Goal: Task Accomplishment & Management: Complete application form

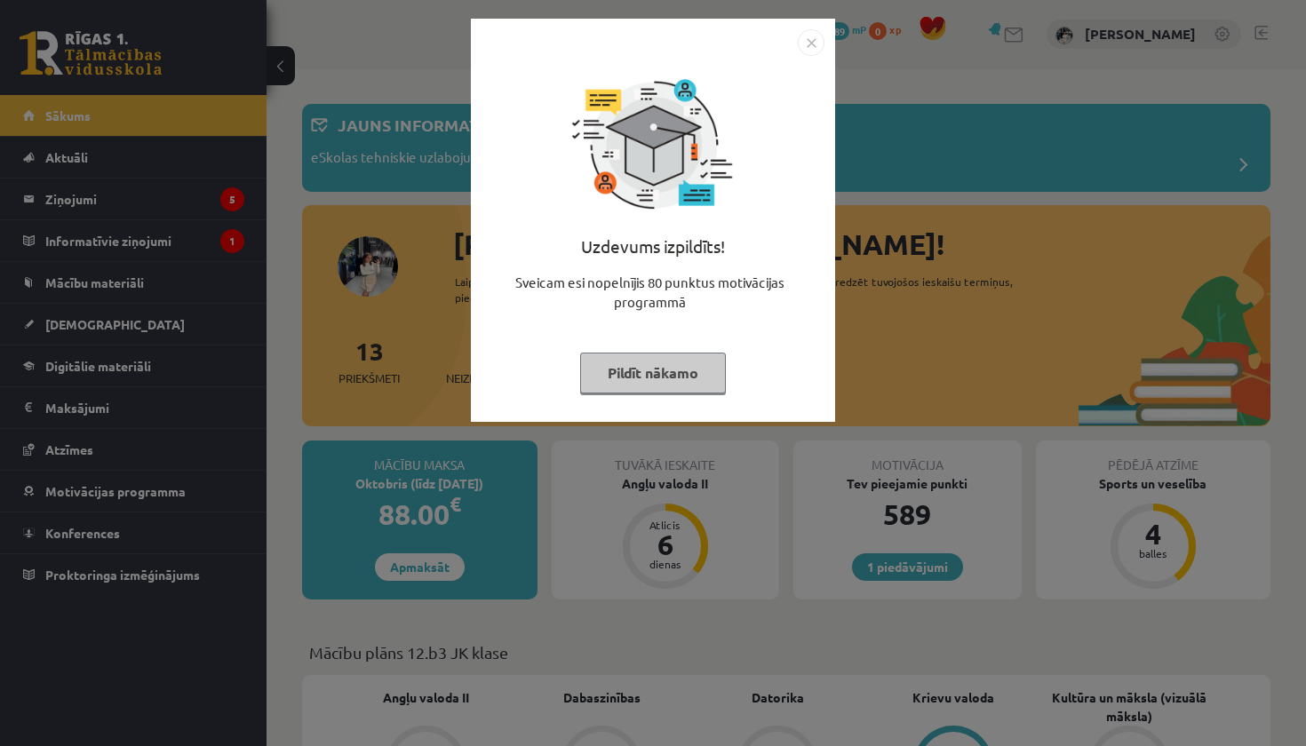
click at [670, 379] on button "Pildīt nākamo" at bounding box center [653, 373] width 146 height 41
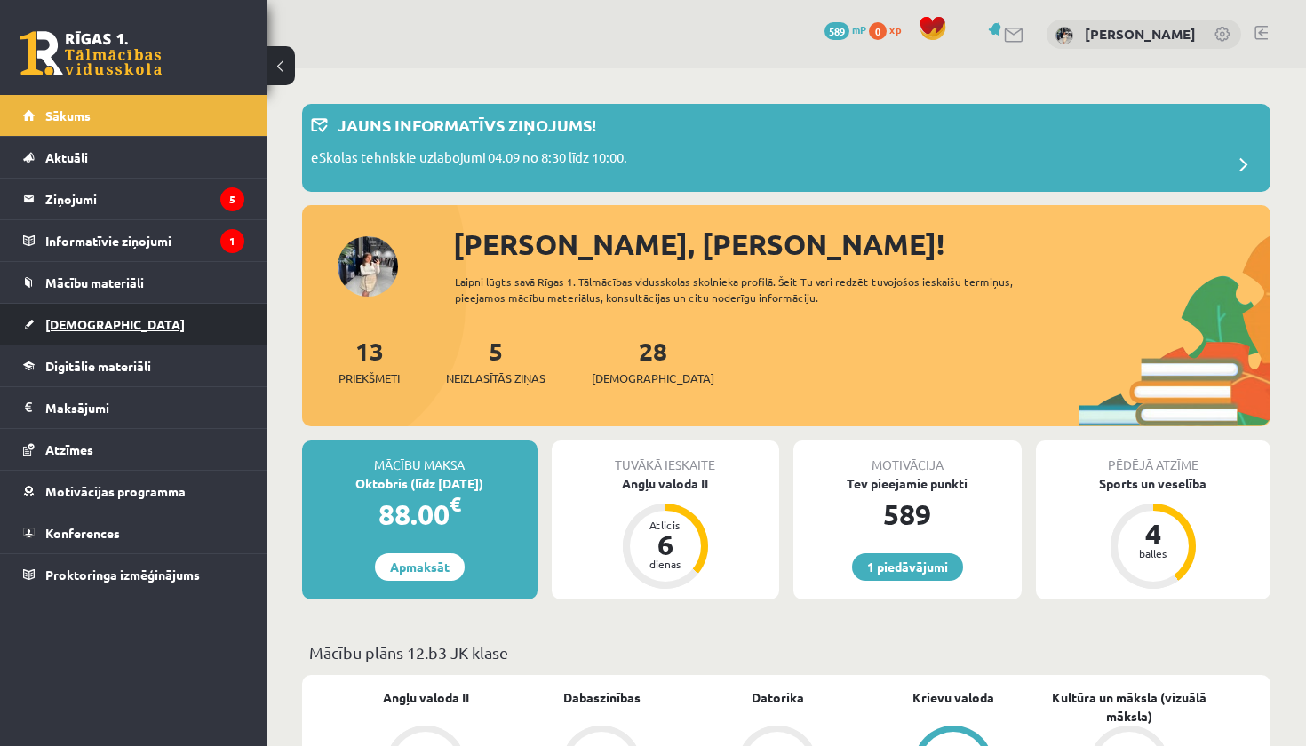
click at [179, 332] on link "[DEMOGRAPHIC_DATA]" at bounding box center [133, 324] width 221 height 41
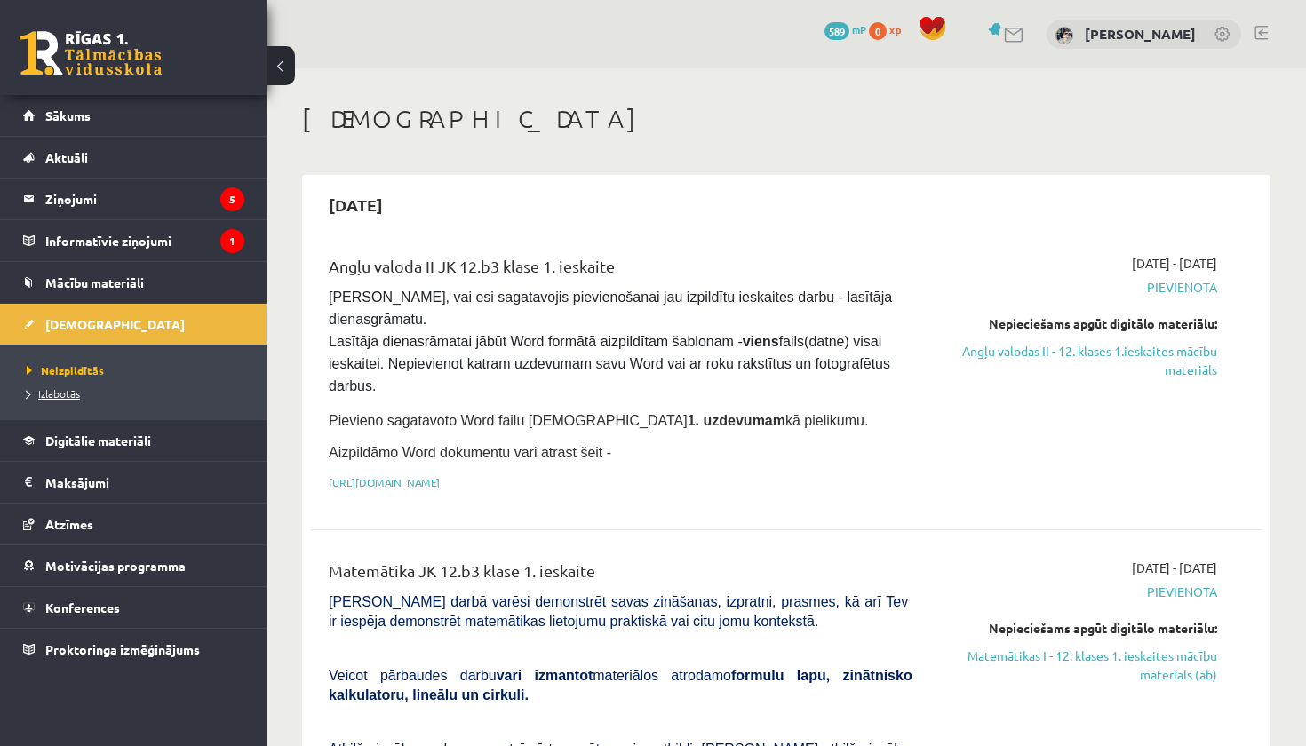
click at [123, 396] on link "Izlabotās" at bounding box center [138, 394] width 222 height 16
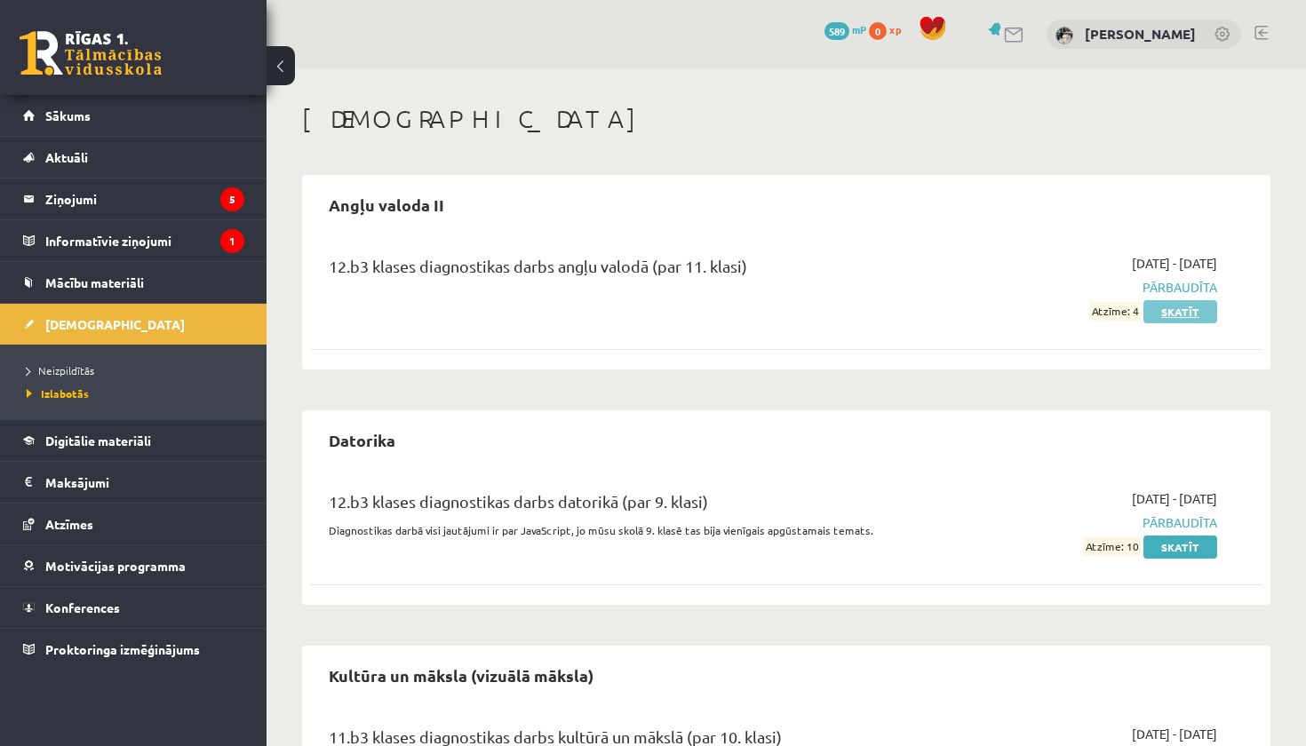
click at [1186, 307] on link "Skatīt" at bounding box center [1180, 311] width 74 height 23
click at [91, 366] on span "Neizpildītās" at bounding box center [61, 370] width 68 height 14
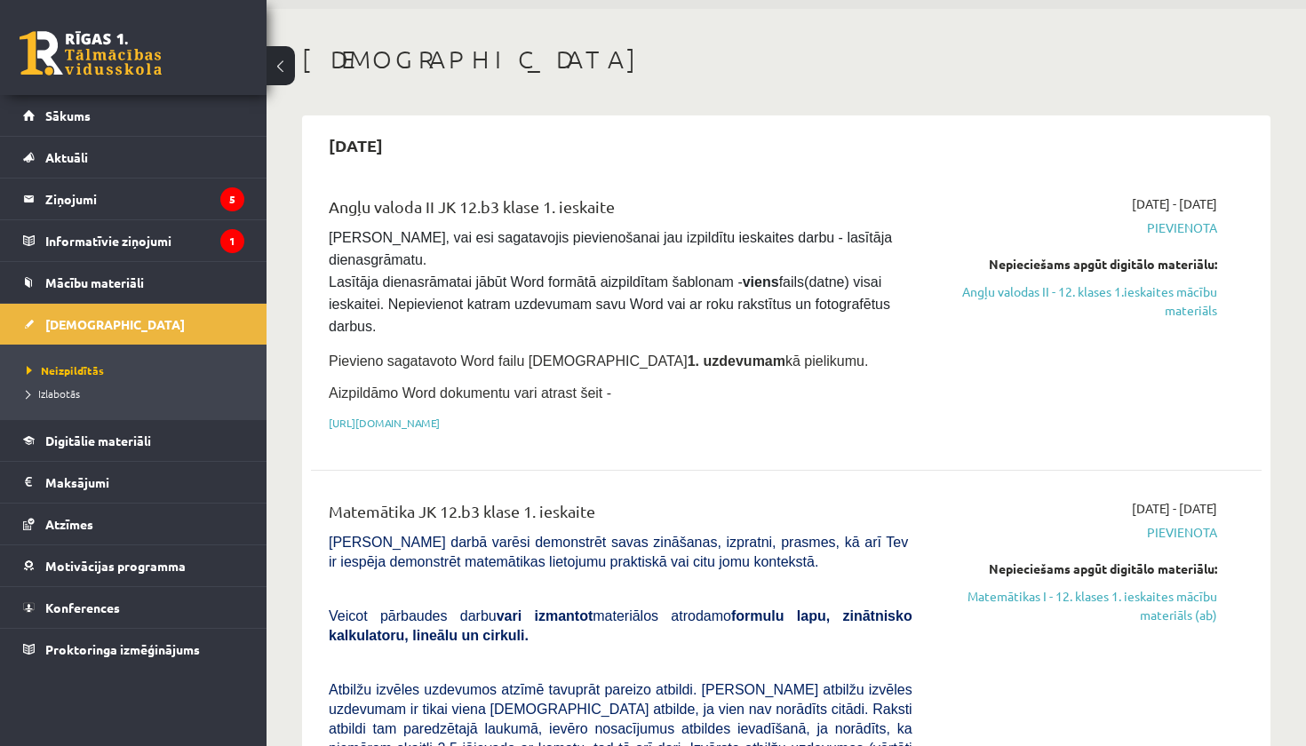
scroll to position [59, 0]
click at [1110, 291] on link "Angļu valodas II - 12. klases 1.ieskaites mācību materiāls" at bounding box center [1078, 301] width 278 height 37
click at [1100, 291] on link "Angļu valodas II - 12. klases 1.ieskaites mācību materiāls" at bounding box center [1078, 301] width 278 height 37
click at [440, 417] on link "[URL][DOMAIN_NAME]" at bounding box center [384, 424] width 111 height 14
click at [1066, 298] on link "Angļu valodas II - 12. klases 1.ieskaites mācību materiāls" at bounding box center [1078, 301] width 278 height 37
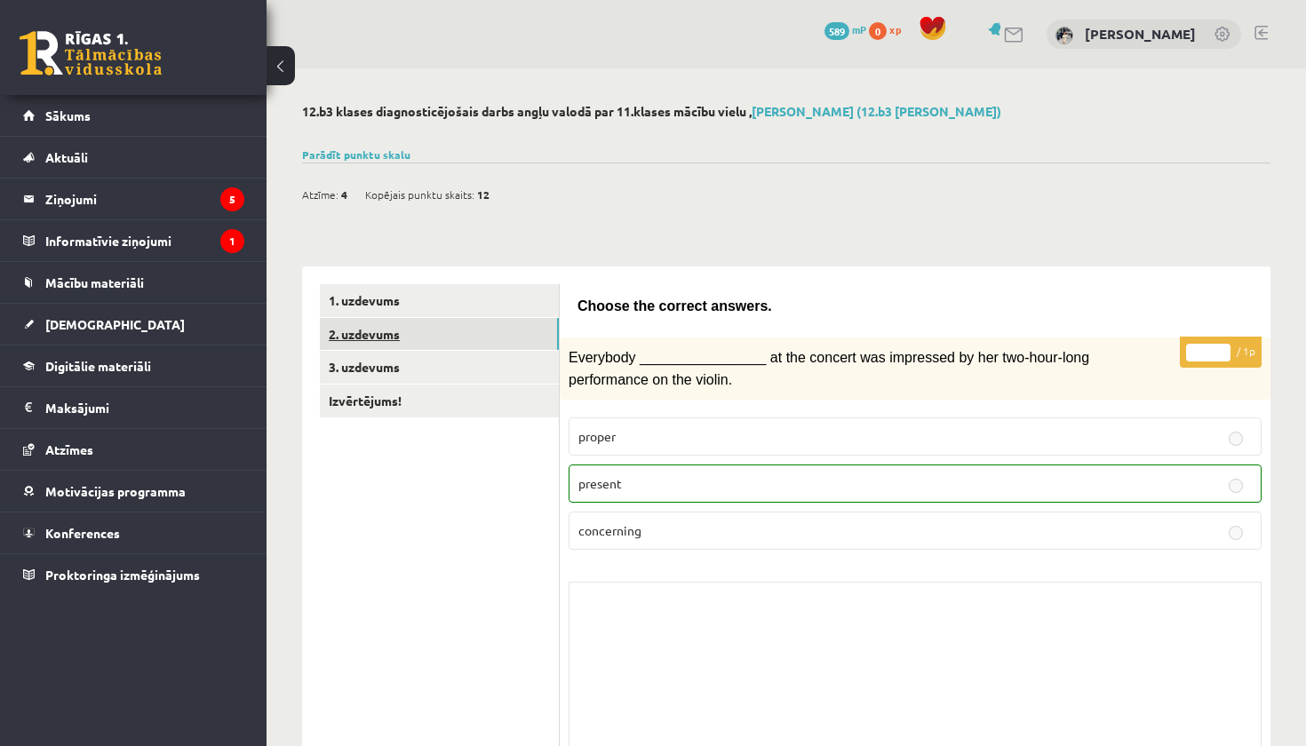
click at [425, 325] on link "2. uzdevums" at bounding box center [439, 334] width 239 height 33
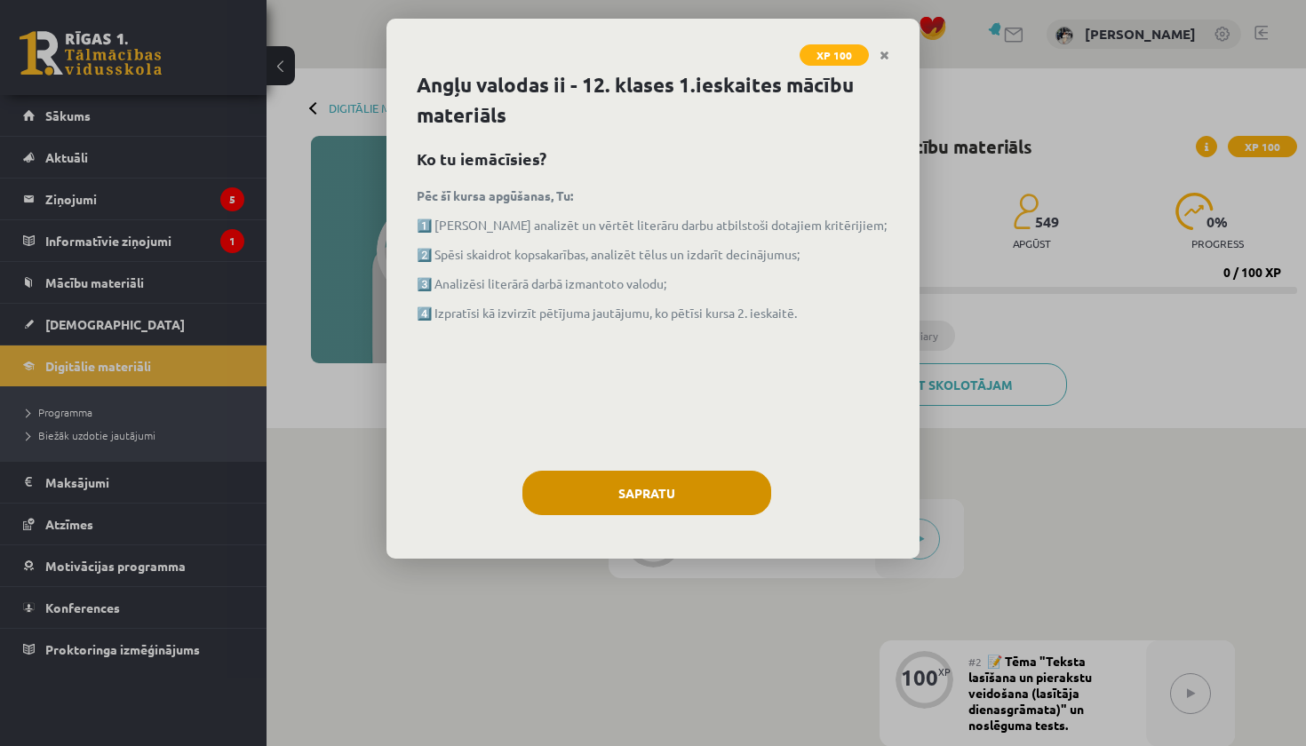
click at [737, 486] on button "Sapratu" at bounding box center [646, 493] width 249 height 44
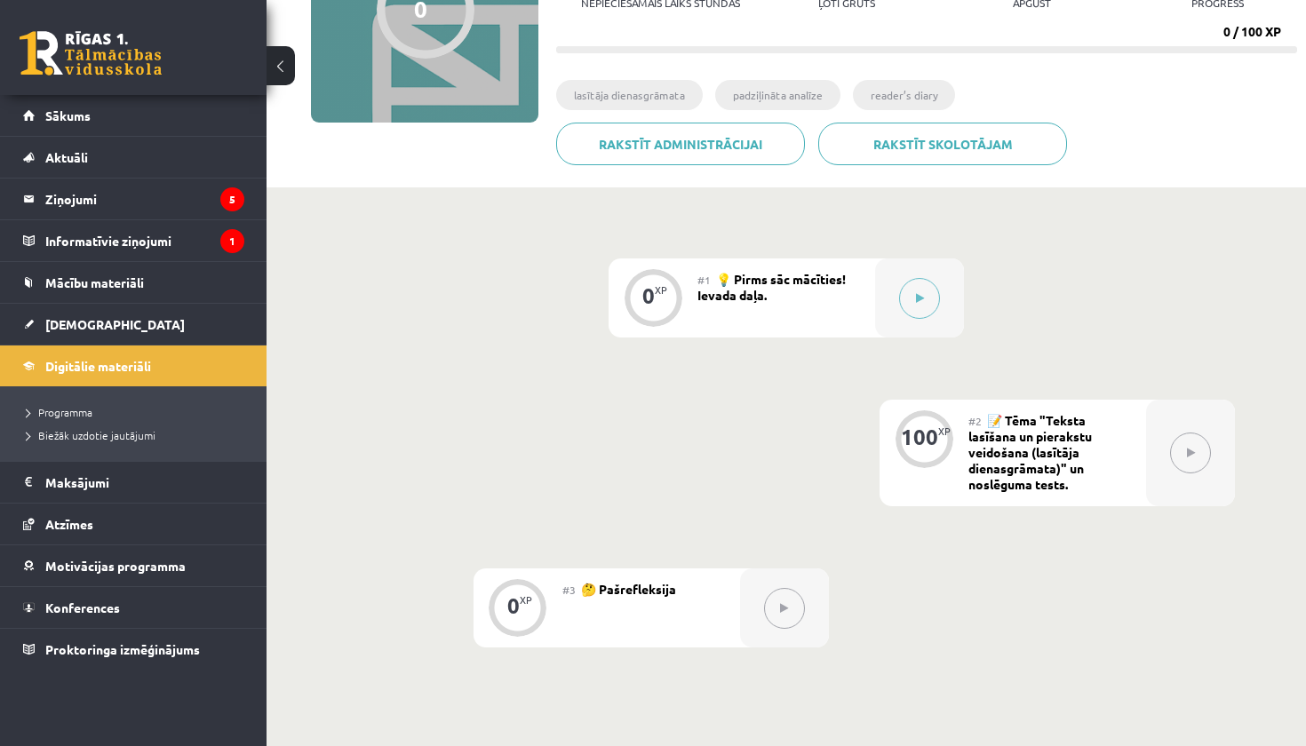
scroll to position [235, 0]
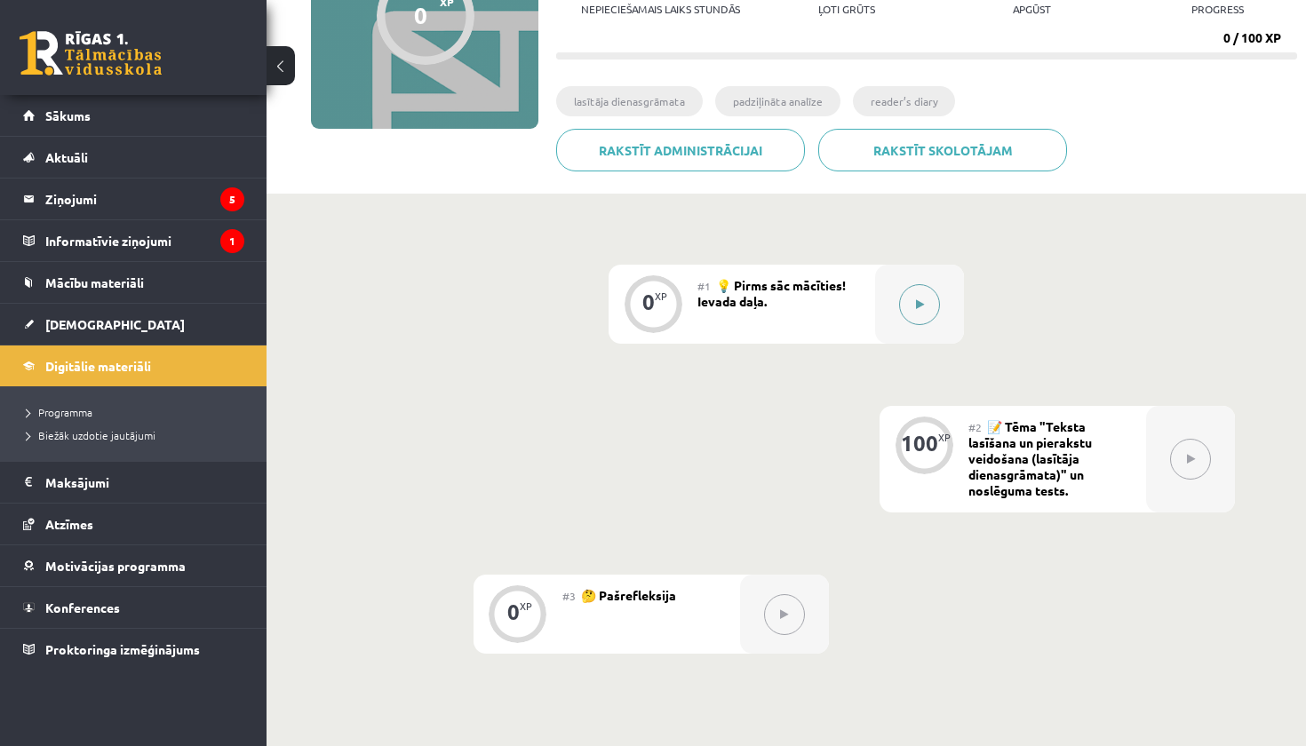
click at [918, 309] on button at bounding box center [919, 304] width 41 height 41
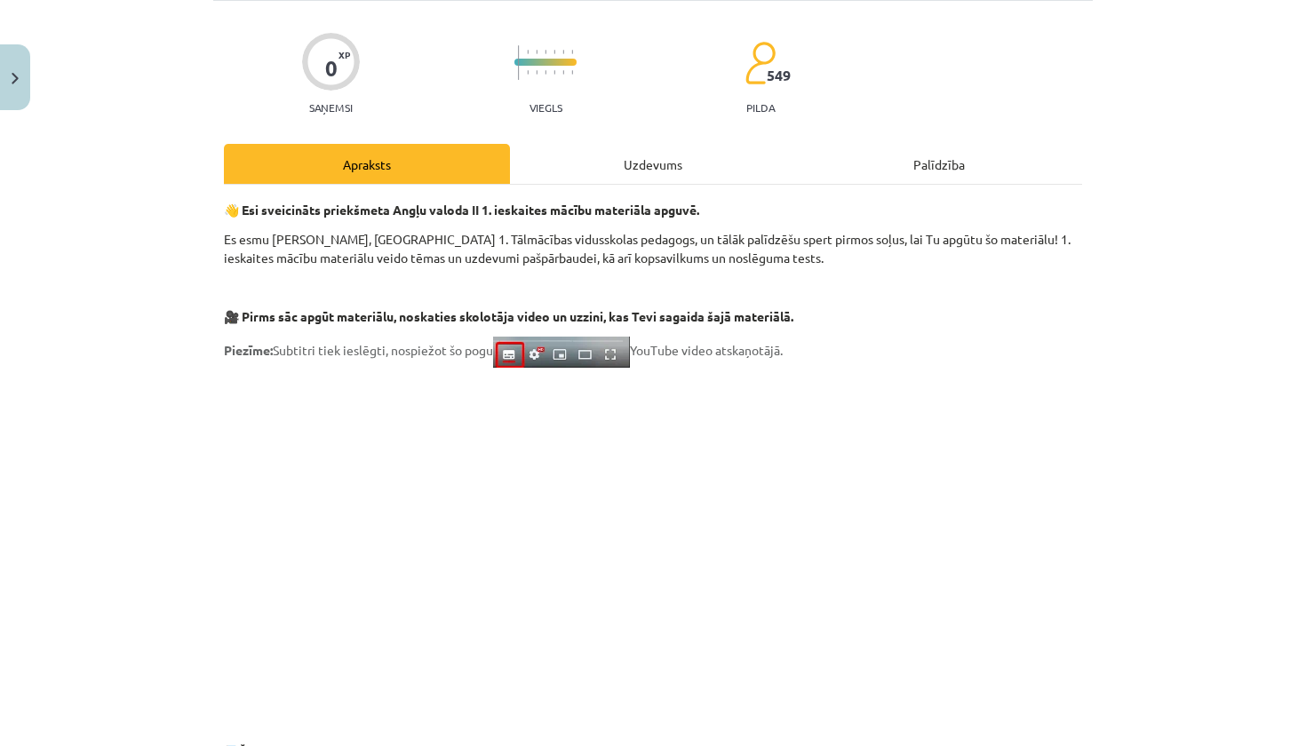
scroll to position [139, 0]
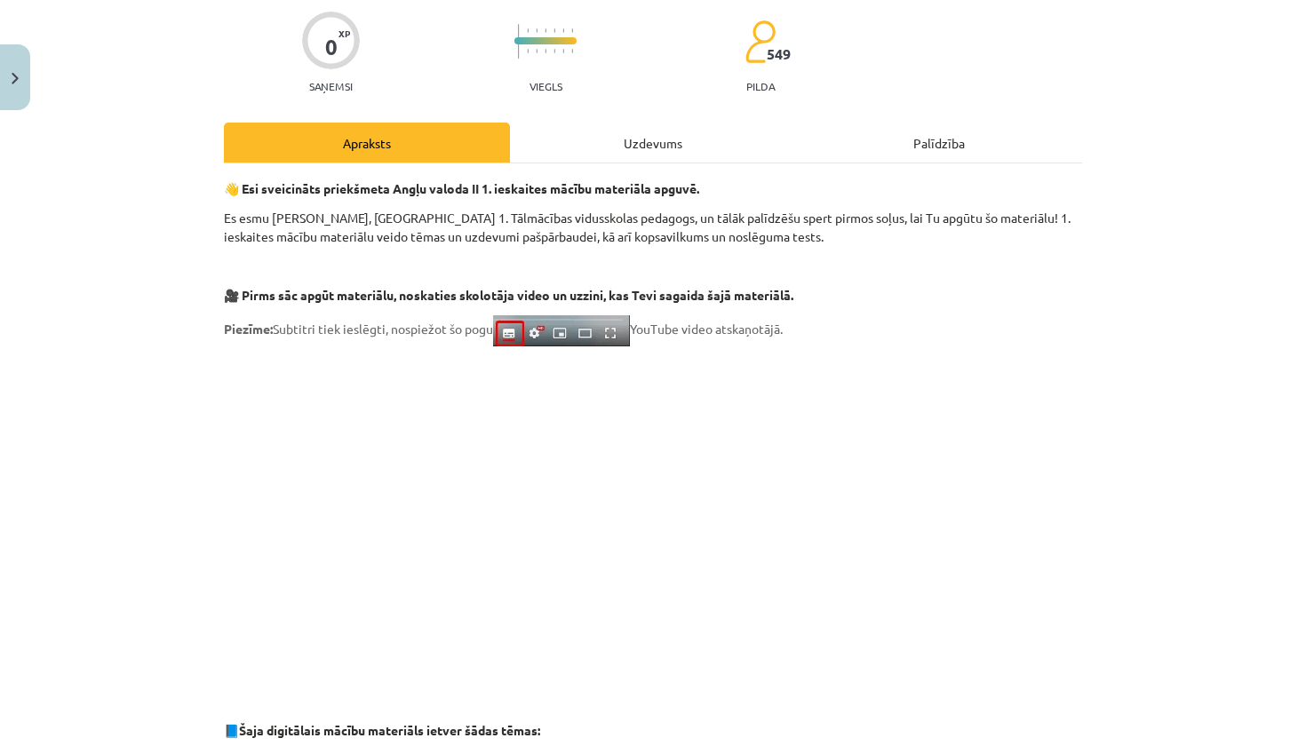
click at [689, 155] on div "Uzdevums" at bounding box center [653, 143] width 286 height 40
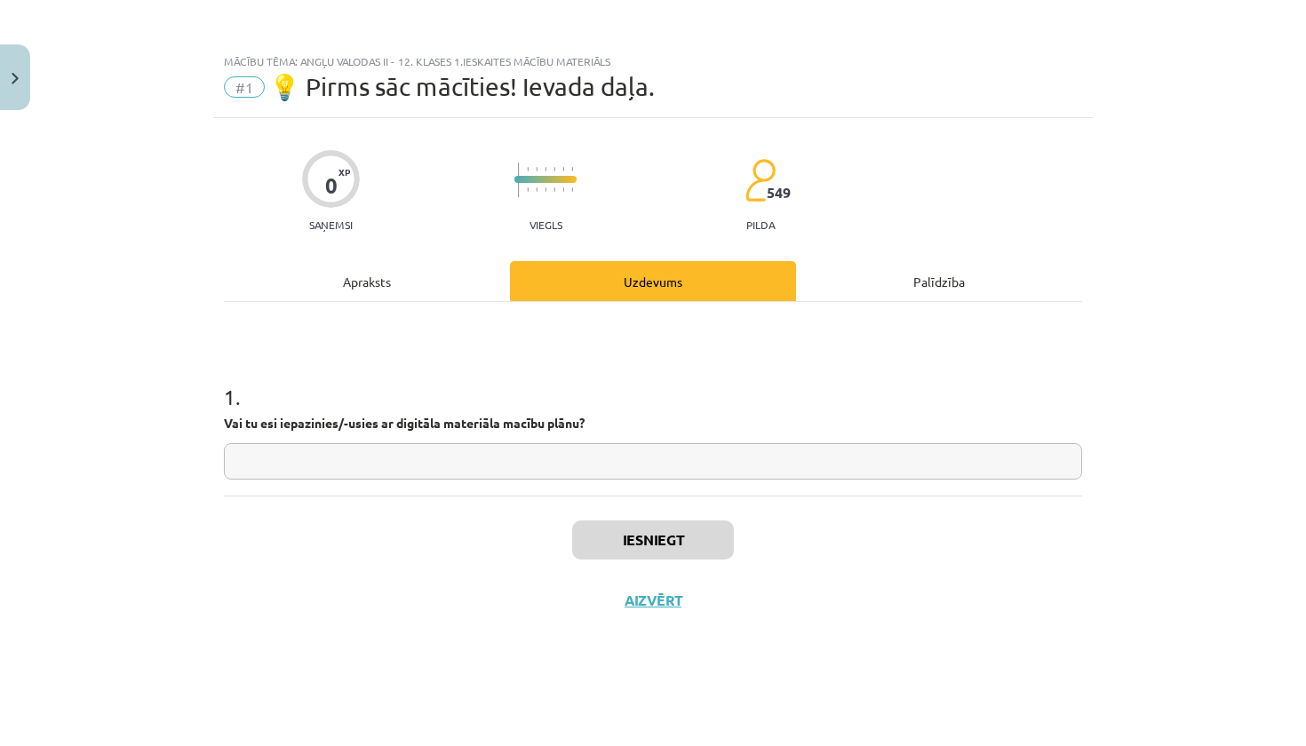
scroll to position [0, 0]
click at [828, 458] on input "text" at bounding box center [653, 461] width 858 height 36
type input "**"
click at [691, 543] on button "Iesniegt" at bounding box center [653, 540] width 162 height 39
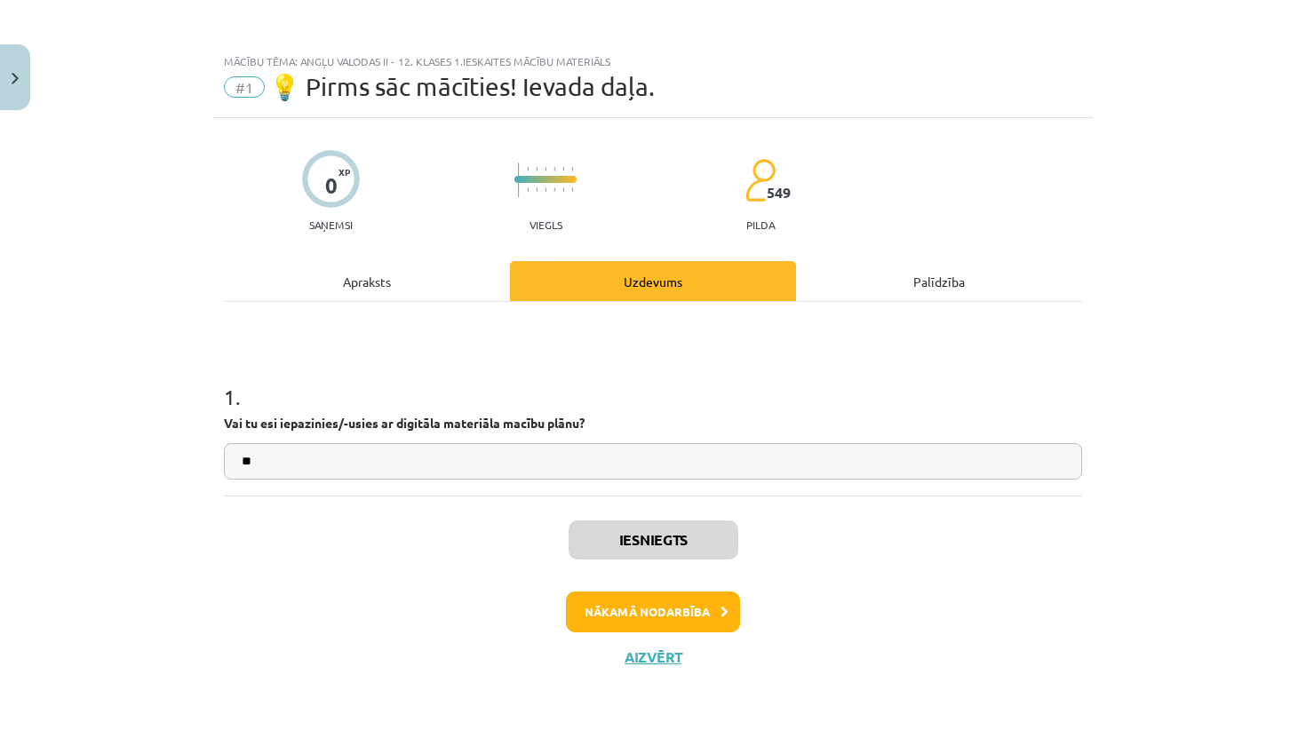
click at [724, 599] on button "Nākamā nodarbība" at bounding box center [653, 612] width 174 height 41
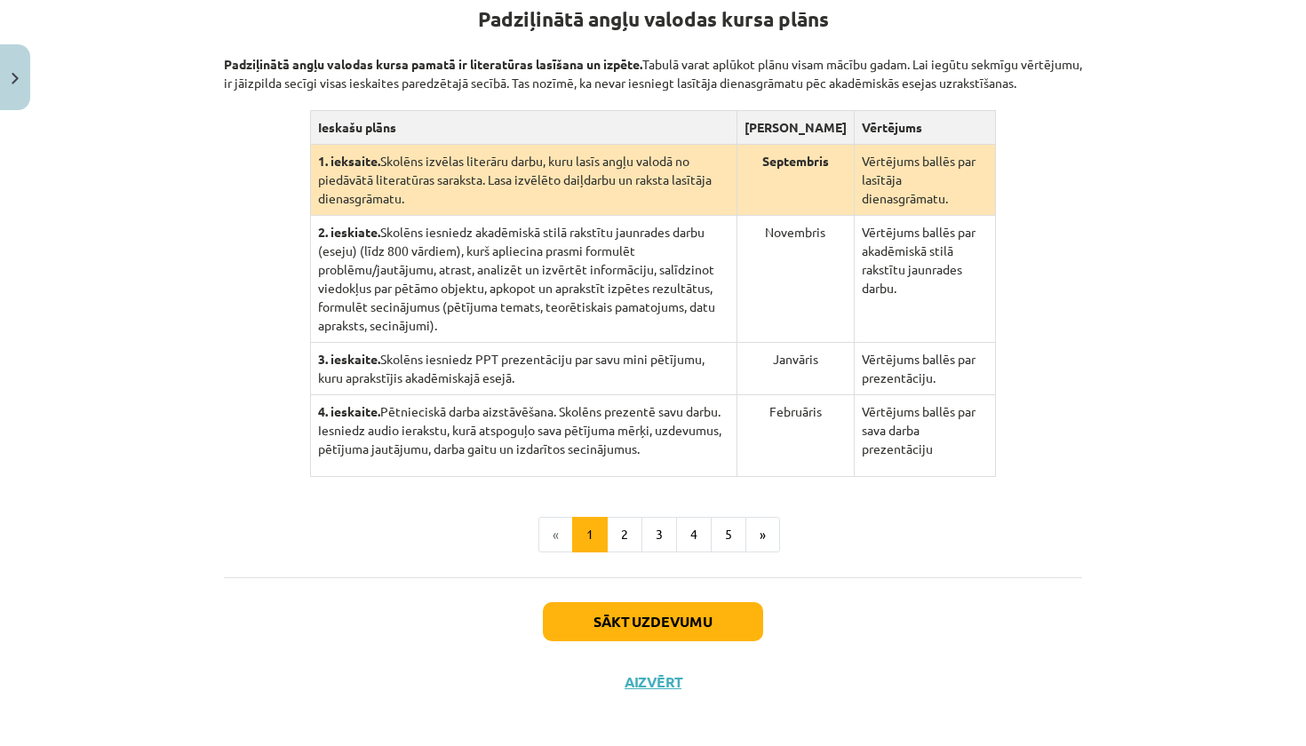
scroll to position [366, 0]
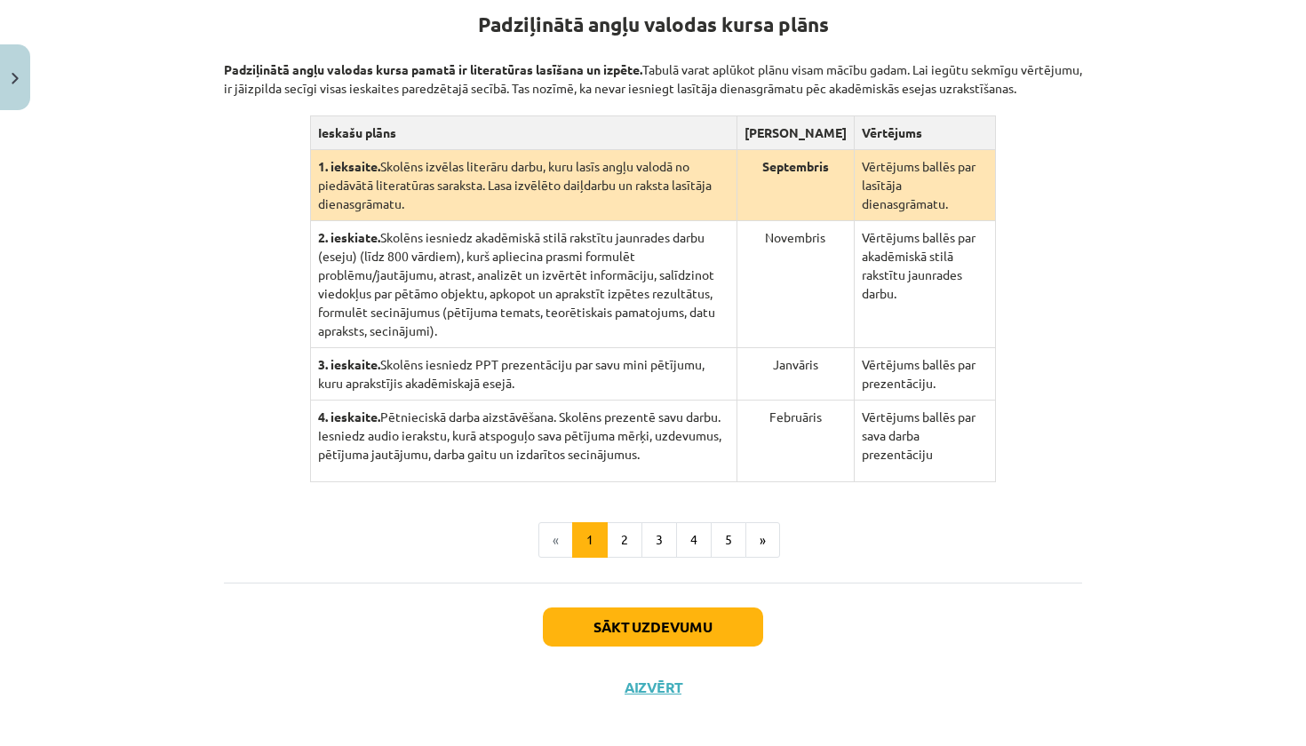
click at [730, 647] on button "Sākt uzdevumu" at bounding box center [653, 627] width 220 height 39
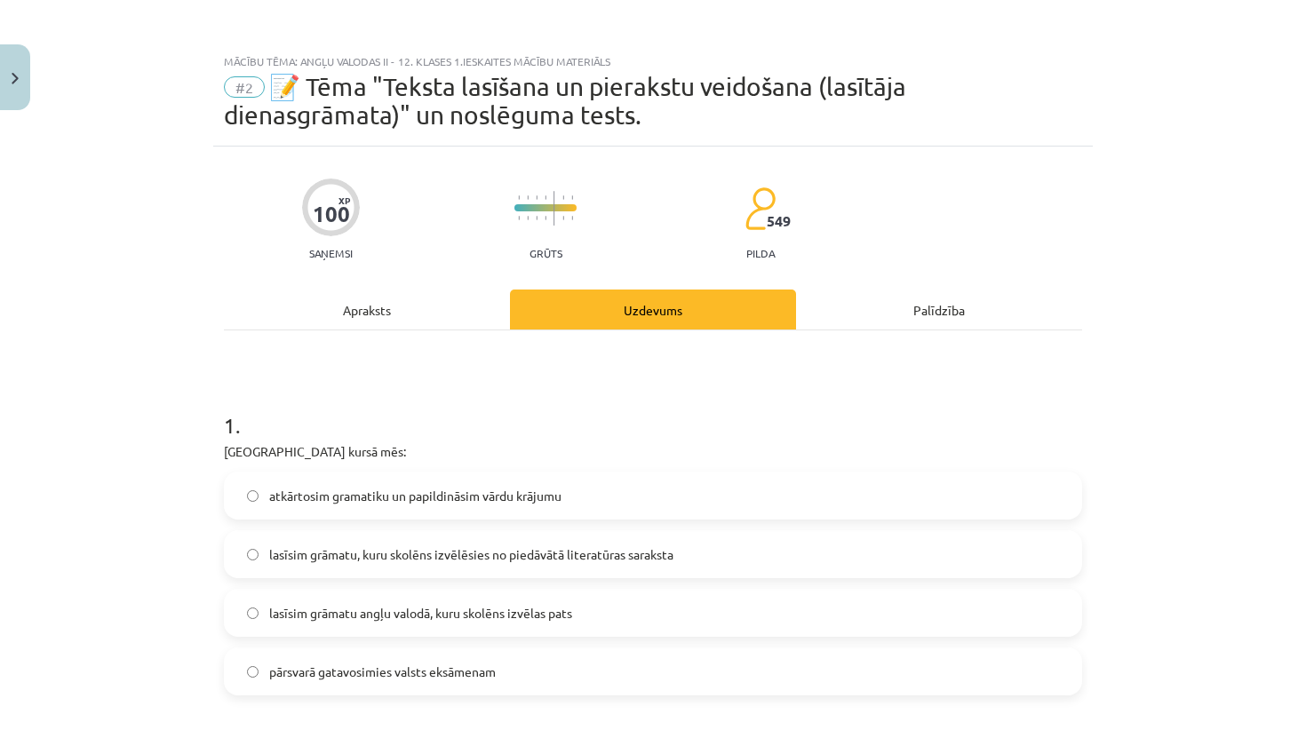
scroll to position [0, 0]
click at [410, 317] on div "Apraksts" at bounding box center [367, 310] width 286 height 40
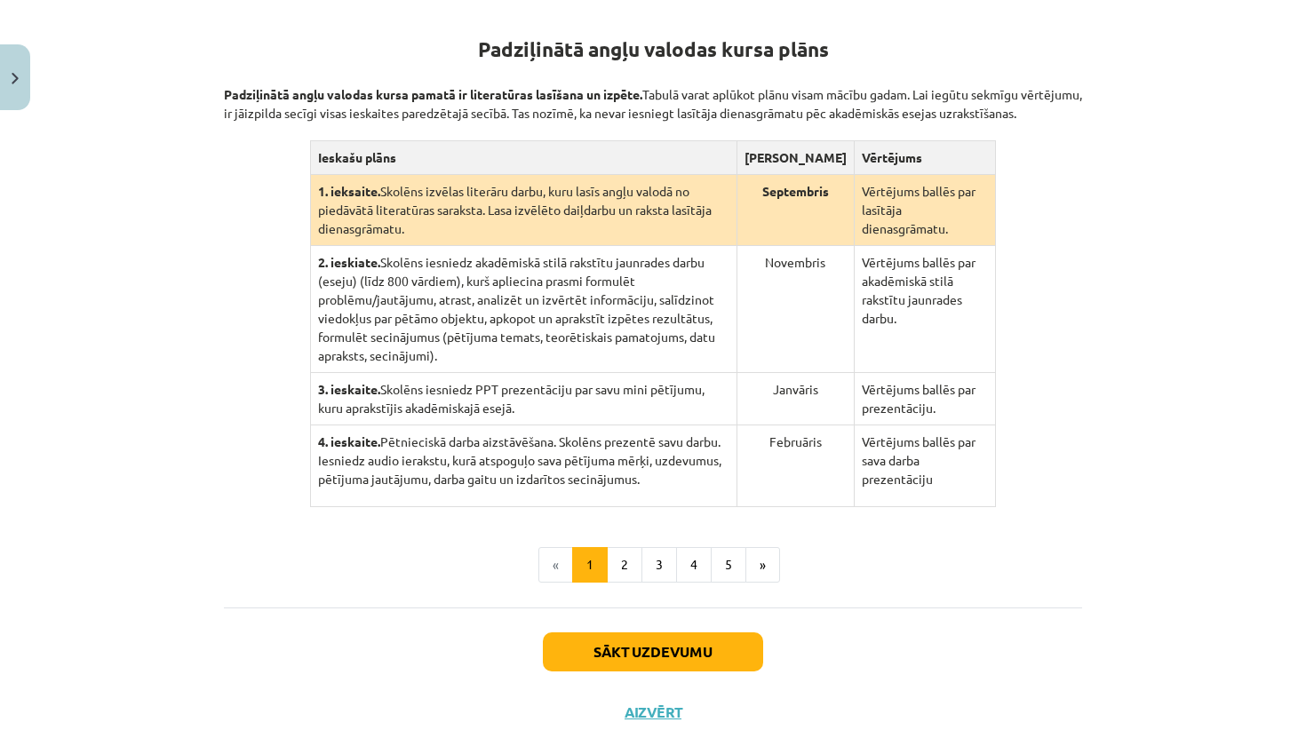
scroll to position [339, 0]
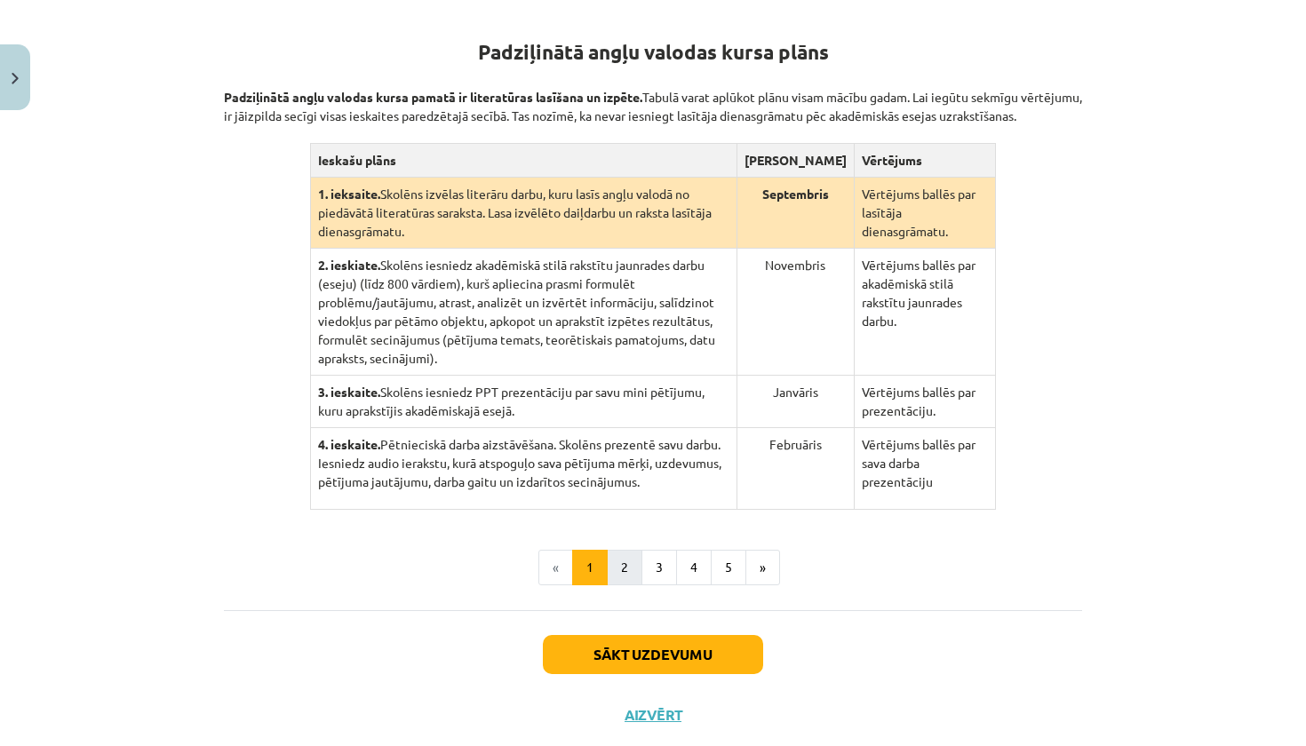
click at [613, 586] on button "2" at bounding box center [625, 568] width 36 height 36
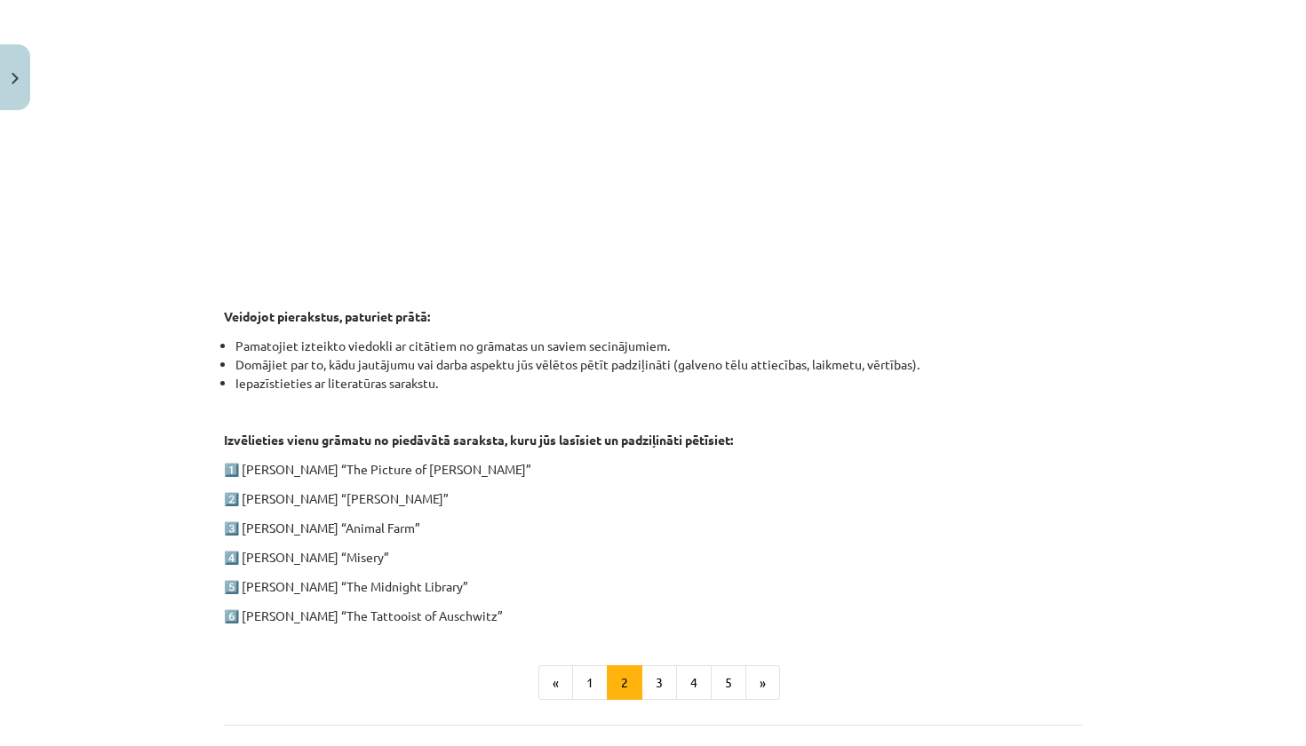
scroll to position [634, 0]
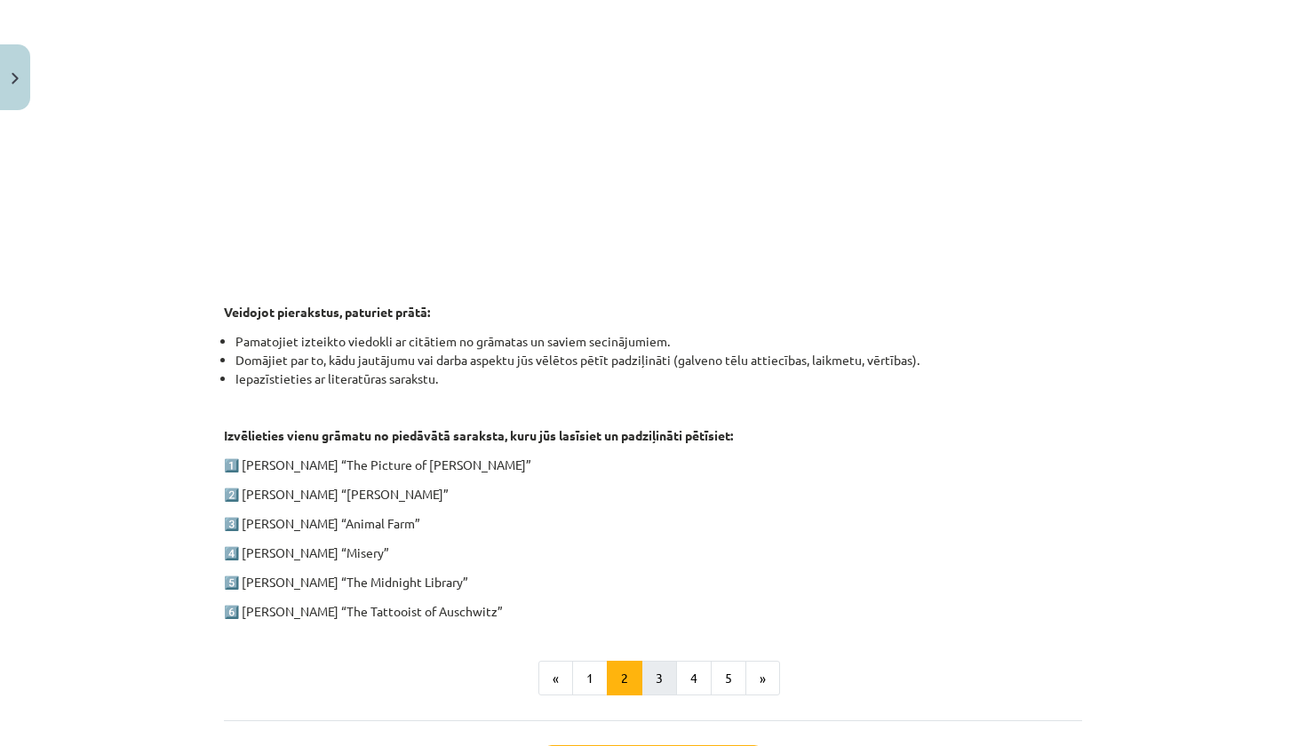
click at [657, 689] on button "3" at bounding box center [659, 679] width 36 height 36
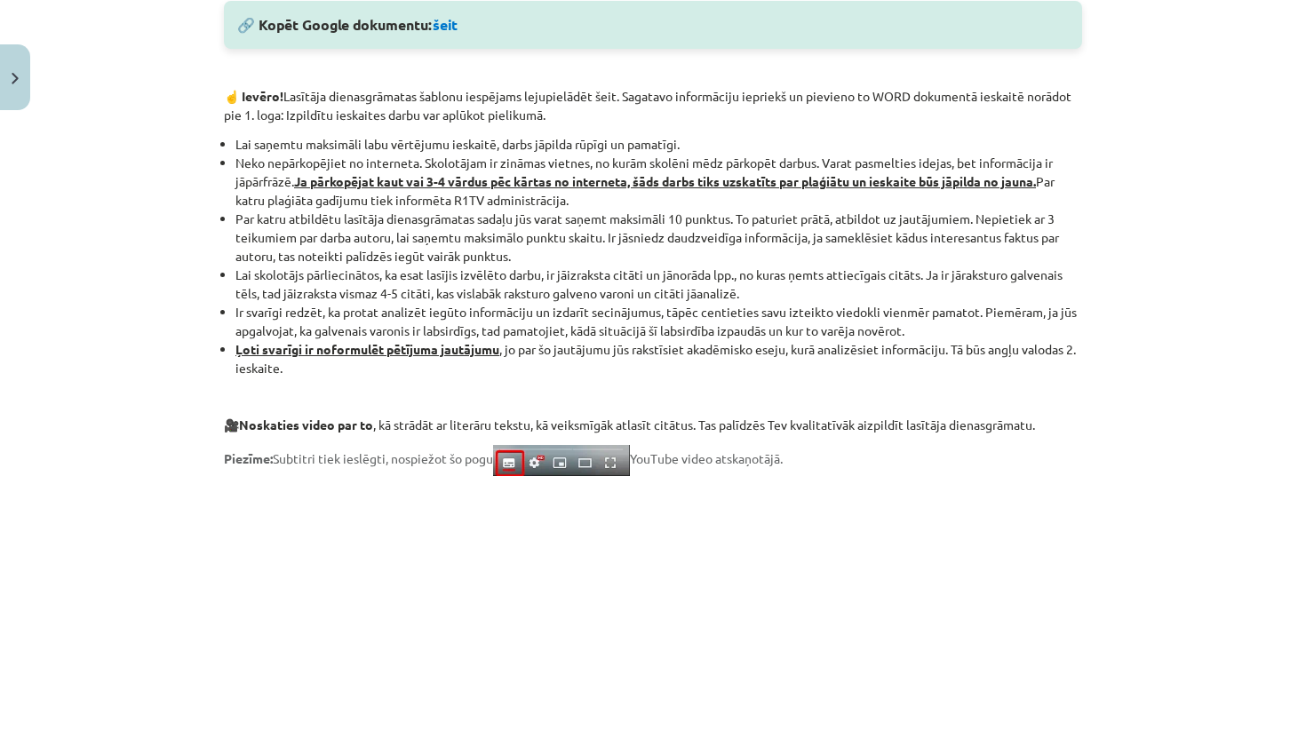
scroll to position [1029, 0]
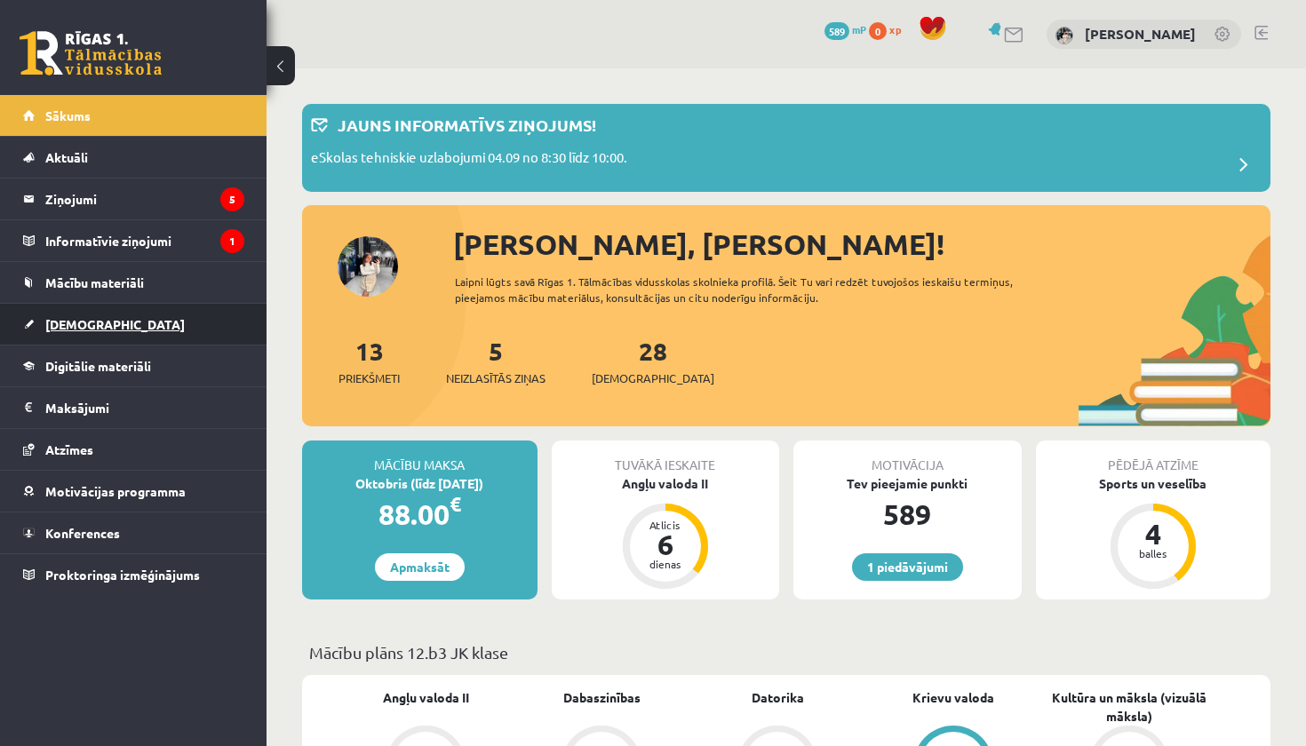
click at [170, 325] on link "[DEMOGRAPHIC_DATA]" at bounding box center [133, 324] width 221 height 41
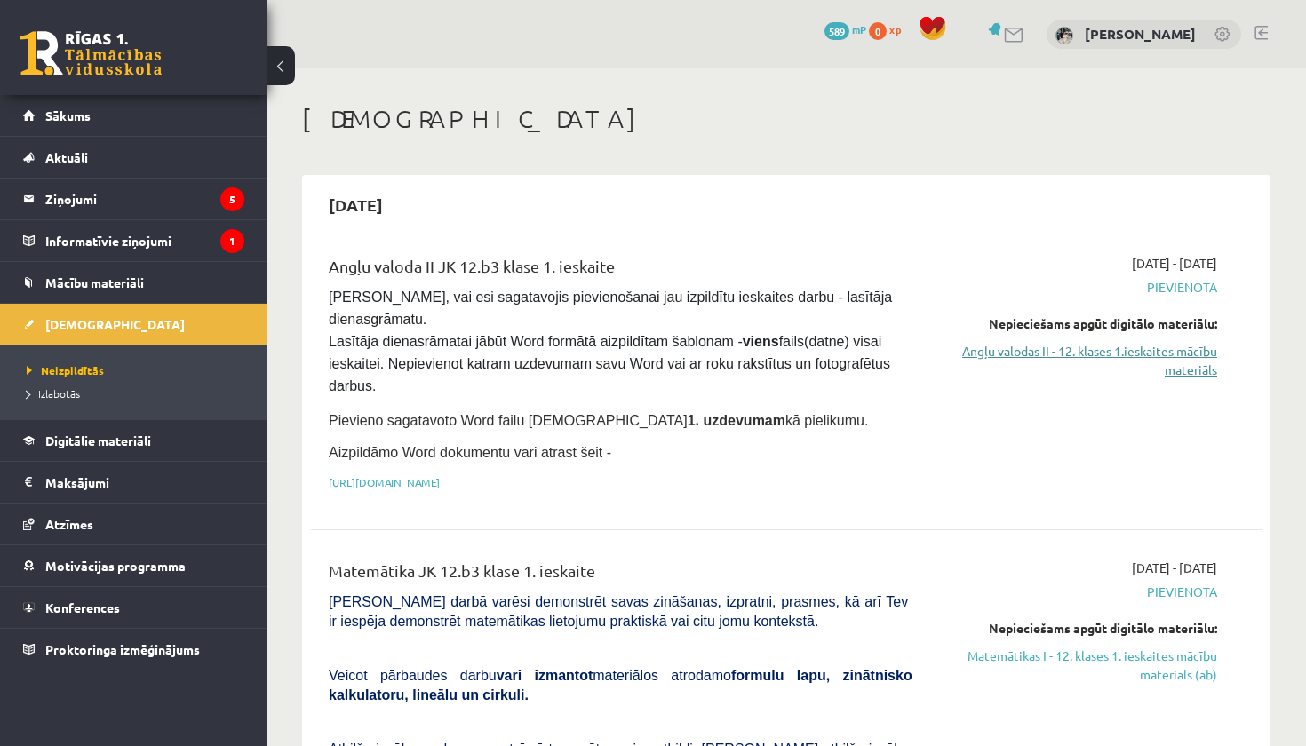
click at [1008, 358] on link "Angļu valodas II - 12. klases 1.ieskaites mācību materiāls" at bounding box center [1078, 360] width 278 height 37
click at [90, 447] on span "Digitālie materiāli" at bounding box center [98, 441] width 106 height 16
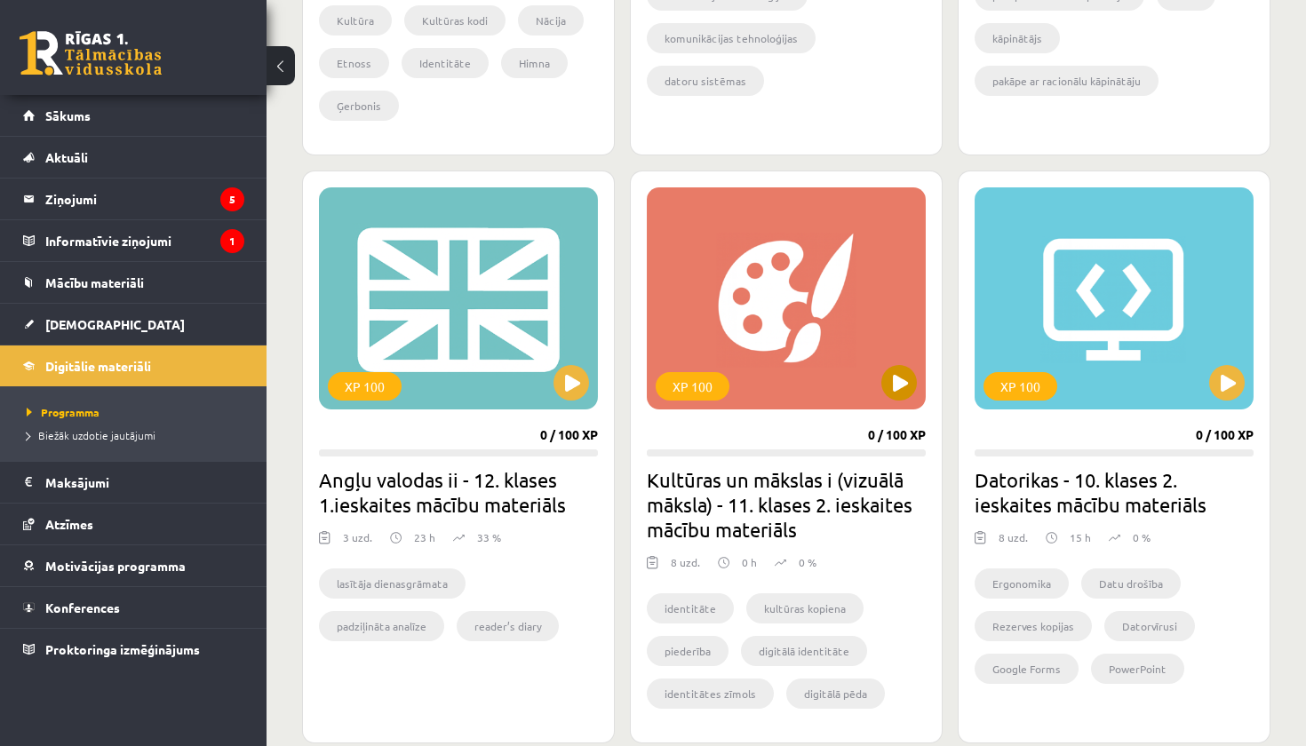
scroll to position [2641, 0]
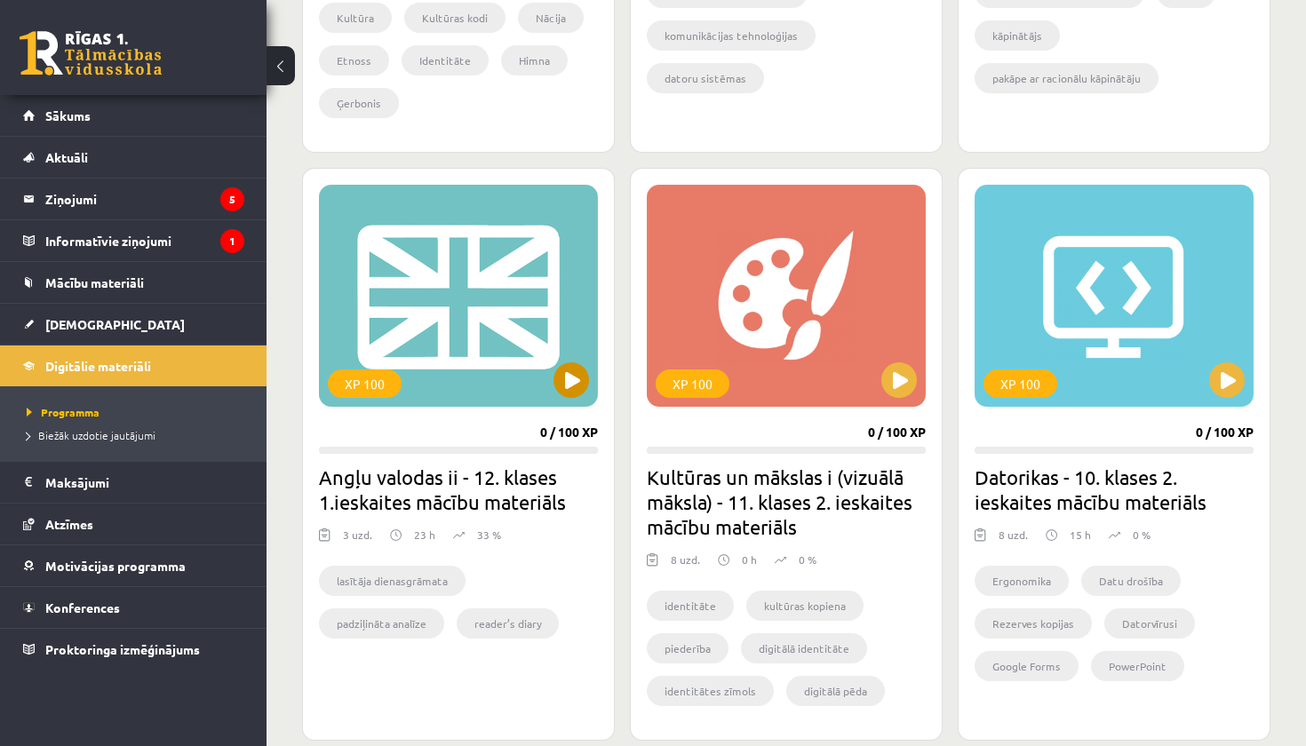
click at [464, 310] on div "XP 100" at bounding box center [458, 296] width 279 height 222
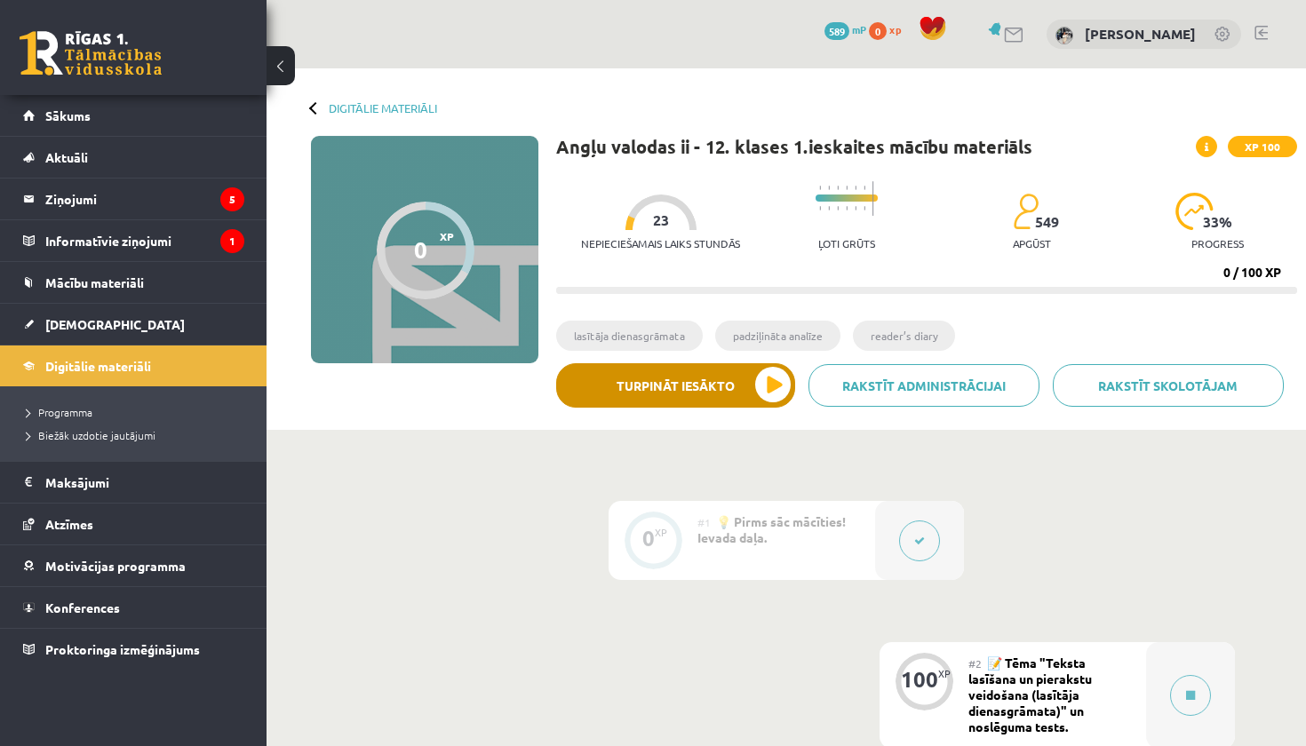
click at [757, 399] on button "Turpināt iesākto" at bounding box center [675, 385] width 239 height 44
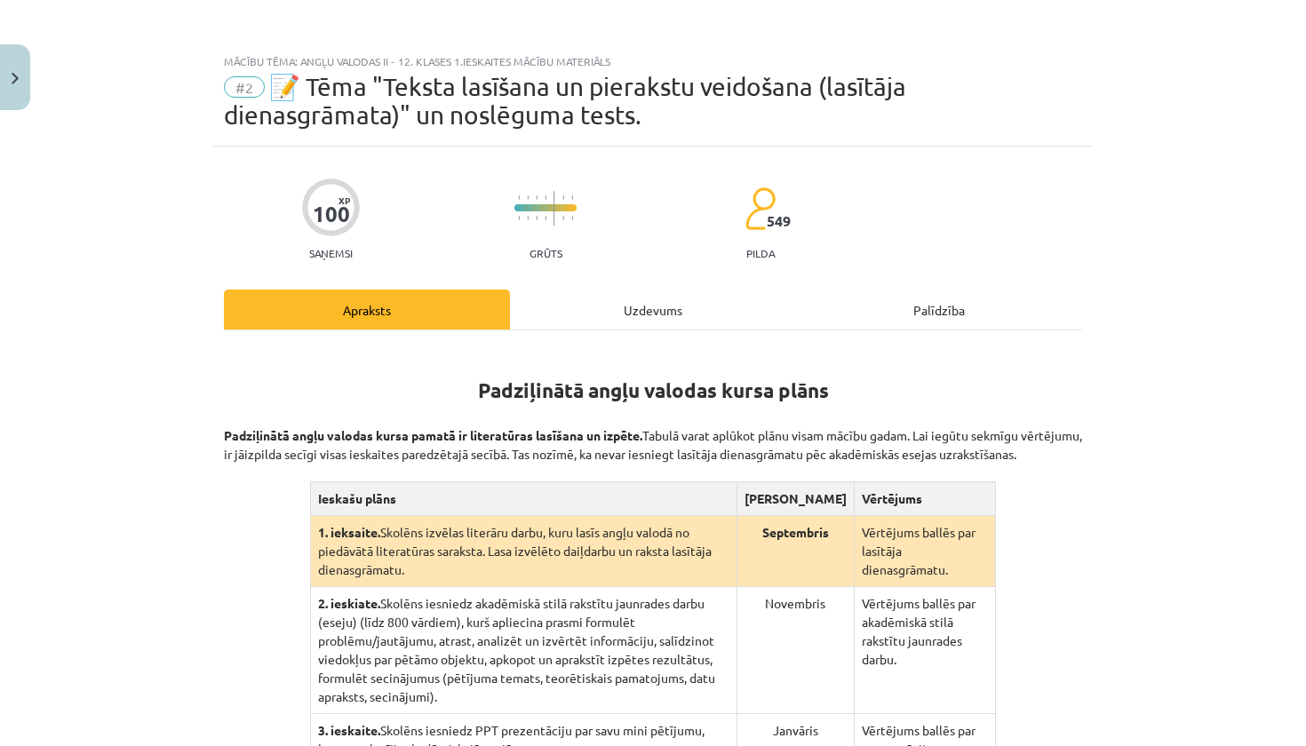
click at [935, 313] on div "Palīdzība" at bounding box center [939, 310] width 286 height 40
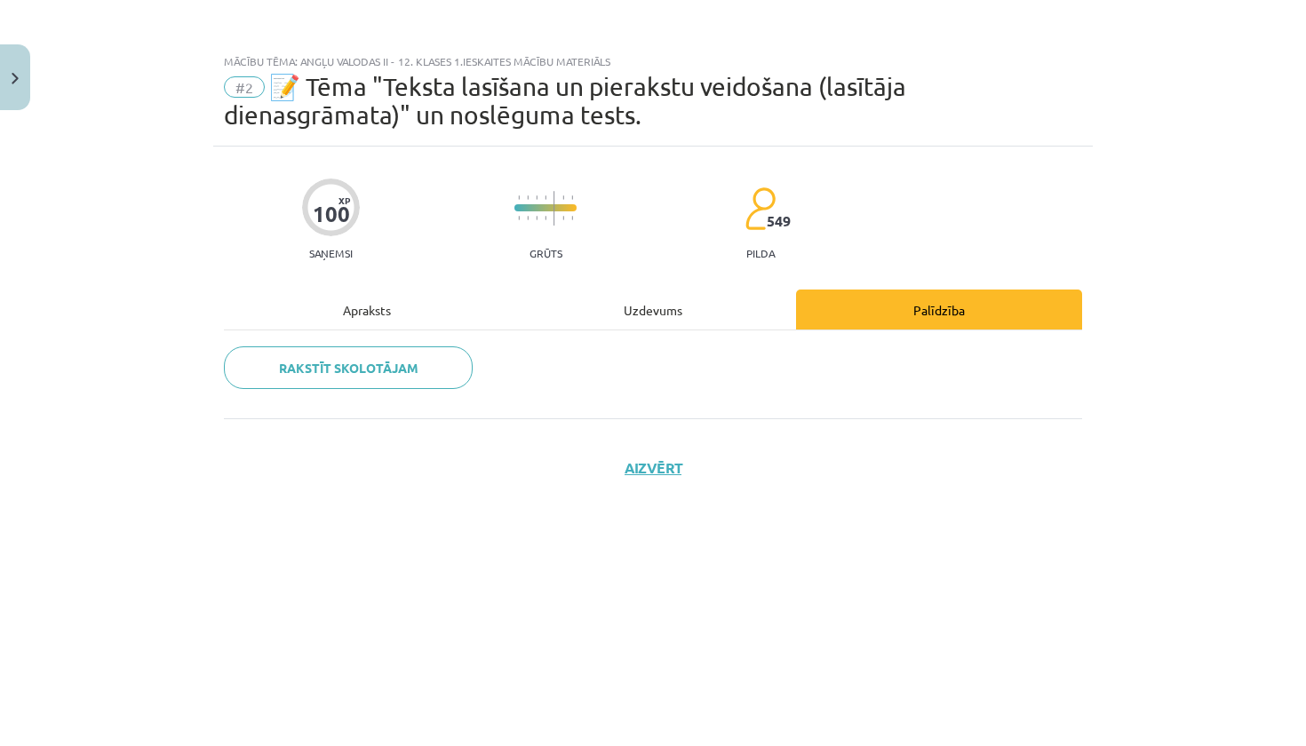
click at [331, 305] on div "Apraksts" at bounding box center [367, 310] width 286 height 40
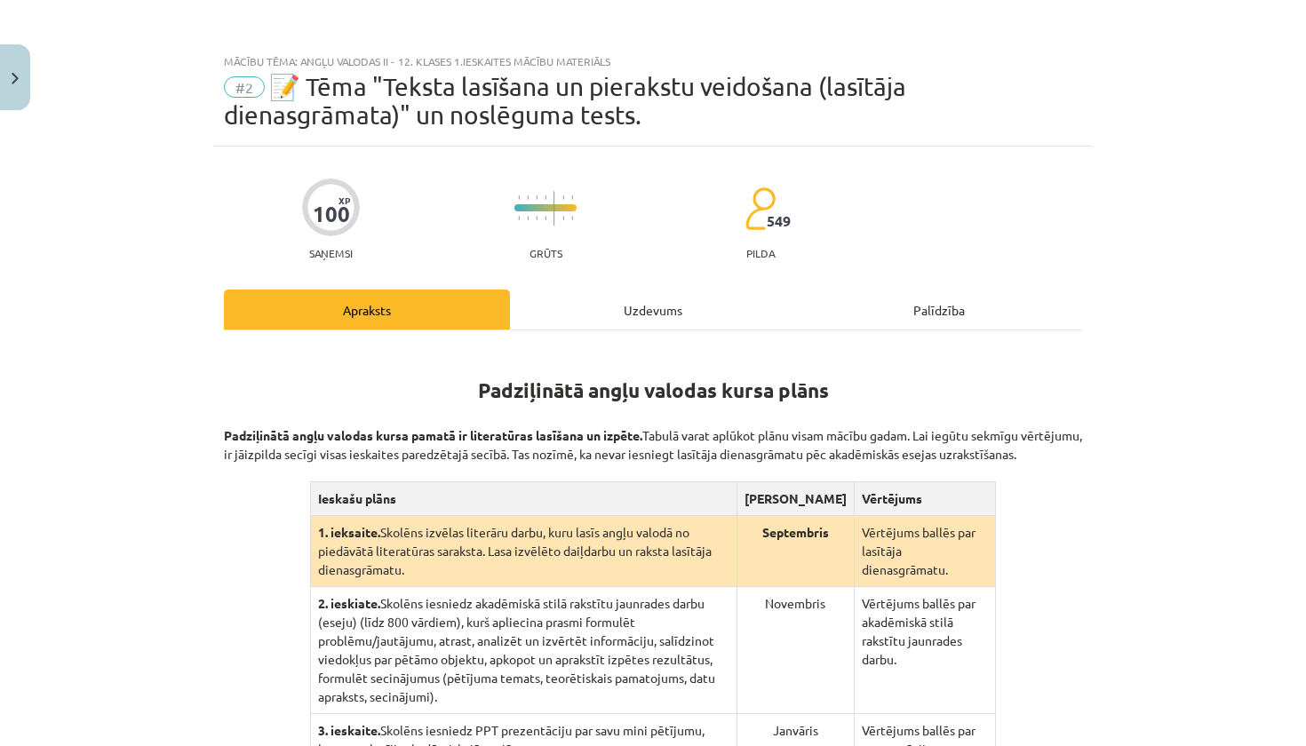
click at [641, 324] on div "Uzdevums" at bounding box center [653, 310] width 286 height 40
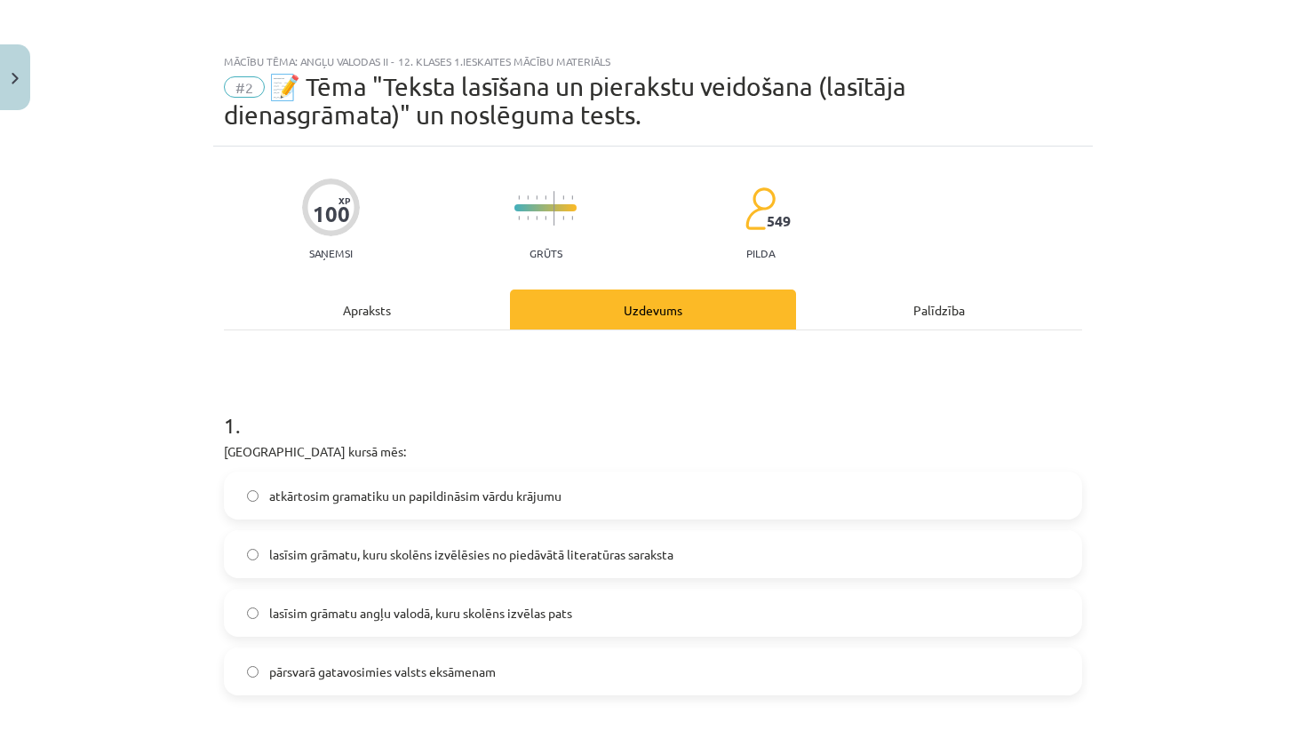
scroll to position [44, 0]
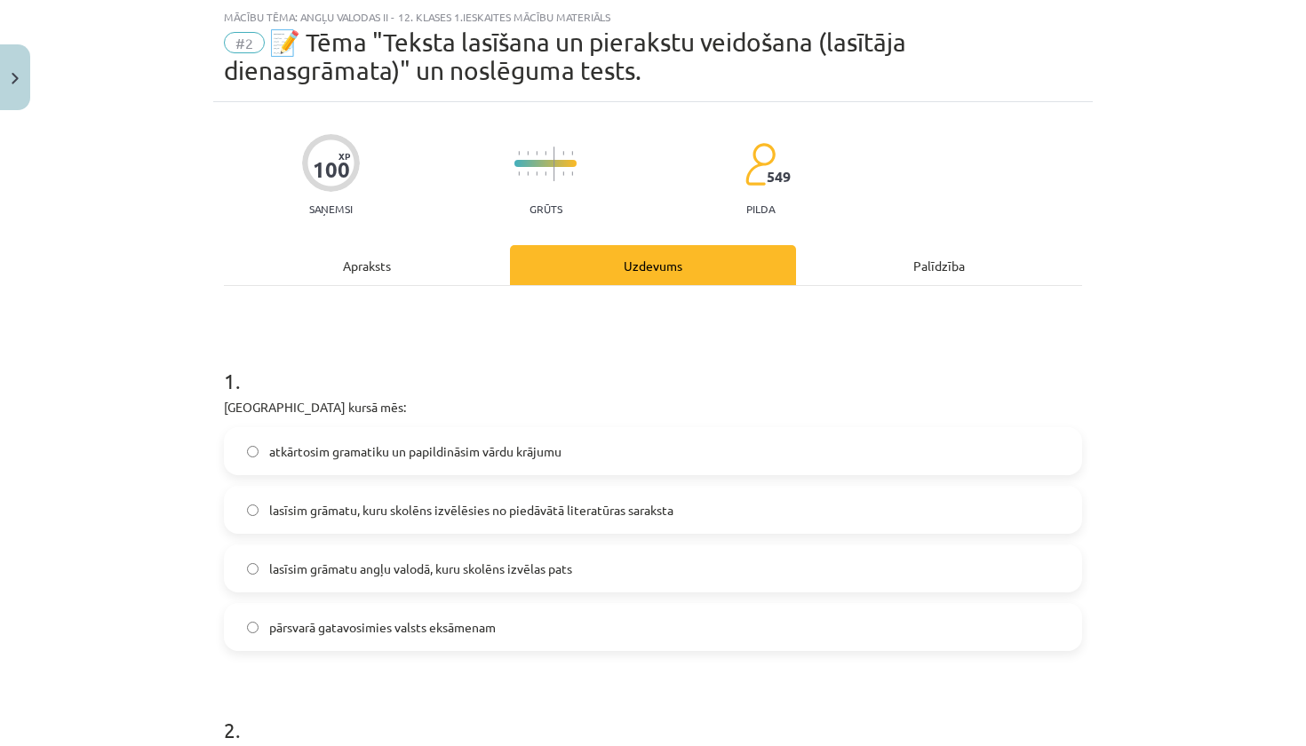
click at [653, 511] on span "lasīsim grāmatu, kuru skolēns izvēlēsies no piedāvātā literatūras saraksta" at bounding box center [471, 510] width 404 height 19
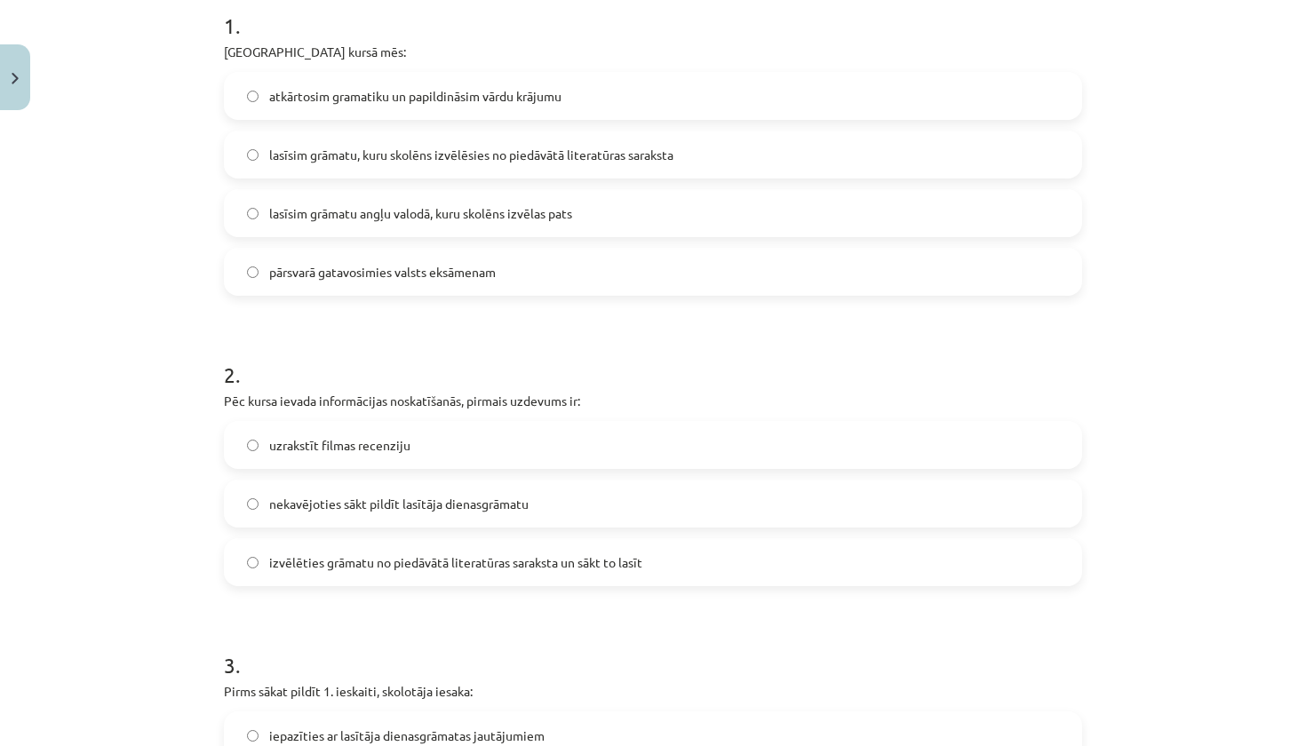
scroll to position [411, 0]
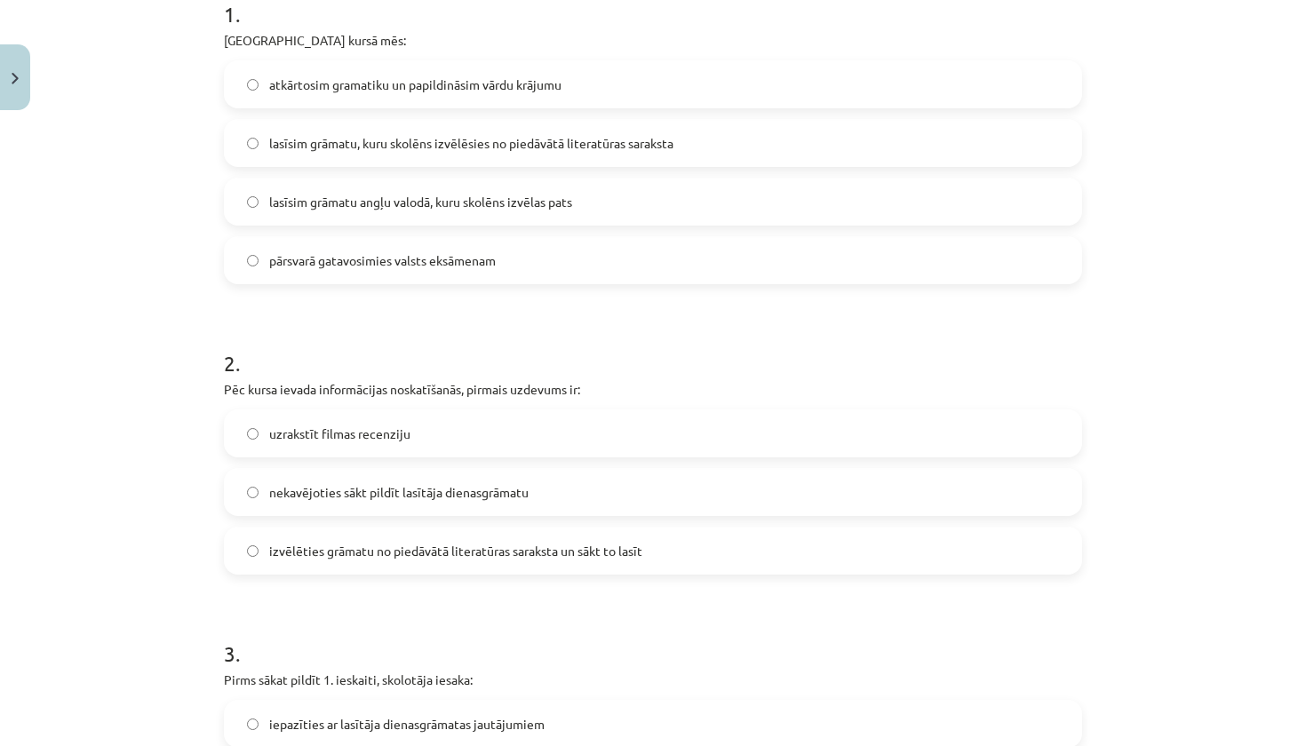
click at [558, 553] on span "izvēlēties grāmatu no piedāvātā literatūras saraksta un sākt to lasīt" at bounding box center [455, 551] width 373 height 19
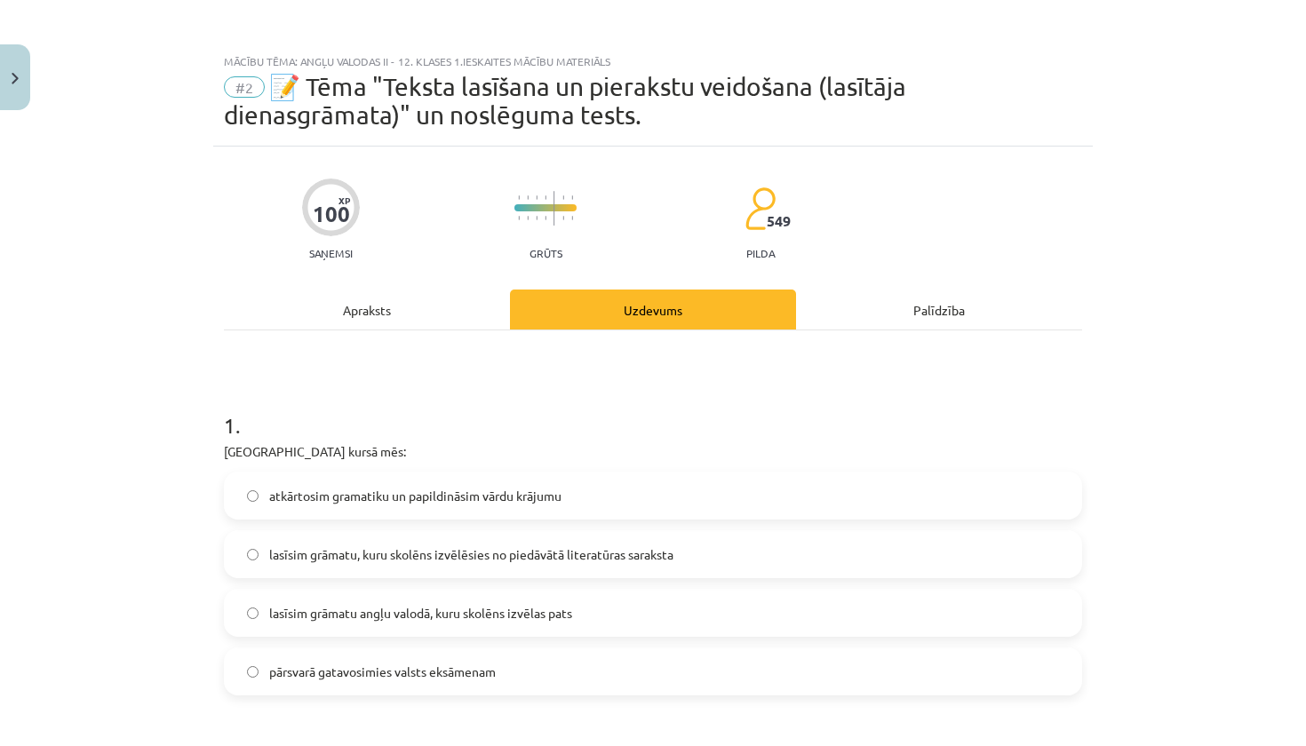
scroll to position [0, 0]
click at [418, 312] on div "Apraksts" at bounding box center [367, 310] width 286 height 40
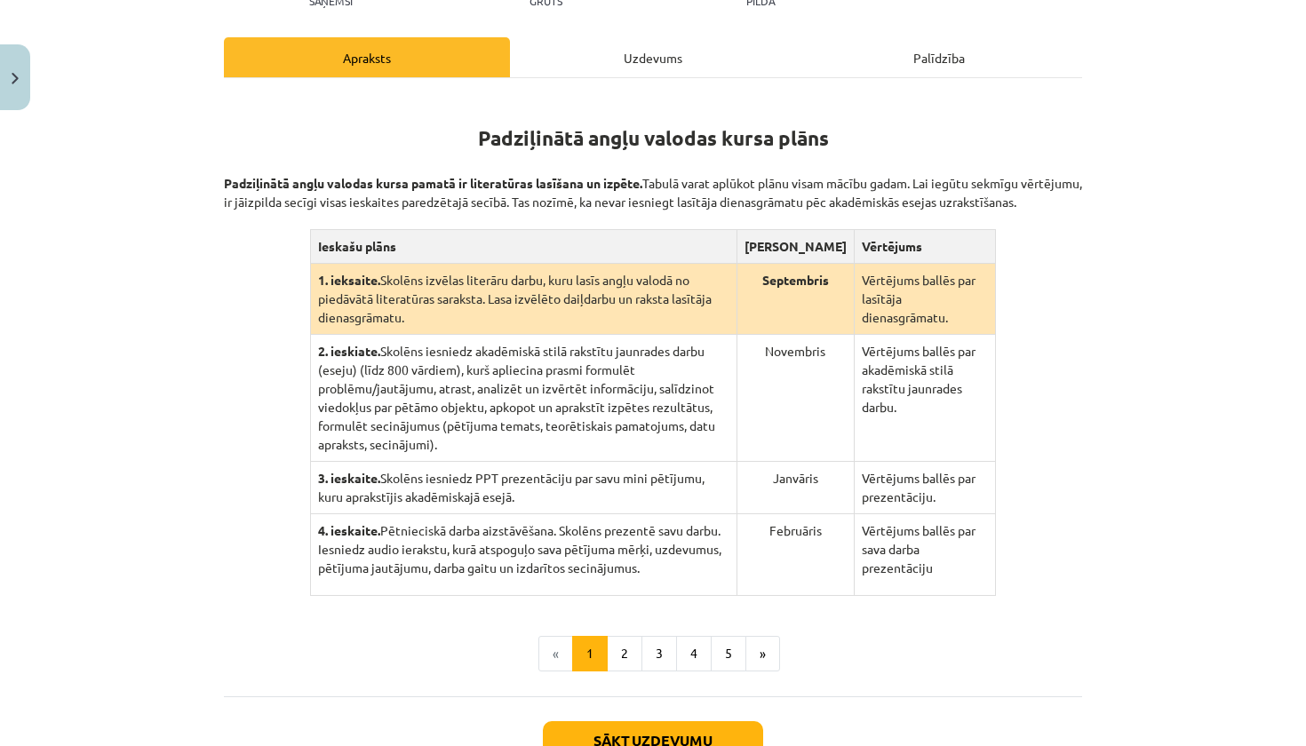
scroll to position [269, 0]
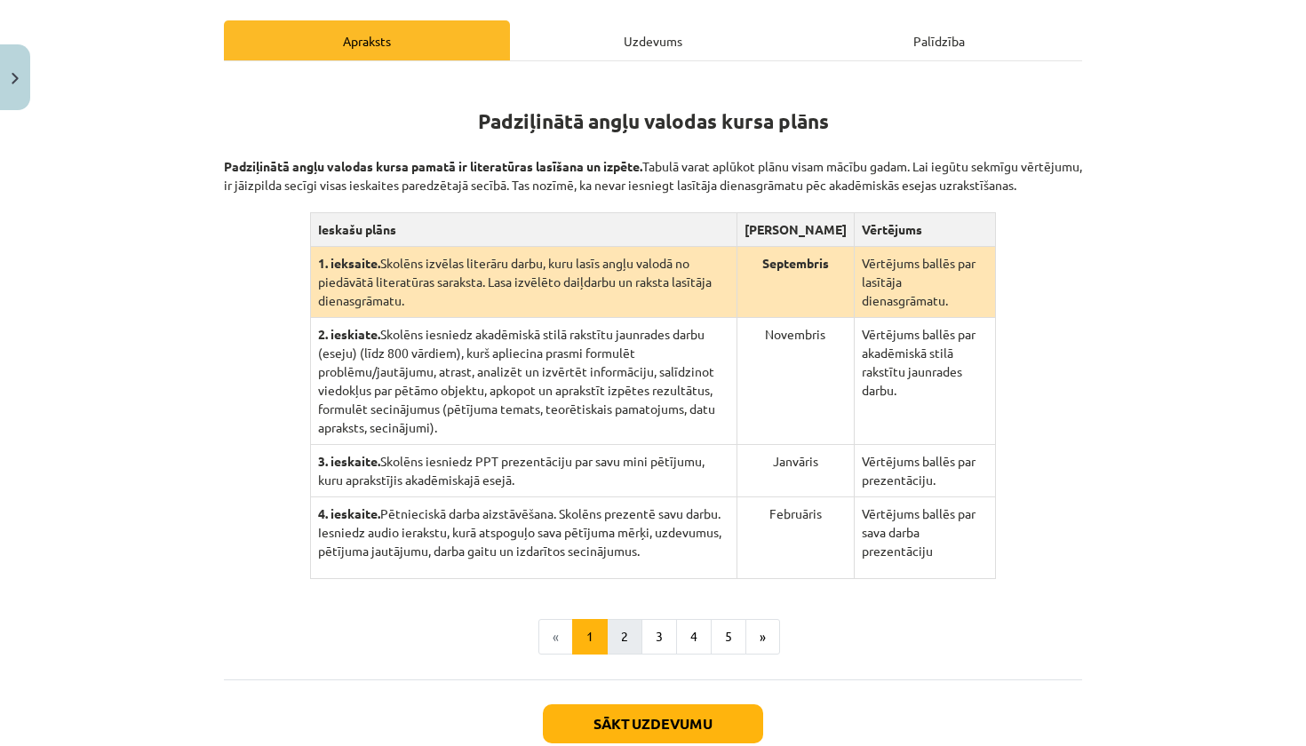
click at [632, 655] on button "2" at bounding box center [625, 637] width 36 height 36
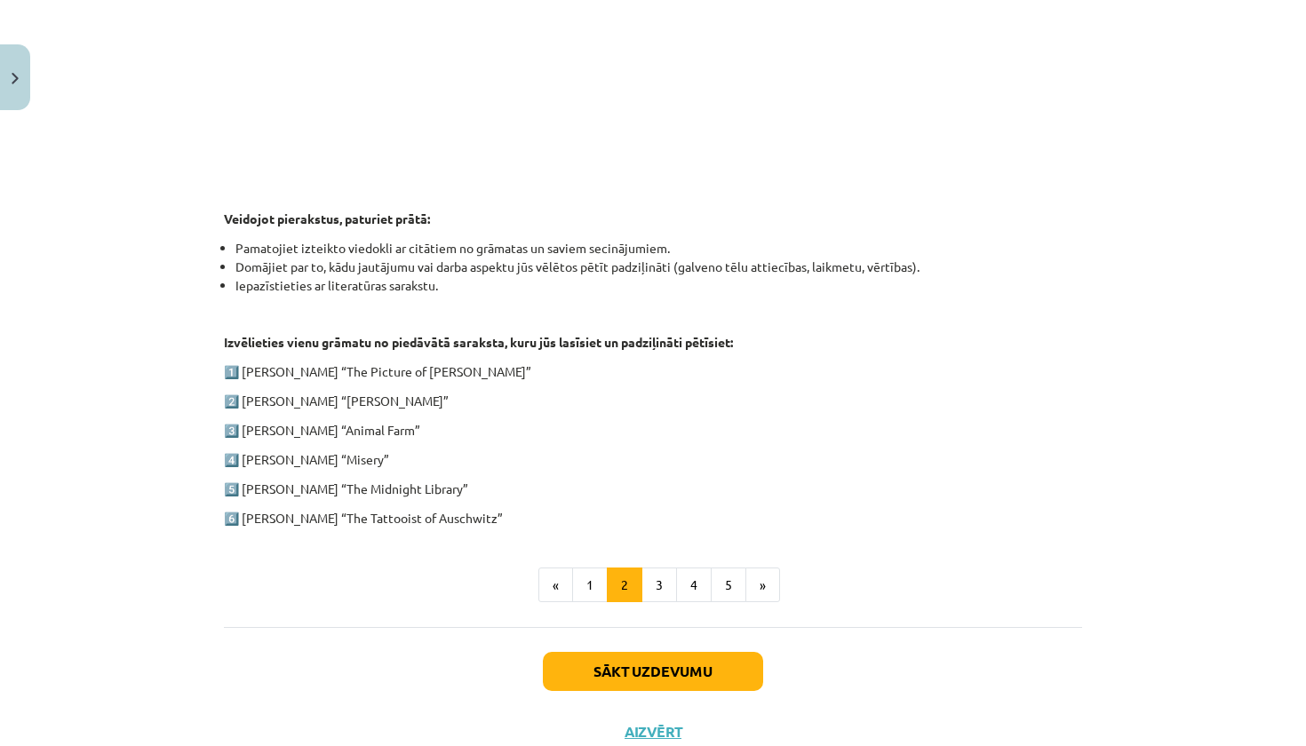
scroll to position [724, 0]
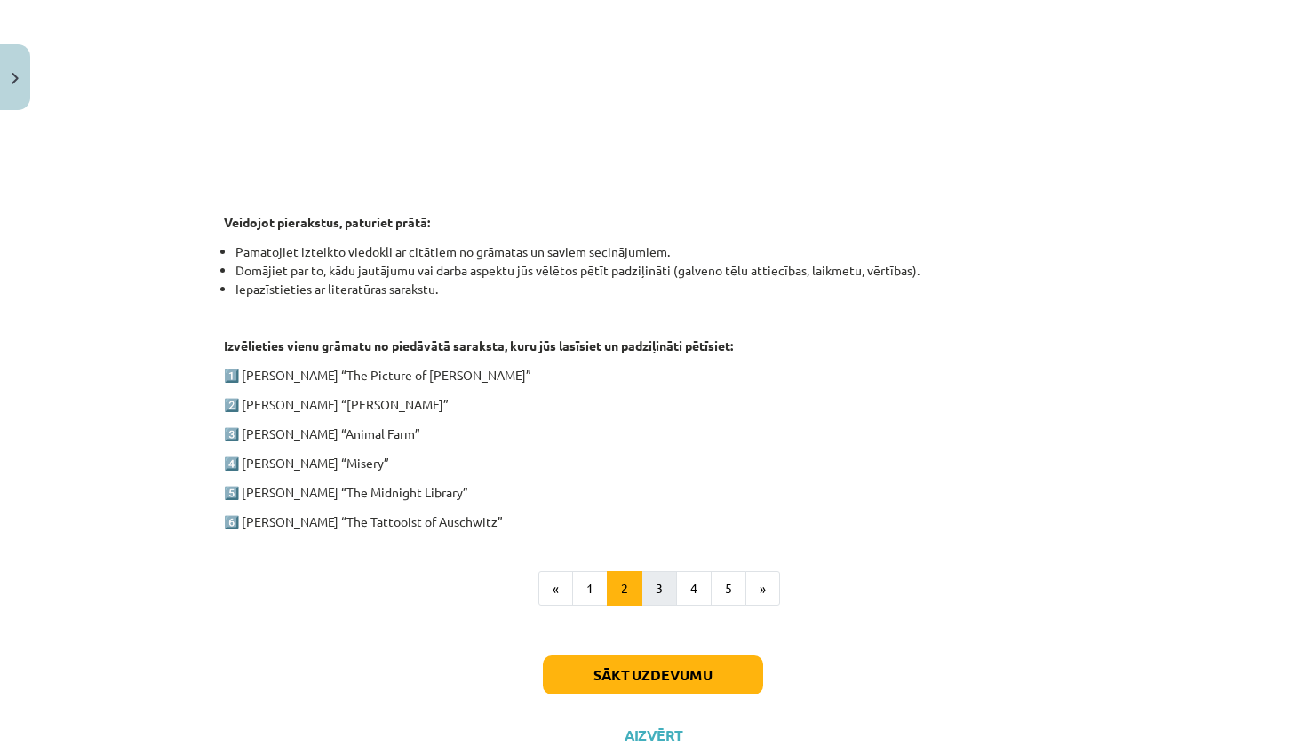
click at [663, 579] on button "3" at bounding box center [659, 589] width 36 height 36
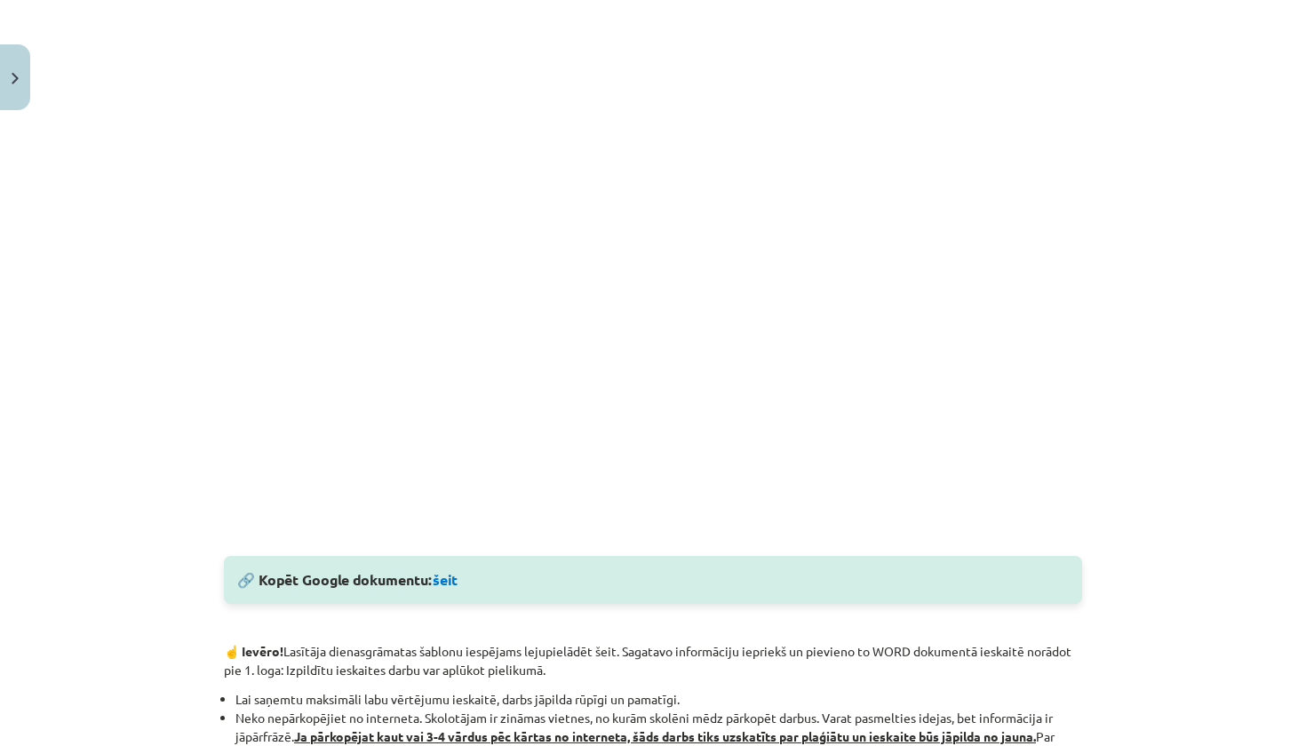
scroll to position [487, 0]
click at [451, 586] on link "šeit" at bounding box center [445, 582] width 25 height 19
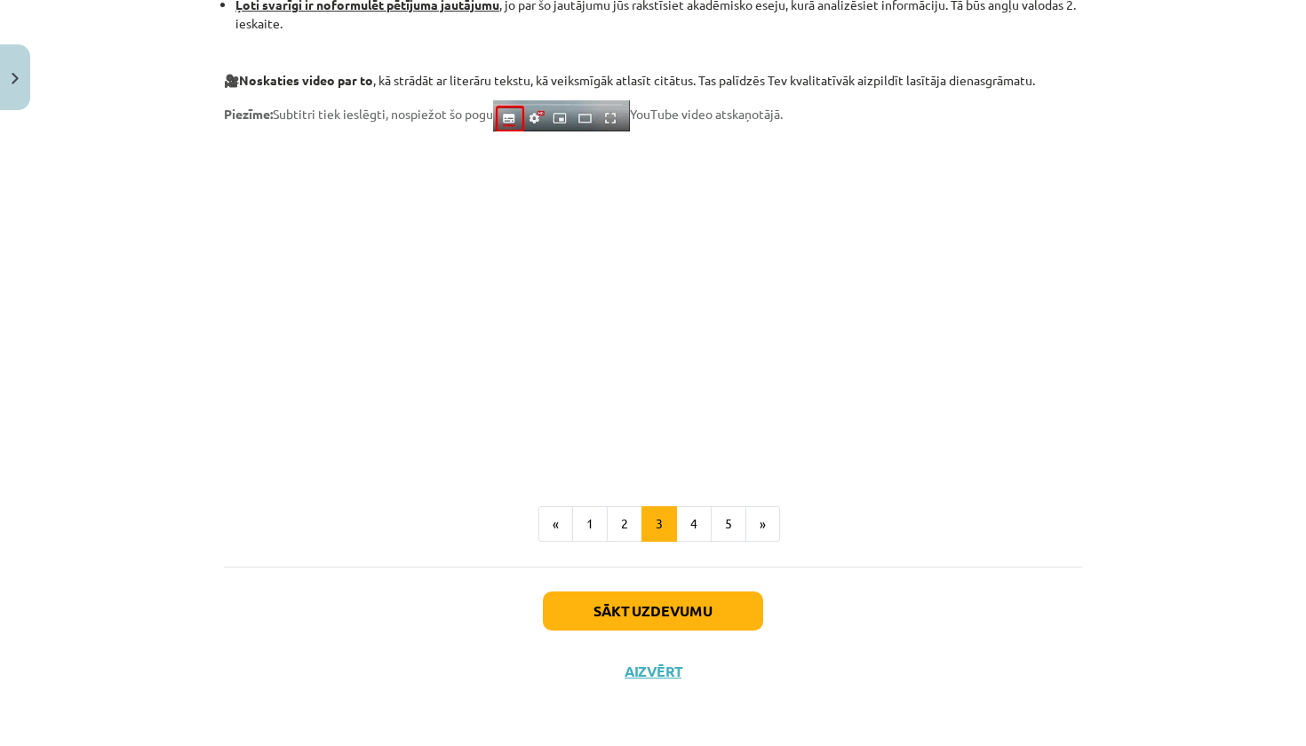
scroll to position [1393, 0]
click at [693, 528] on button "4" at bounding box center [694, 524] width 36 height 36
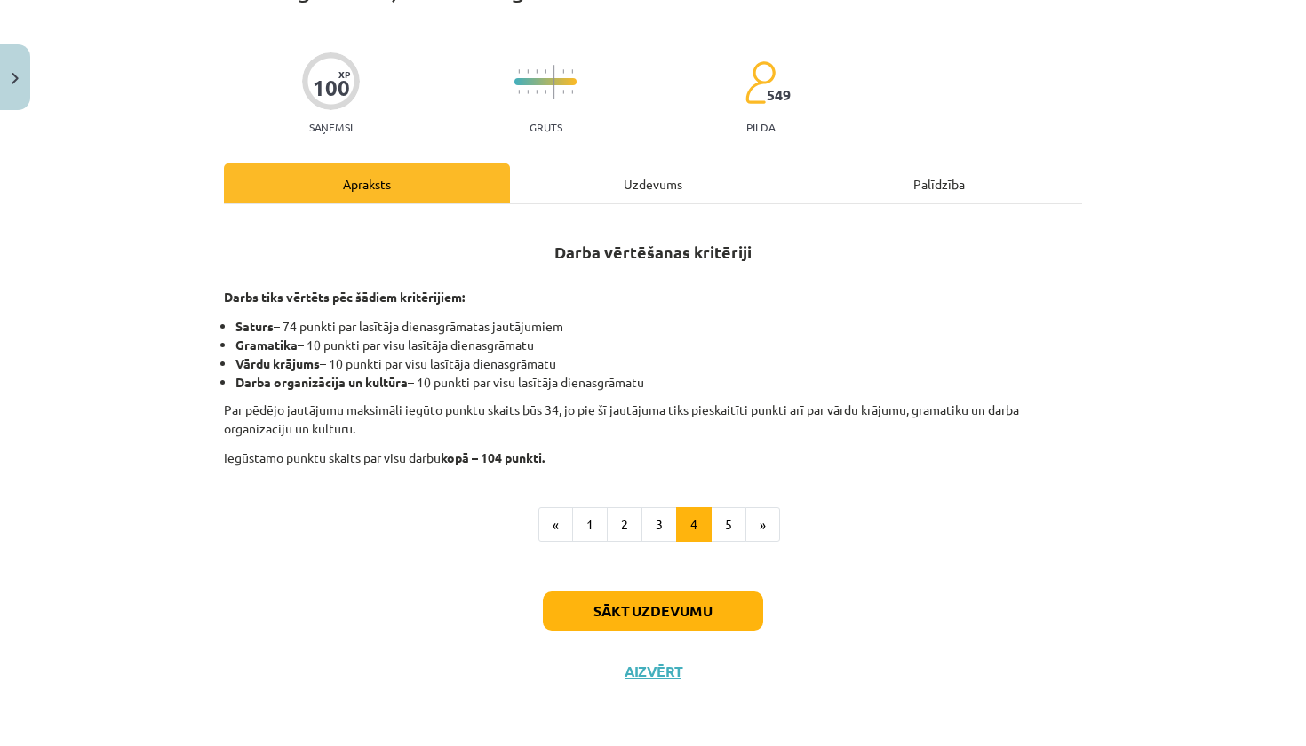
scroll to position [128, 0]
click at [724, 525] on button "5" at bounding box center [729, 525] width 36 height 36
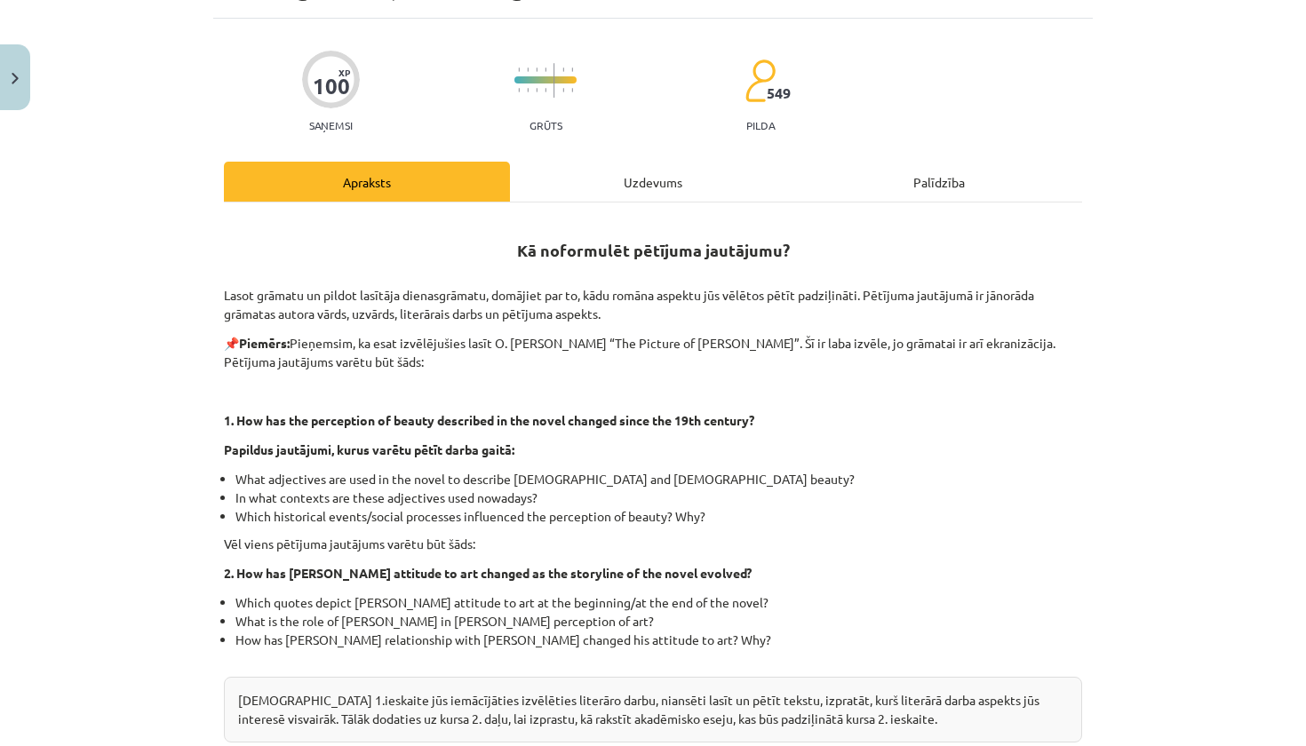
click at [687, 182] on div "Uzdevums" at bounding box center [653, 182] width 286 height 40
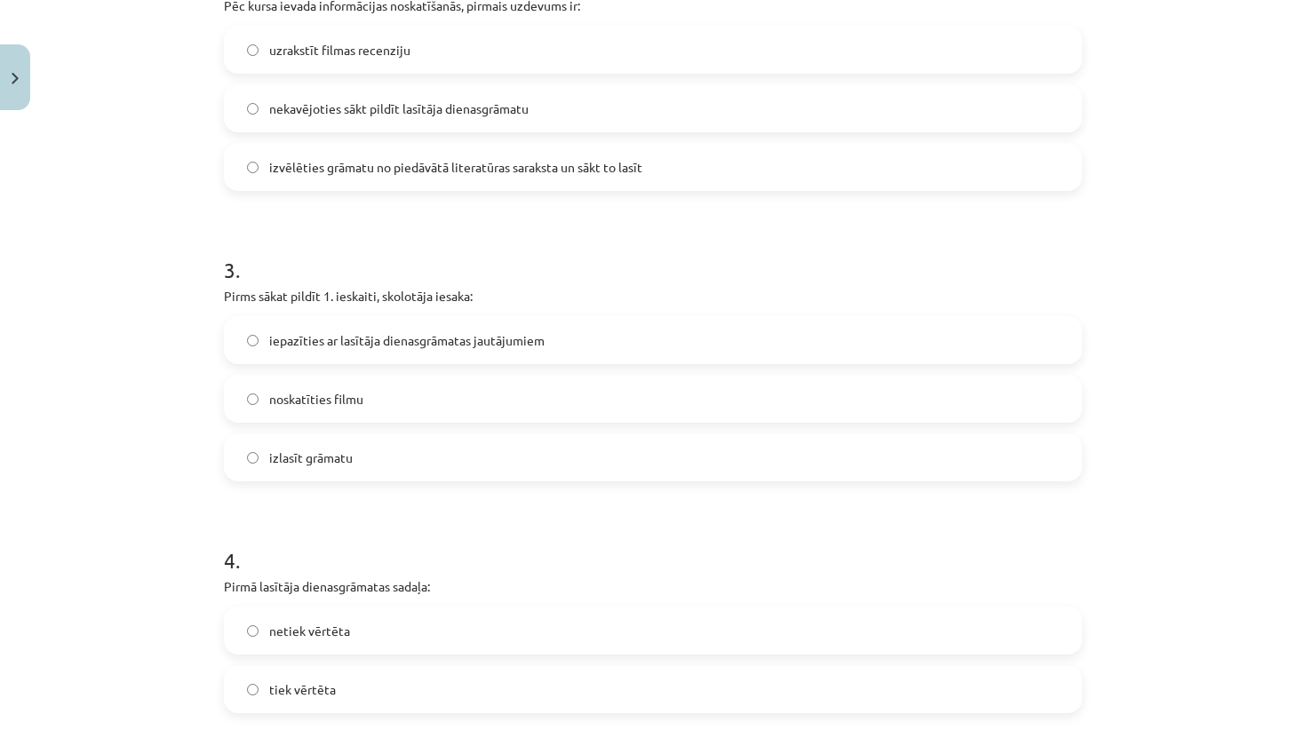
scroll to position [796, 0]
click at [657, 340] on label "iepazīties ar lasītāja dienasgrāmatas jautājumiem" at bounding box center [653, 339] width 855 height 44
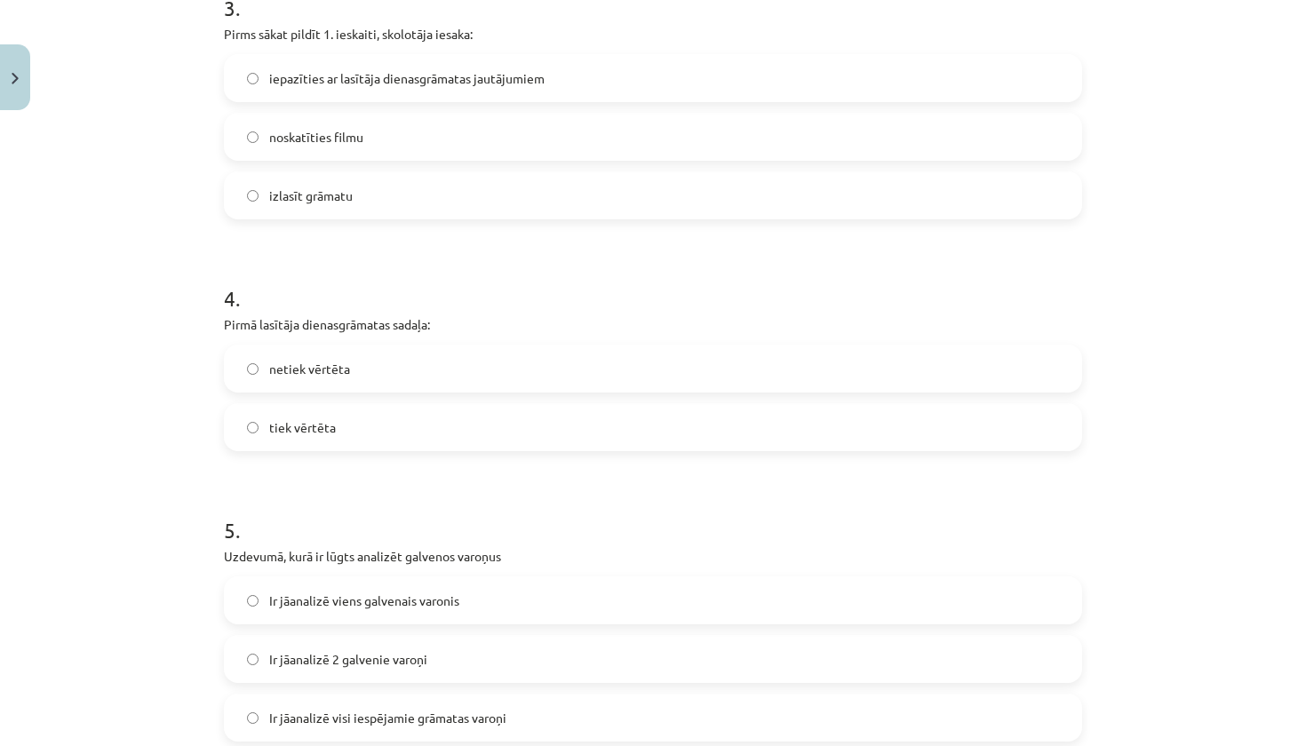
scroll to position [1061, 0]
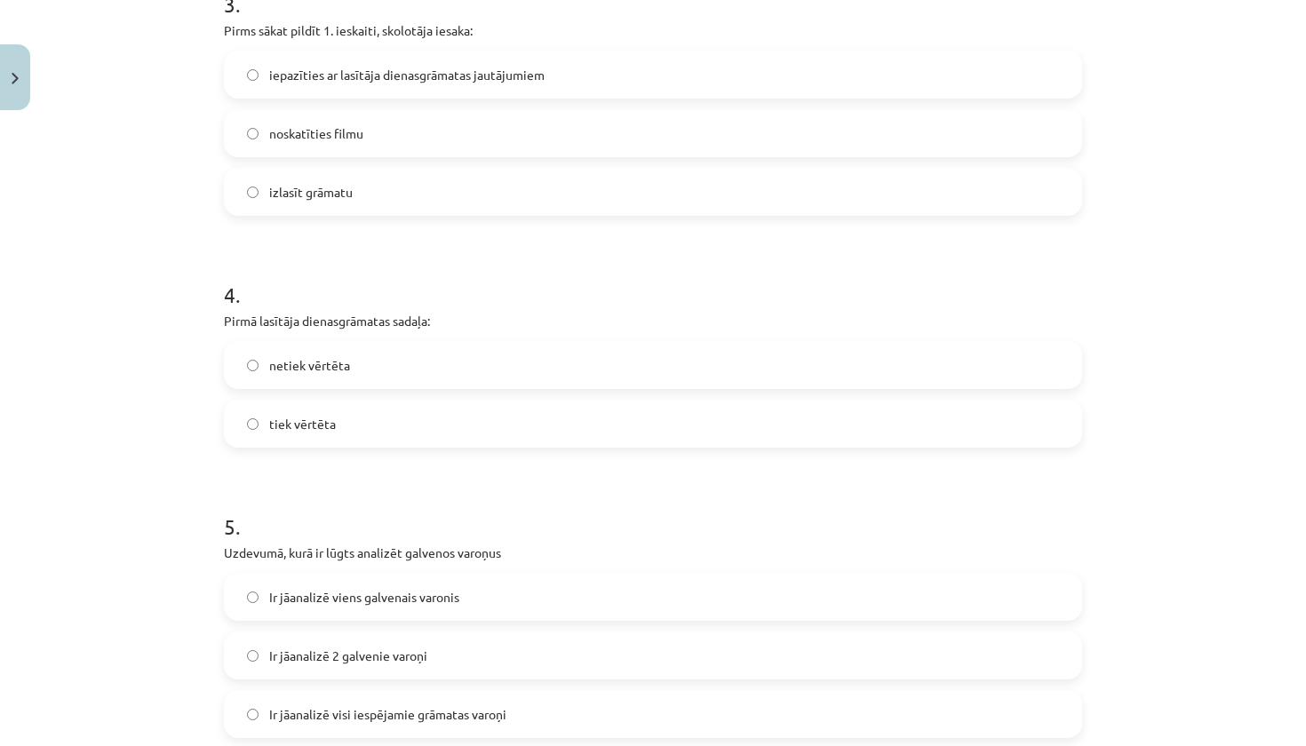
click at [325, 372] on span "netiek vērtēta" at bounding box center [309, 365] width 81 height 19
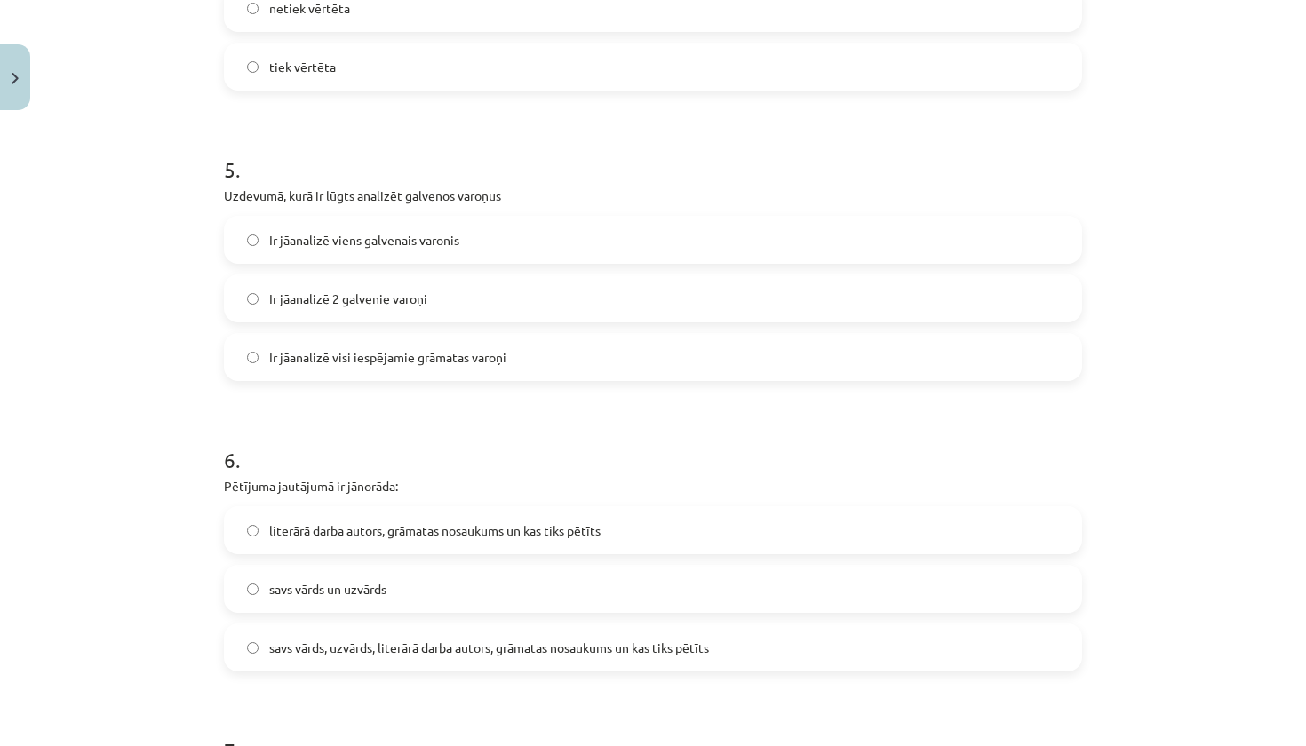
scroll to position [1422, 0]
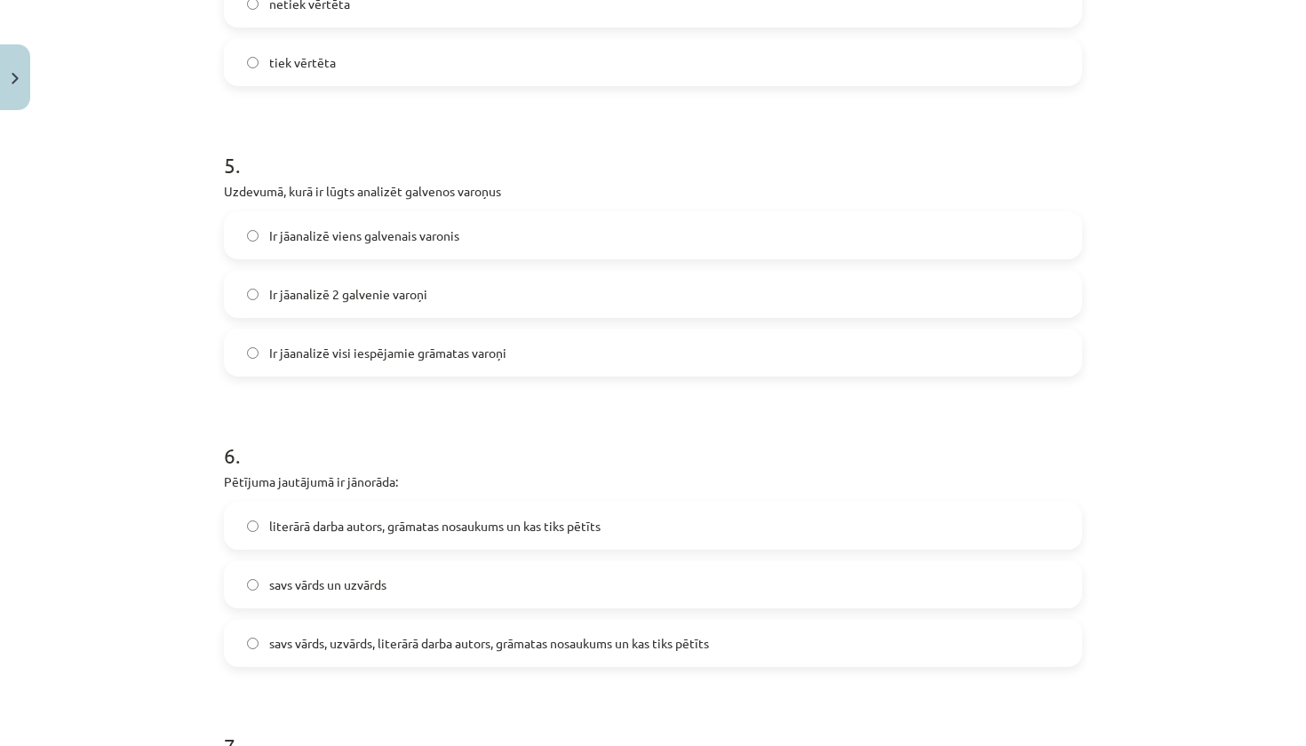
click at [559, 227] on label "Ir jāanalizē viens galvenais varonis" at bounding box center [653, 235] width 855 height 44
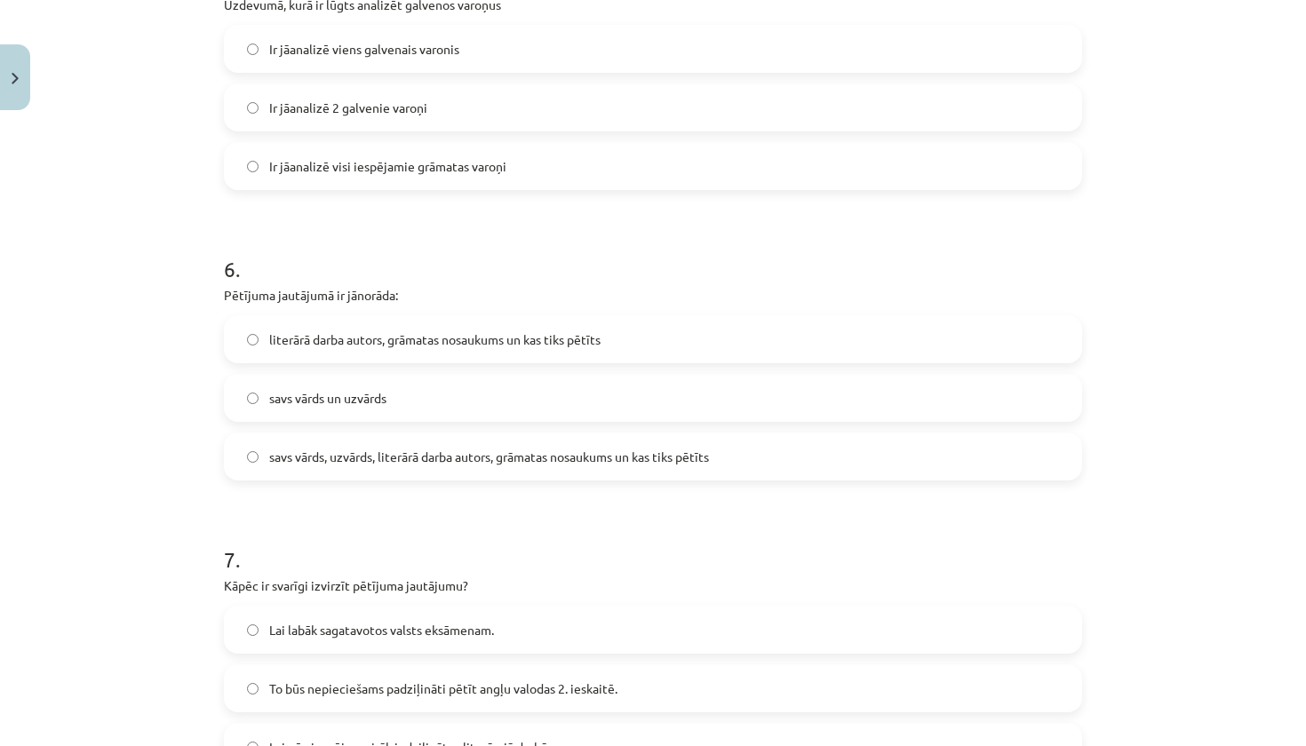
scroll to position [1610, 0]
click at [864, 450] on label "savs vārds, uzvārds, literārā darba autors, grāmatas nosaukums un kas tiks pētī…" at bounding box center [653, 456] width 855 height 44
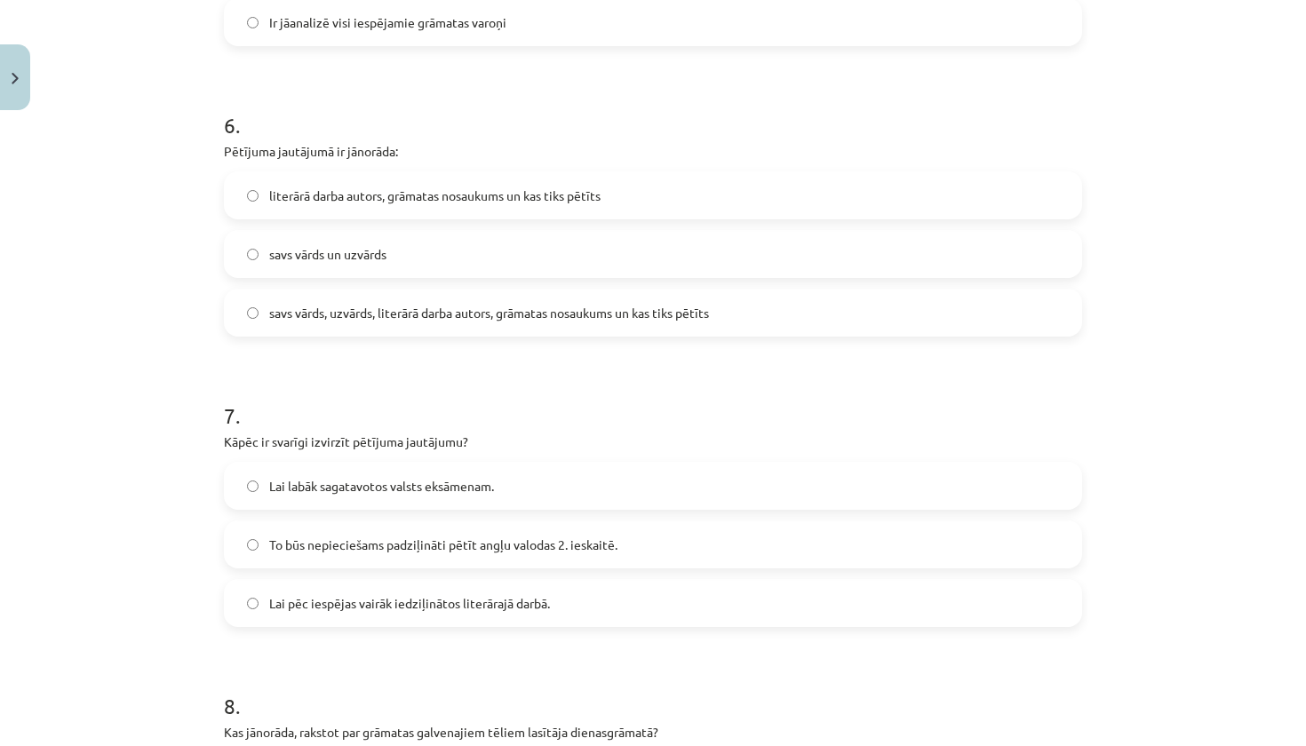
scroll to position [1785, 0]
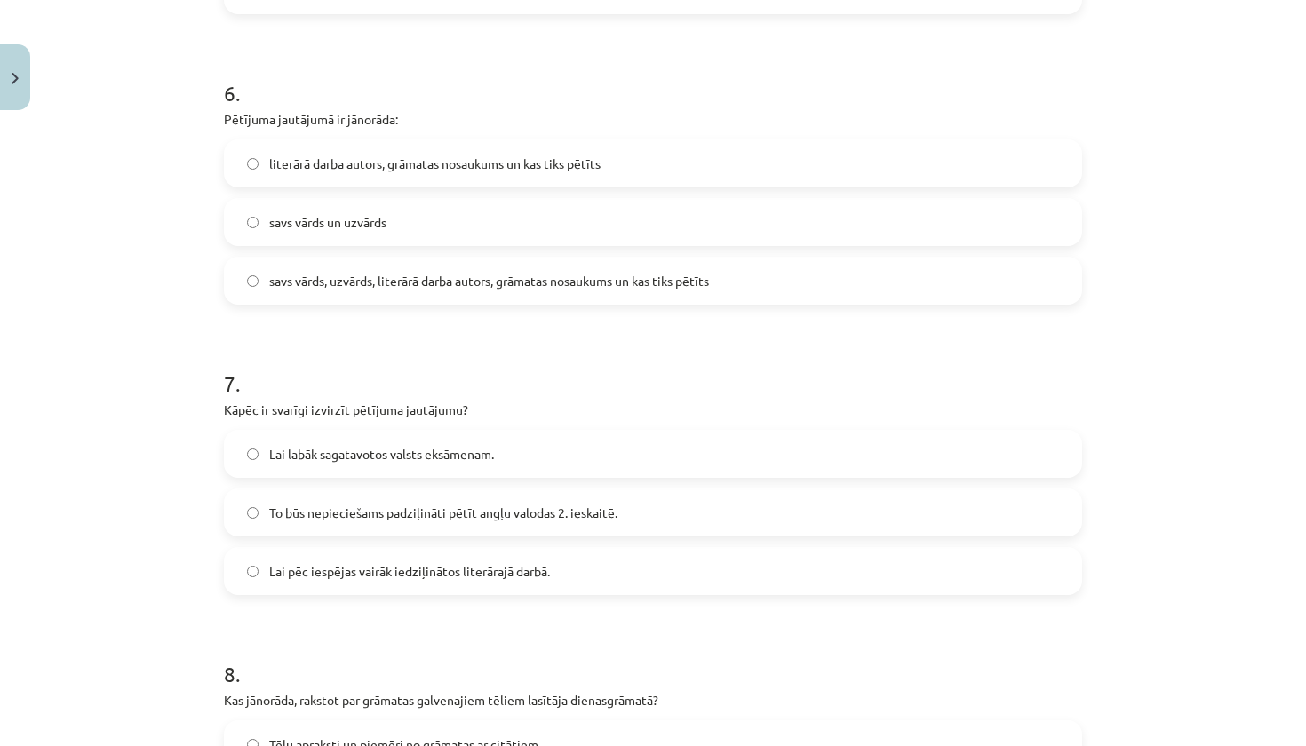
click at [734, 588] on label "Lai pēc iespējas vairāk iedziļinātos literārajā darbā." at bounding box center [653, 571] width 855 height 44
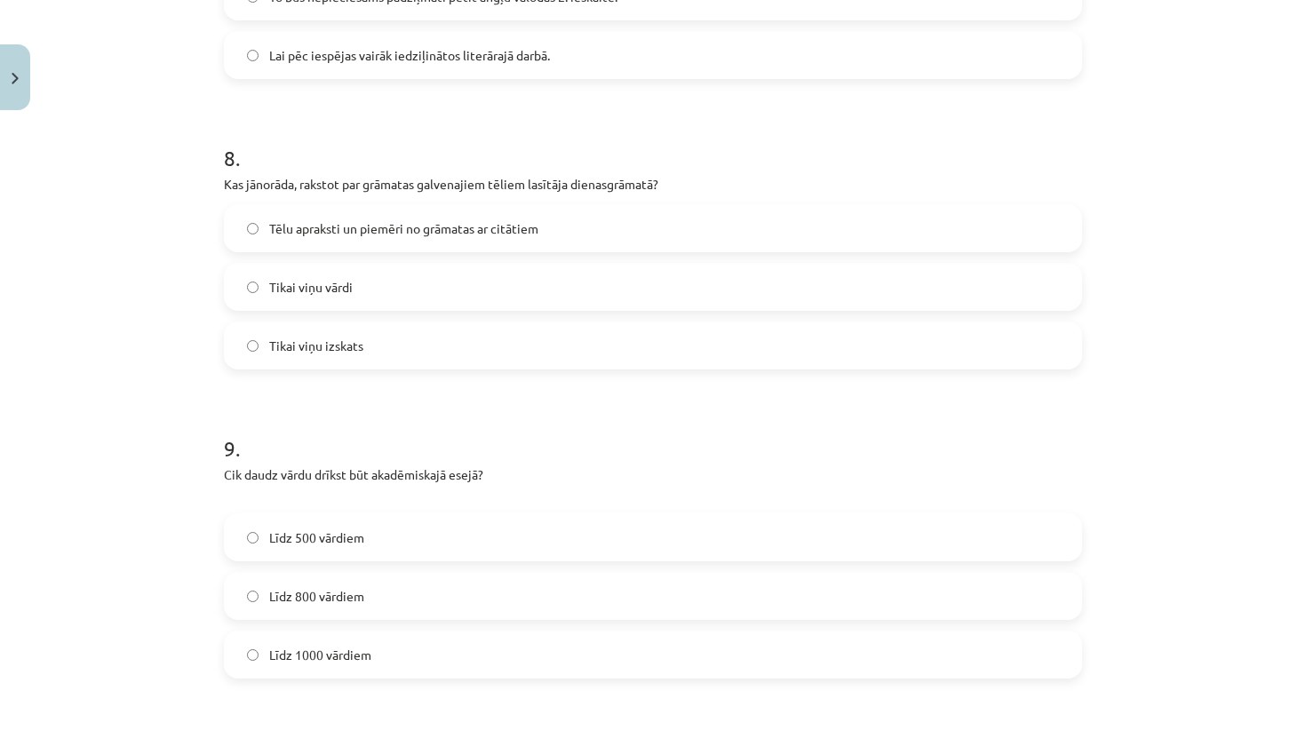
scroll to position [2310, 0]
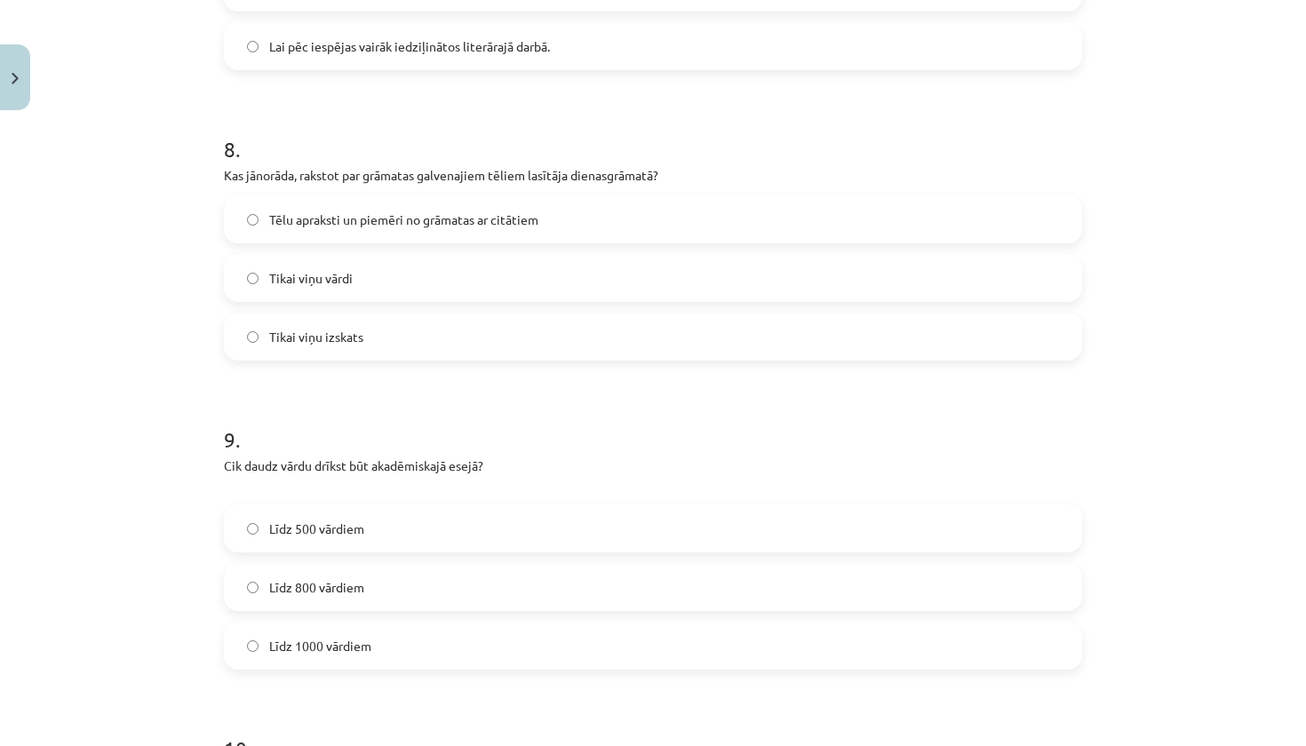
click at [672, 210] on label "Tēlu apraksti un piemēri no grāmatas ar citātiem" at bounding box center [653, 219] width 855 height 44
click at [656, 652] on label "Līdz 1000 vārdiem" at bounding box center [653, 646] width 855 height 44
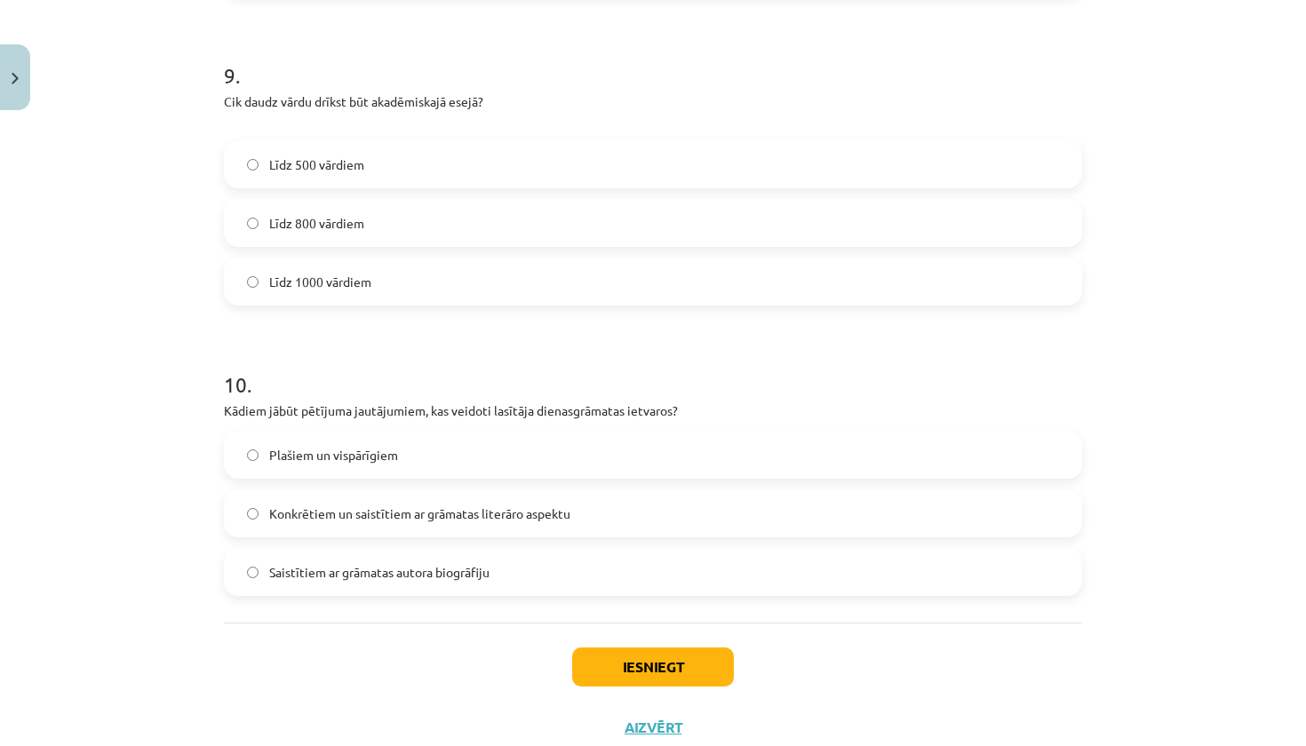
scroll to position [2678, 0]
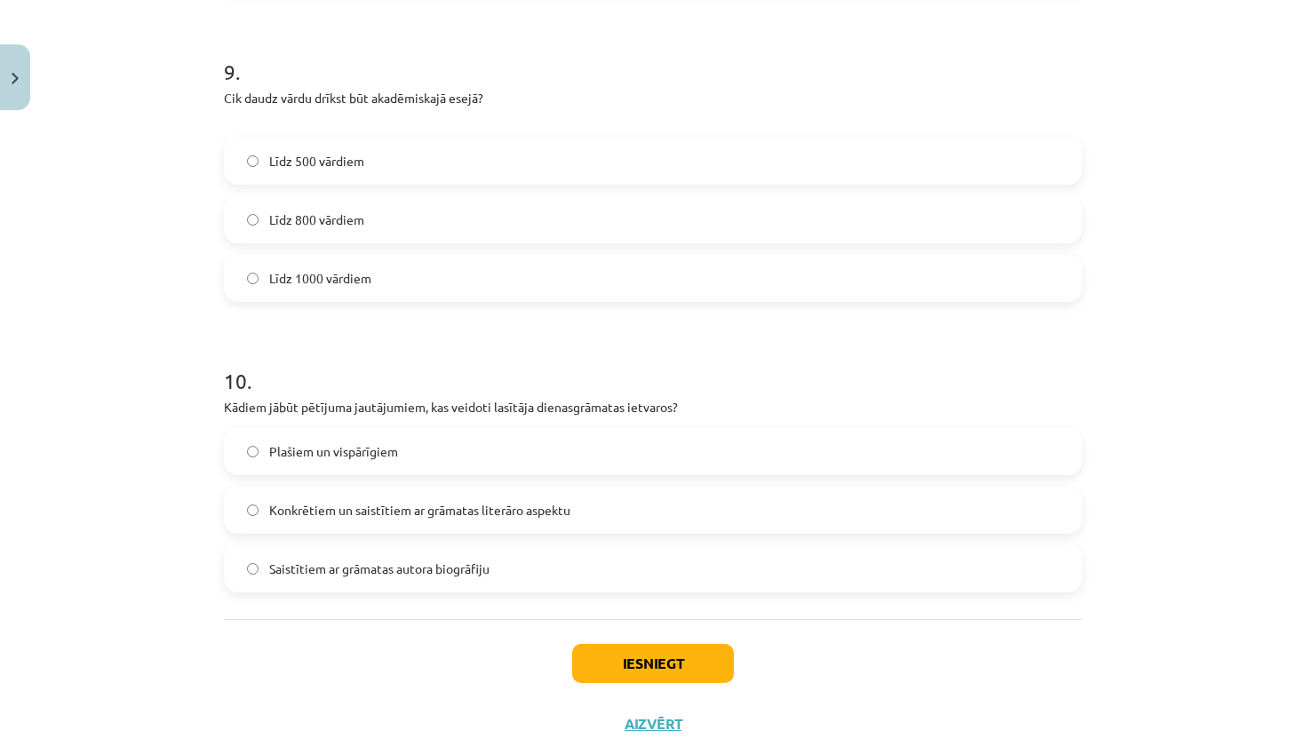
click at [622, 514] on label "Konkrētiem un saistītiem ar grāmatas literāro aspektu" at bounding box center [653, 510] width 855 height 44
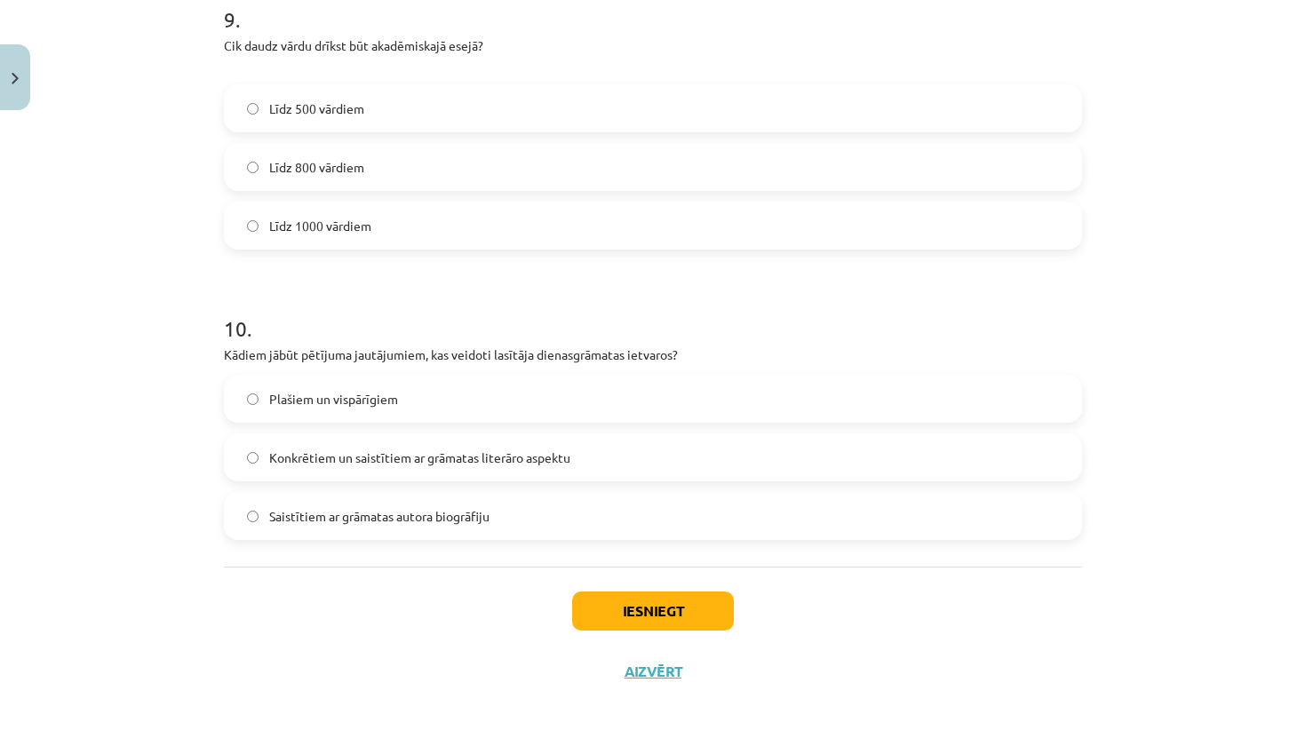
scroll to position [2733, 0]
click at [675, 593] on button "Iesniegt" at bounding box center [653, 611] width 162 height 39
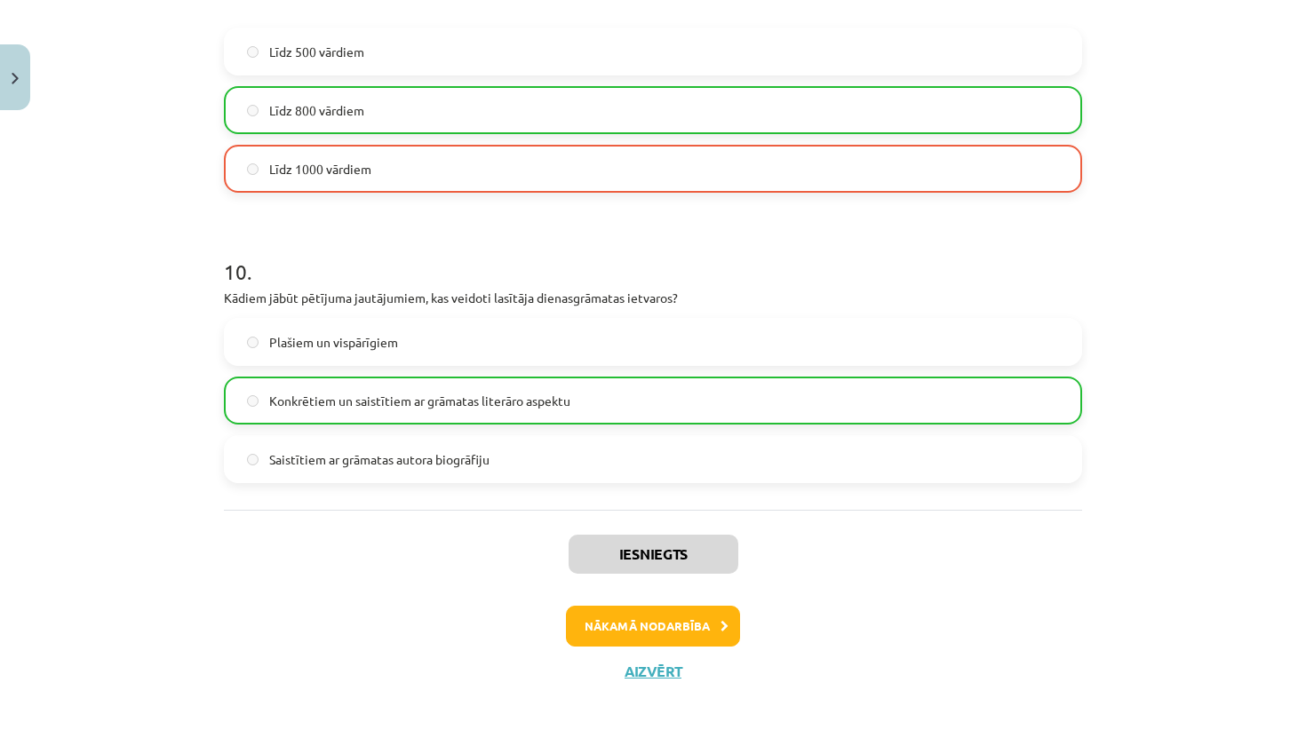
scroll to position [2789, 0]
click at [707, 623] on button "Nākamā nodarbība" at bounding box center [653, 626] width 174 height 41
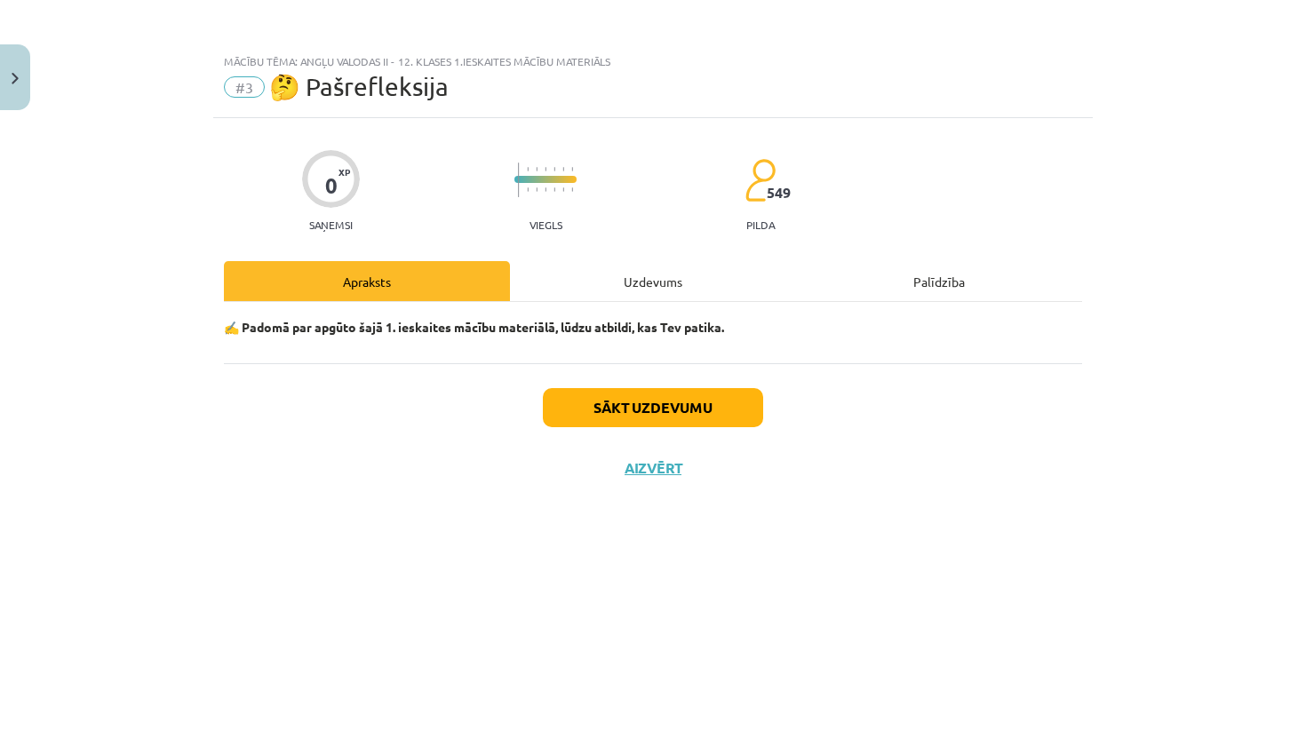
scroll to position [0, 0]
click at [713, 415] on button "Sākt uzdevumu" at bounding box center [653, 407] width 220 height 39
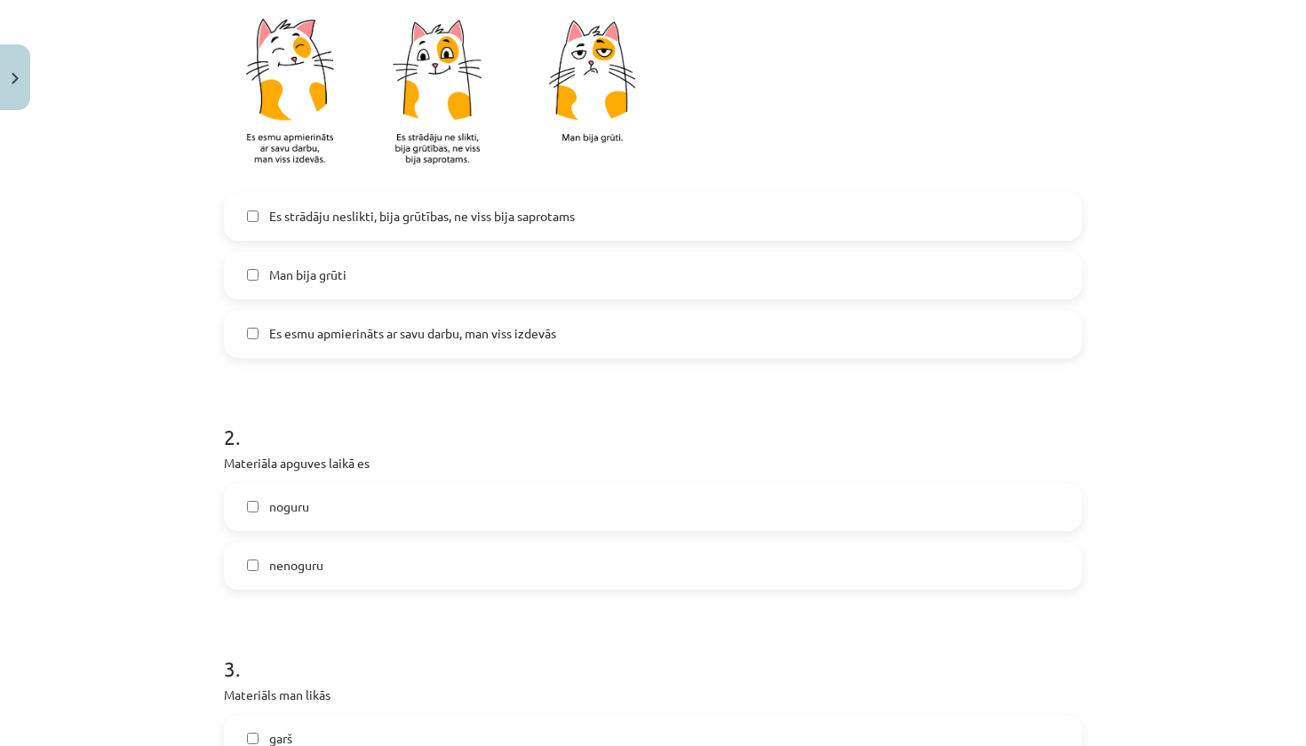
scroll to position [434, 0]
click at [621, 505] on label "noguru" at bounding box center [653, 509] width 855 height 44
click at [615, 231] on label "Es strādāju neslikti, bija grūtības, ne viss bija saprotams" at bounding box center [653, 218] width 855 height 44
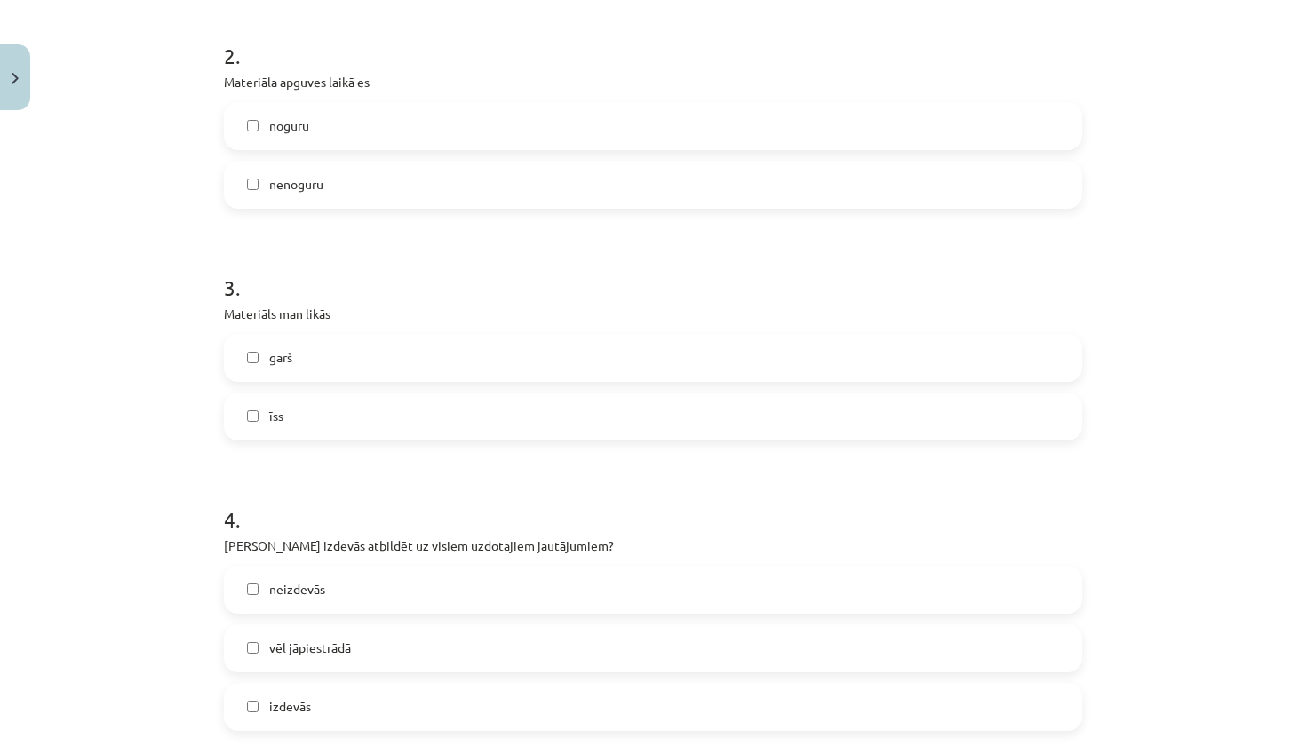
scroll to position [817, 0]
click at [941, 344] on label "garš" at bounding box center [653, 357] width 855 height 44
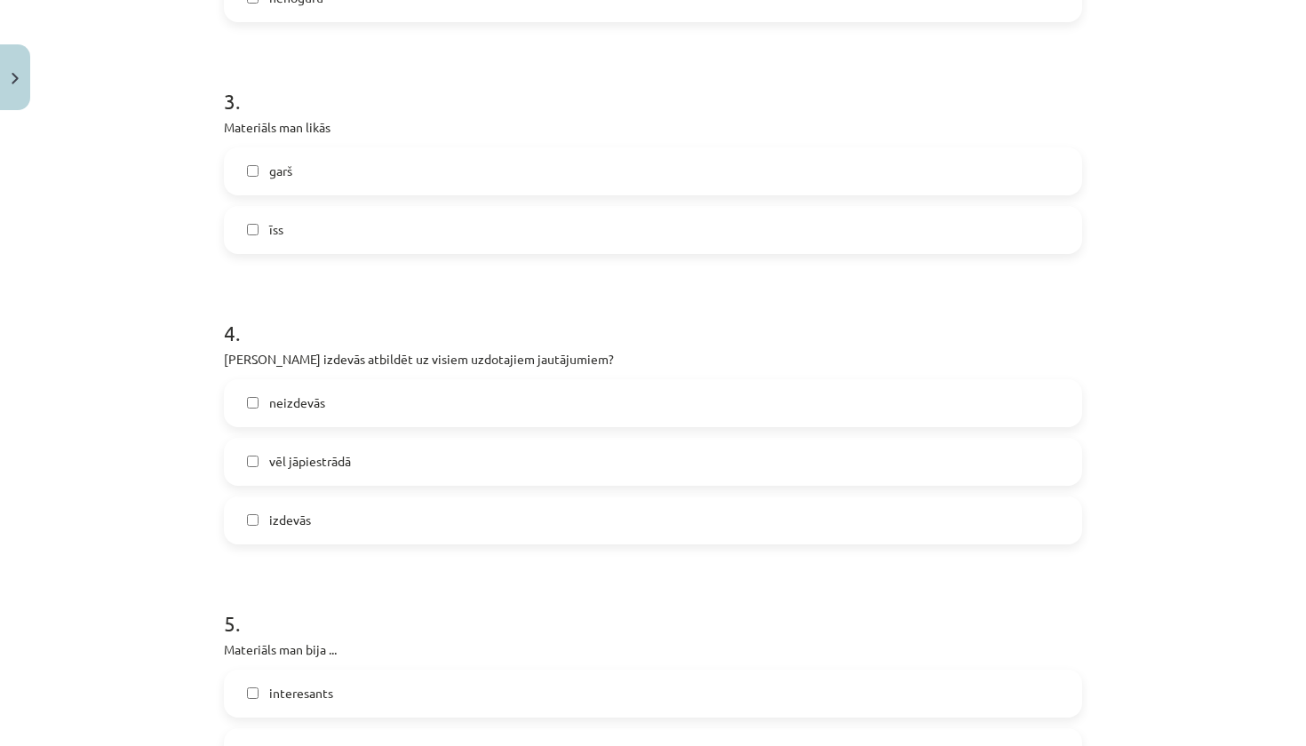
scroll to position [1007, 0]
click at [474, 456] on label "vēl jāpiestrādā" at bounding box center [653, 458] width 855 height 44
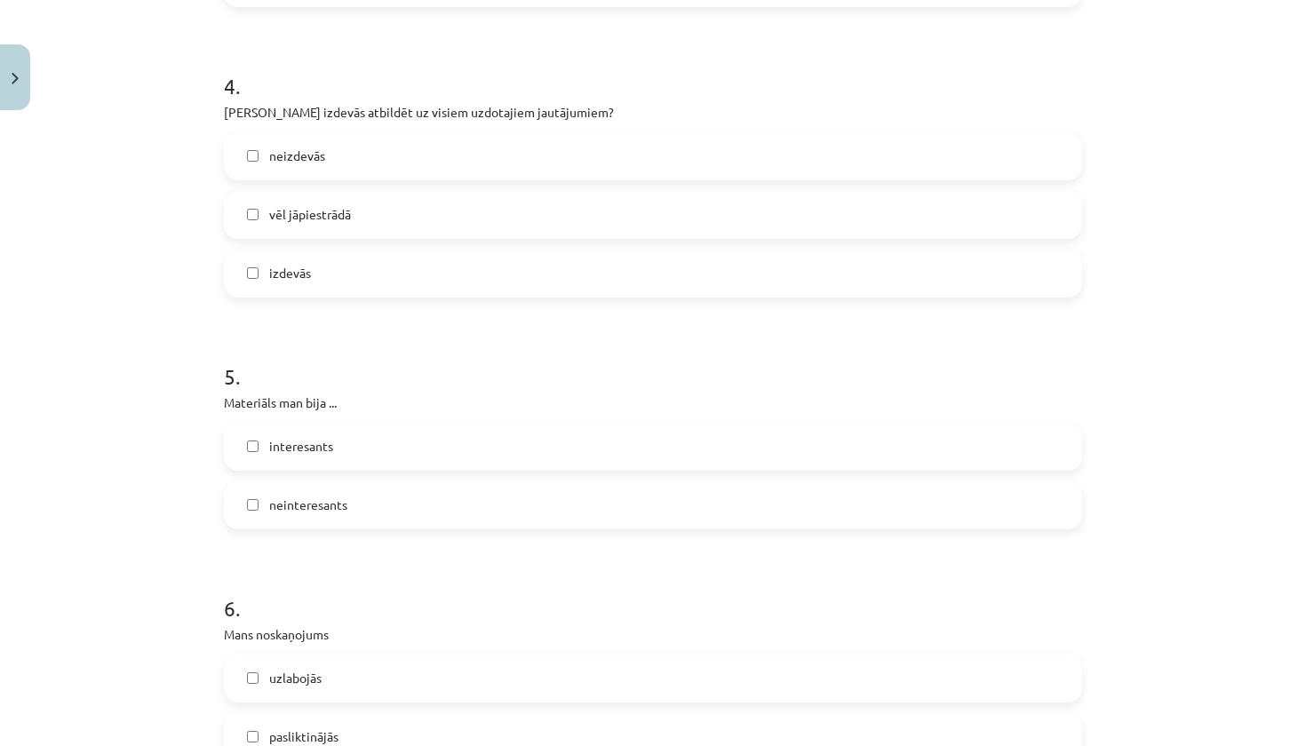
scroll to position [1299, 0]
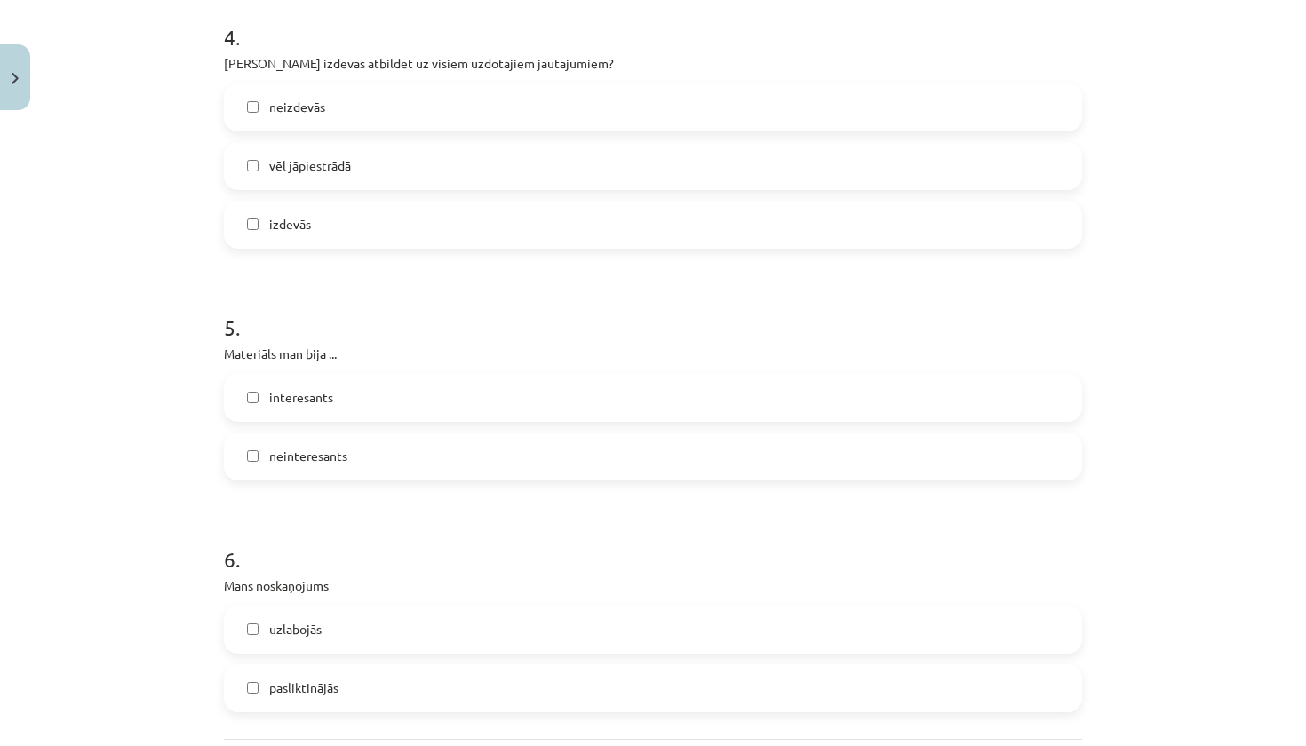
click at [728, 465] on label "neinteresants" at bounding box center [653, 456] width 855 height 44
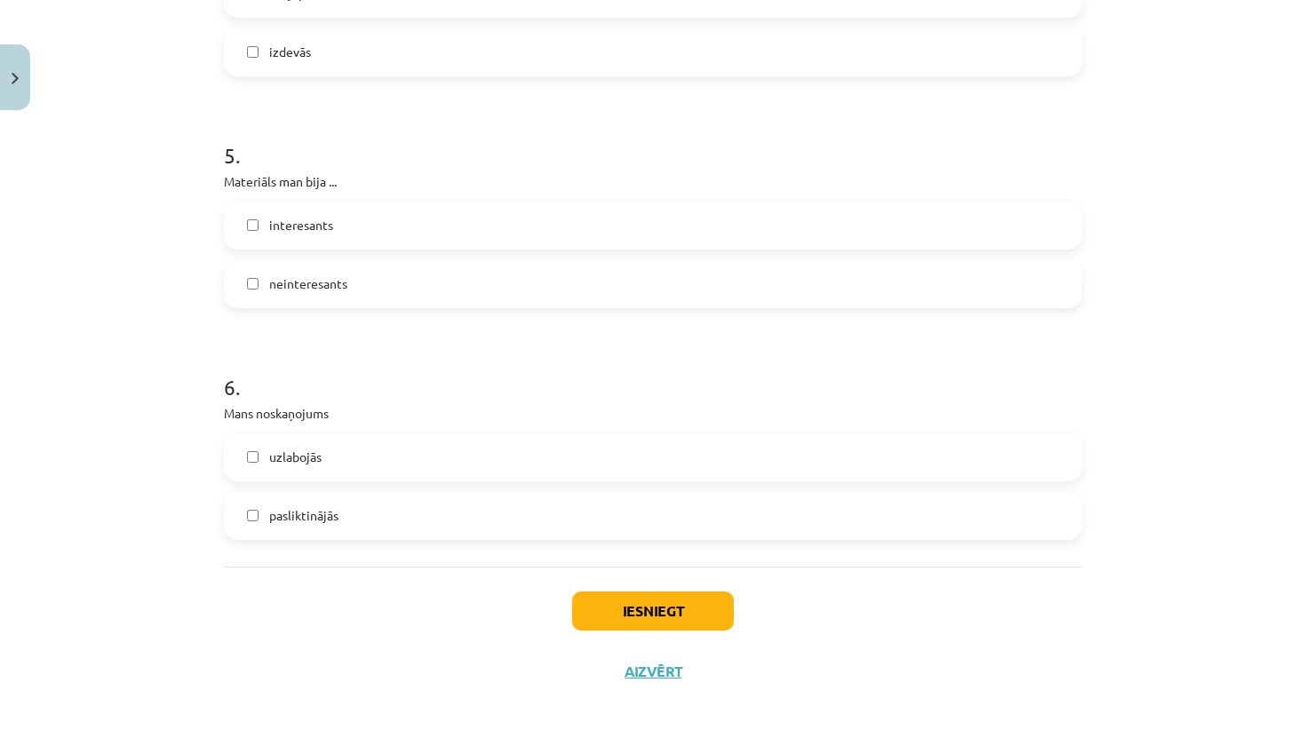
scroll to position [1474, 0]
click at [950, 500] on label "pasliktinājās" at bounding box center [653, 516] width 855 height 44
click at [716, 606] on button "Iesniegt" at bounding box center [653, 611] width 162 height 39
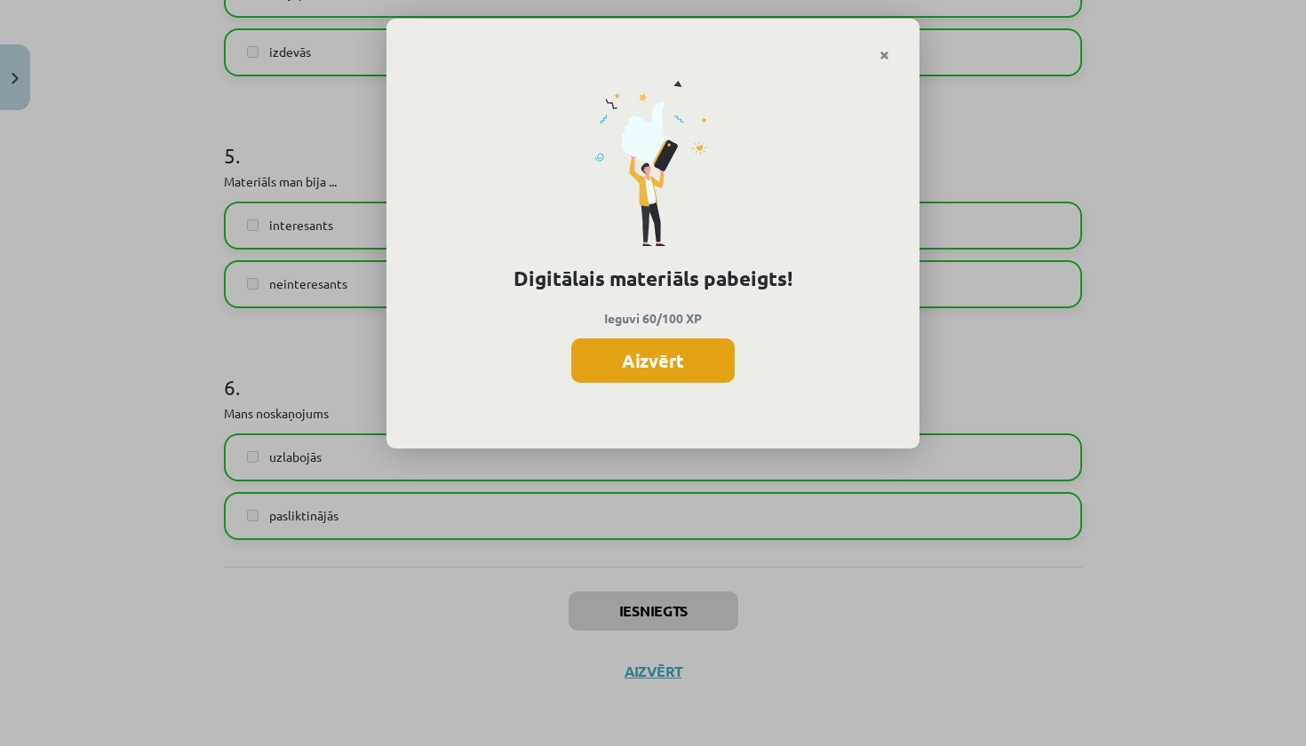
click at [672, 357] on button "Aizvērt" at bounding box center [652, 361] width 163 height 44
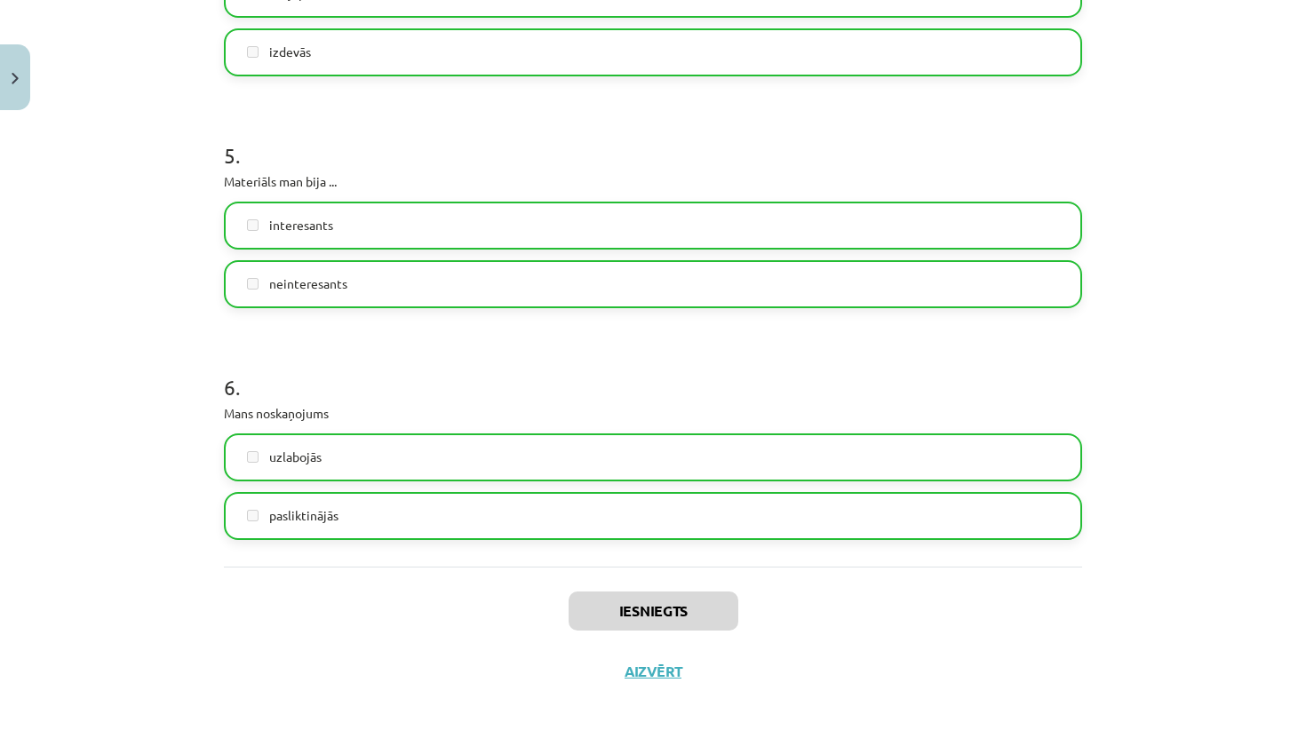
click at [665, 665] on button "Aizvērt" at bounding box center [653, 672] width 68 height 18
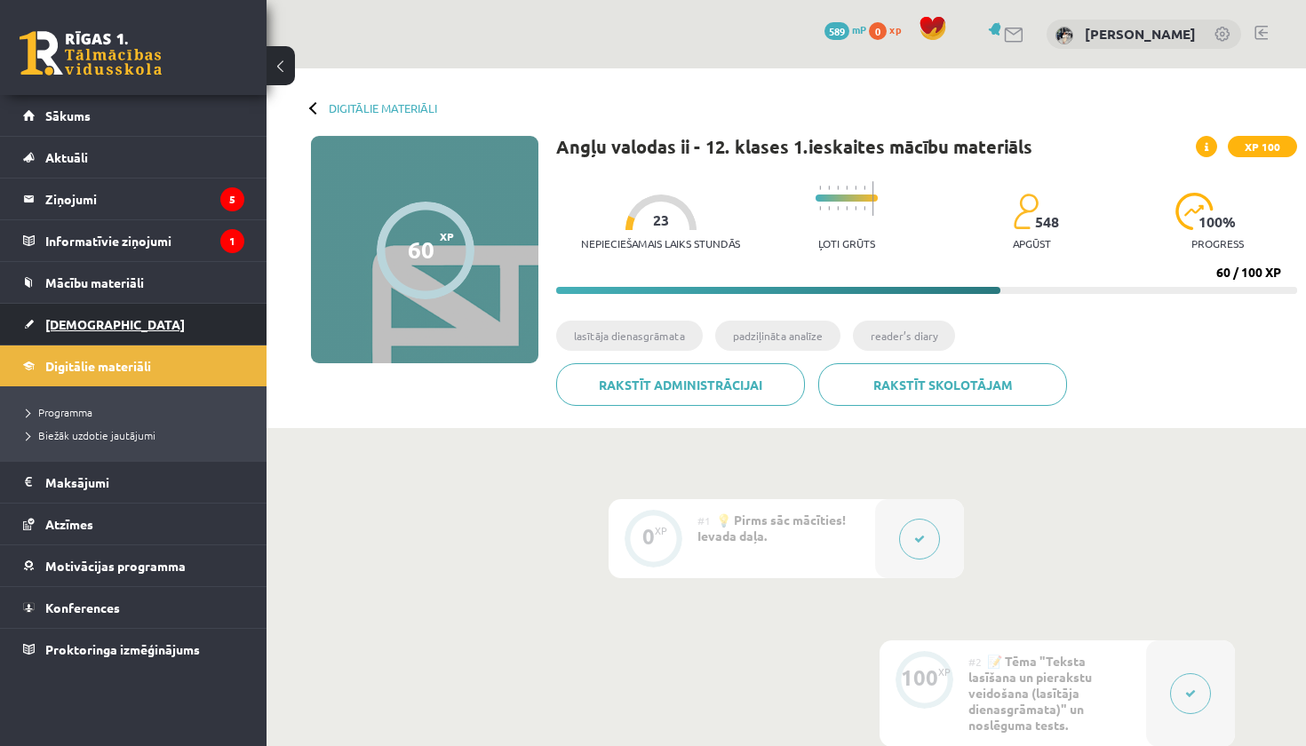
click at [175, 325] on link "[DEMOGRAPHIC_DATA]" at bounding box center [133, 324] width 221 height 41
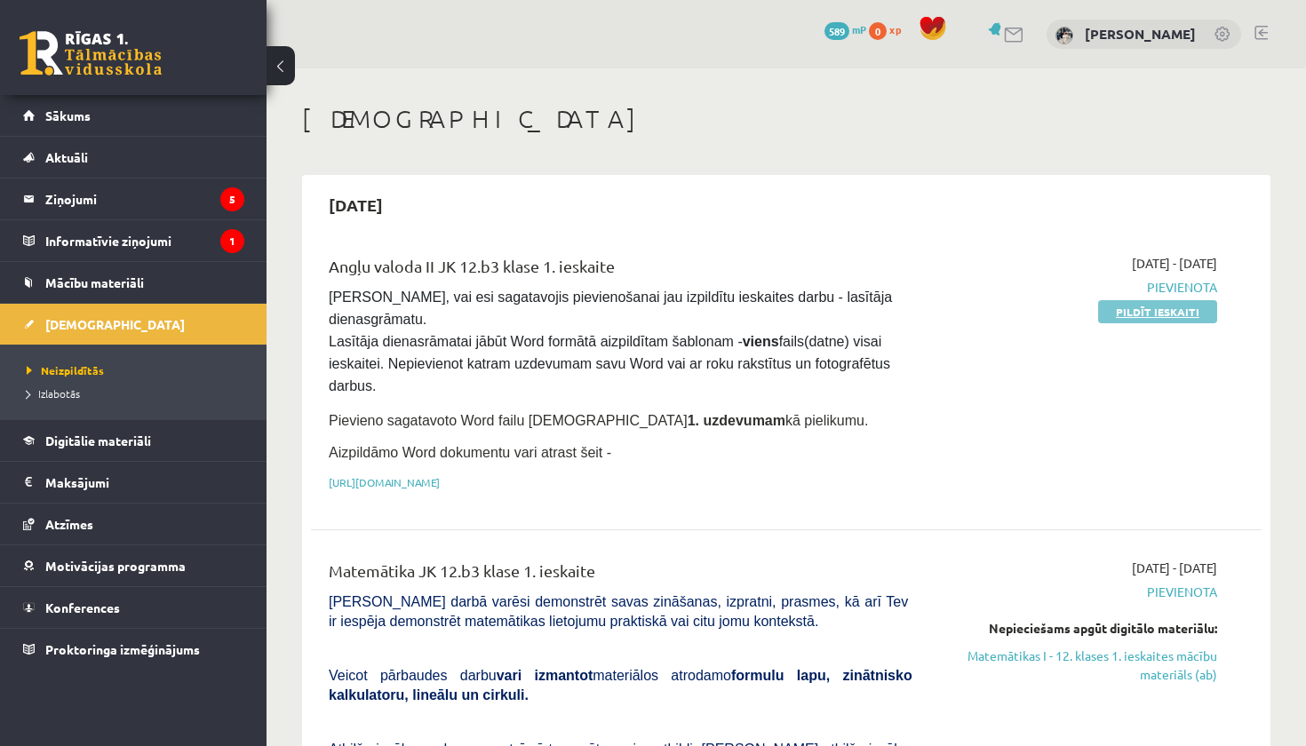
click at [1124, 307] on link "Pildīt ieskaiti" at bounding box center [1157, 311] width 119 height 23
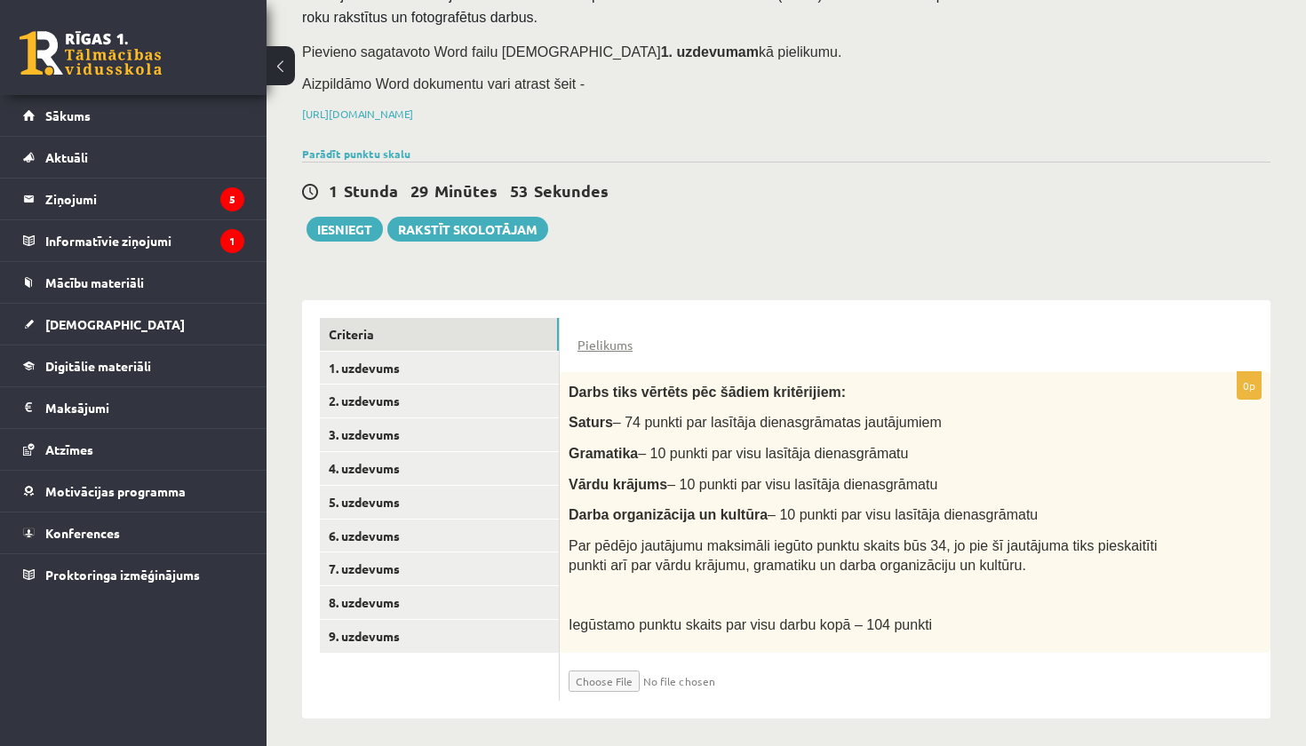
scroll to position [170, 0]
click at [626, 673] on input "file" at bounding box center [674, 678] width 211 height 30
click at [617, 673] on input "file" at bounding box center [674, 678] width 211 height 30
type input "**********"
click at [467, 356] on link "1. uzdevums" at bounding box center [439, 369] width 239 height 33
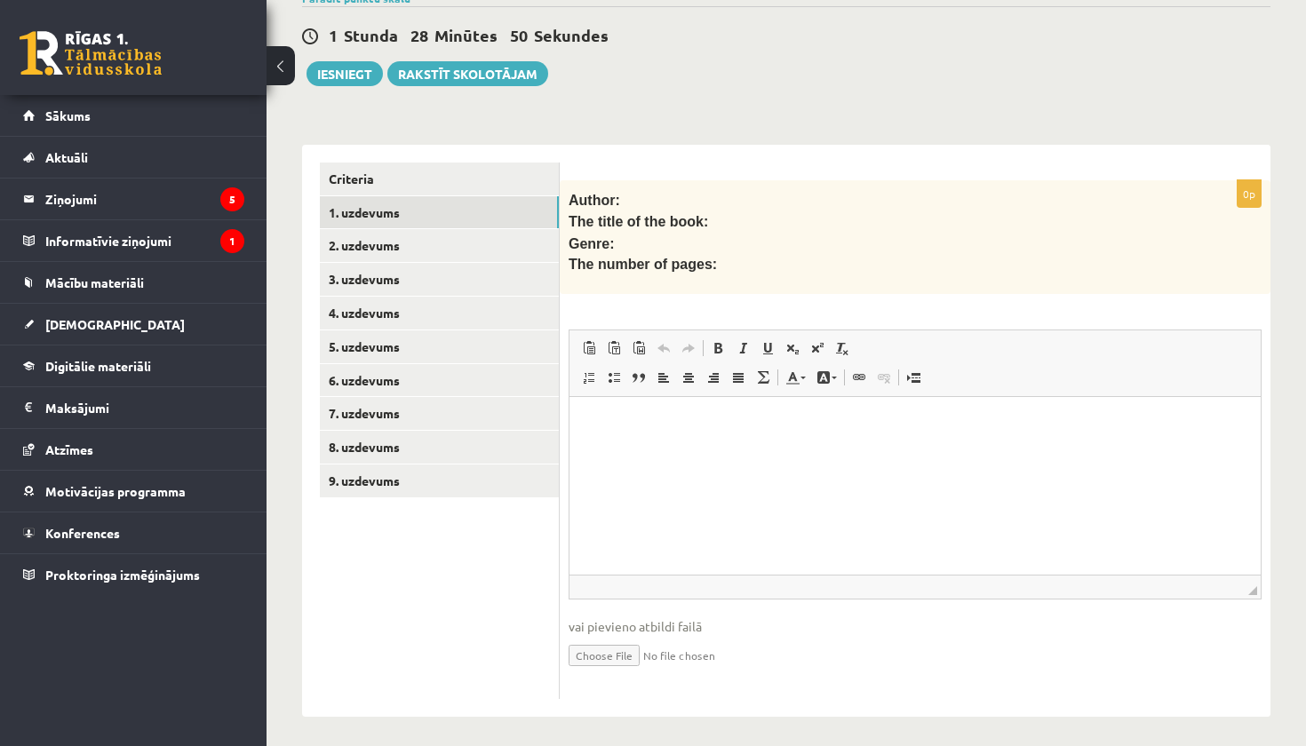
scroll to position [325, 0]
click at [481, 245] on link "2. uzdevums" at bounding box center [439, 246] width 239 height 33
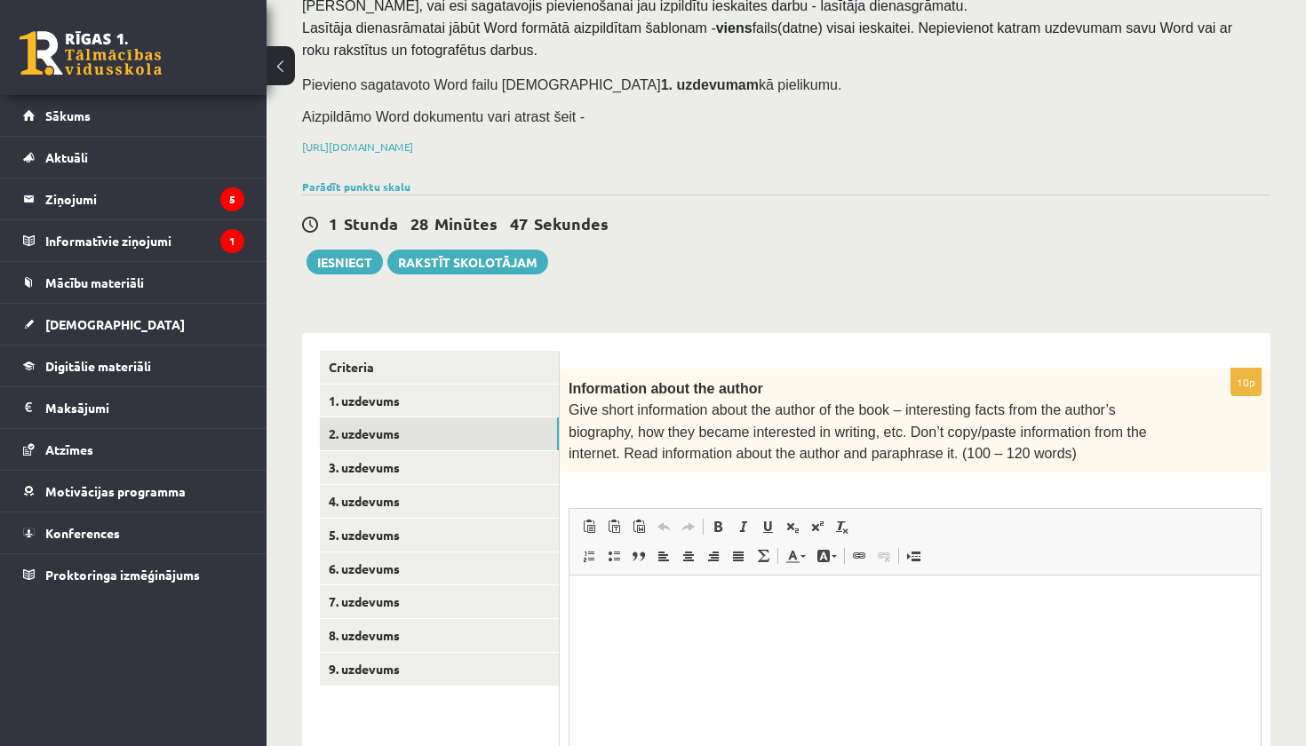
scroll to position [0, 0]
click at [409, 456] on link "3. uzdevums" at bounding box center [439, 467] width 239 height 33
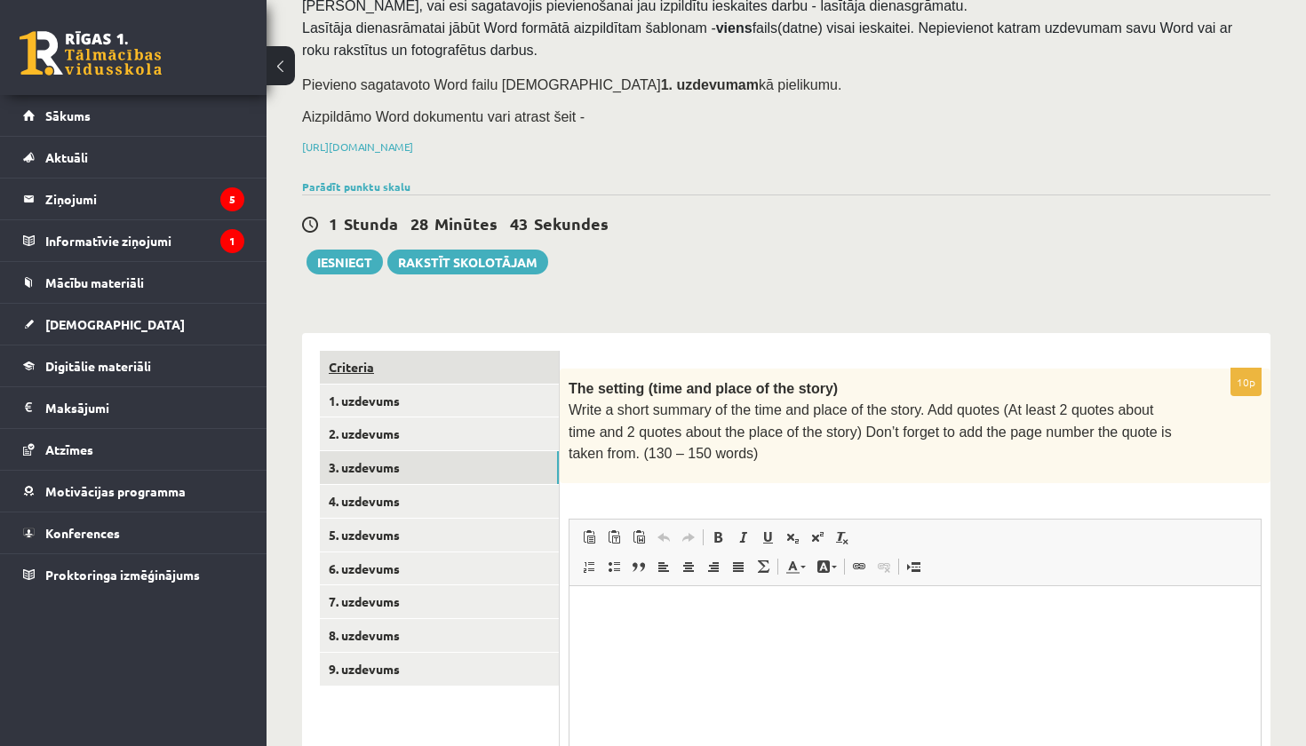
click at [401, 370] on link "Criteria" at bounding box center [439, 367] width 239 height 33
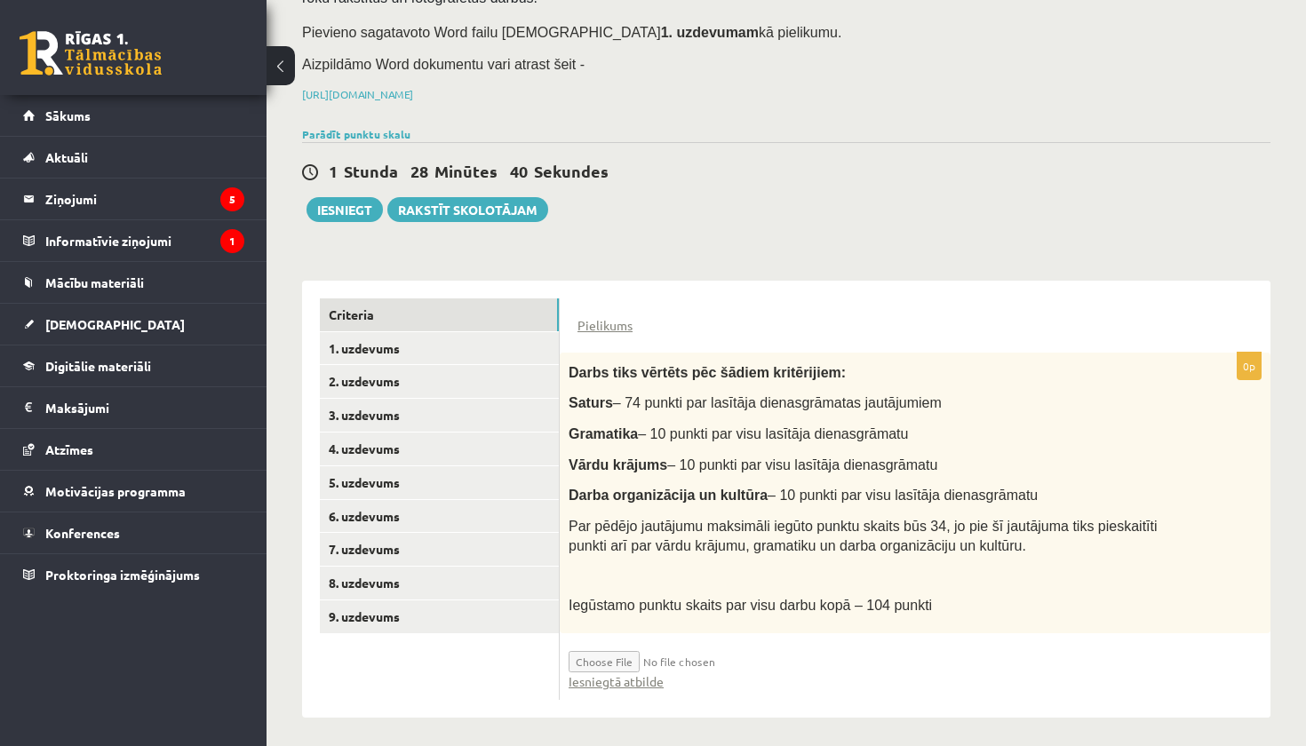
scroll to position [189, 0]
click at [393, 522] on link "6. uzdevums" at bounding box center [439, 517] width 239 height 33
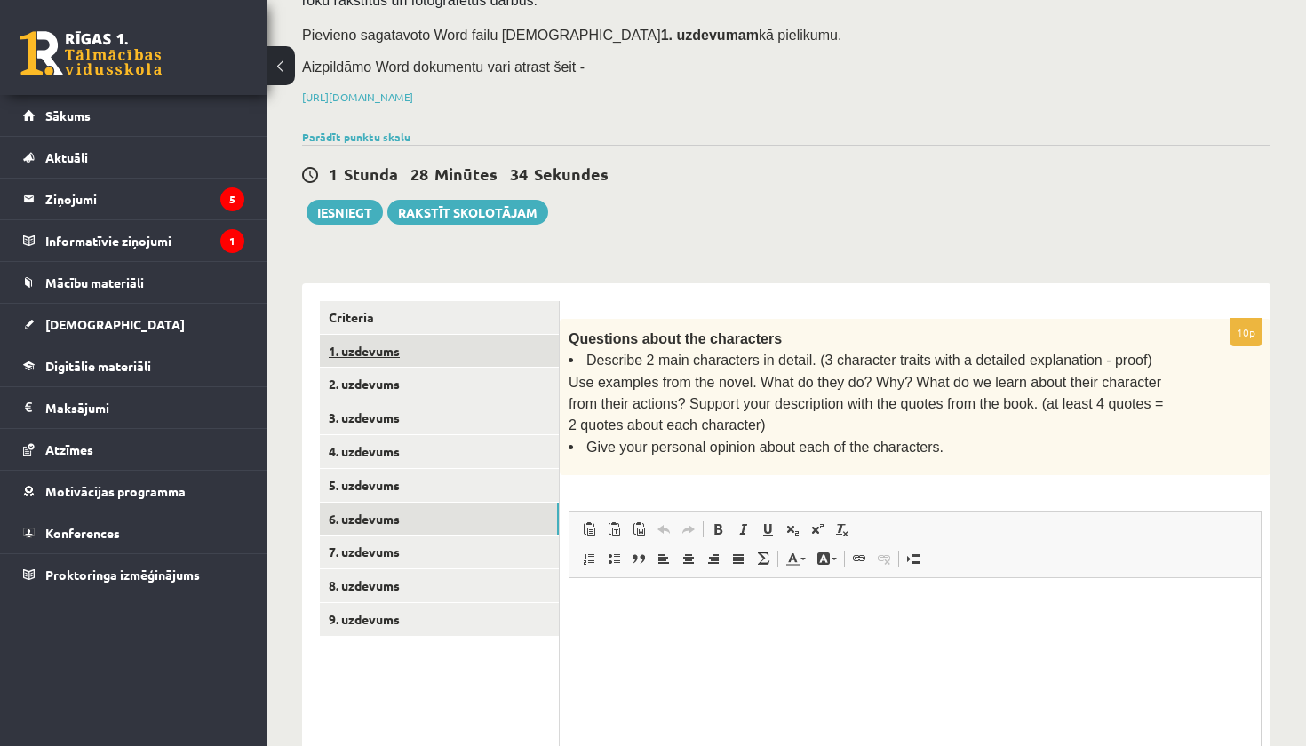
scroll to position [0, 0]
click at [464, 347] on link "1. uzdevums" at bounding box center [439, 351] width 239 height 33
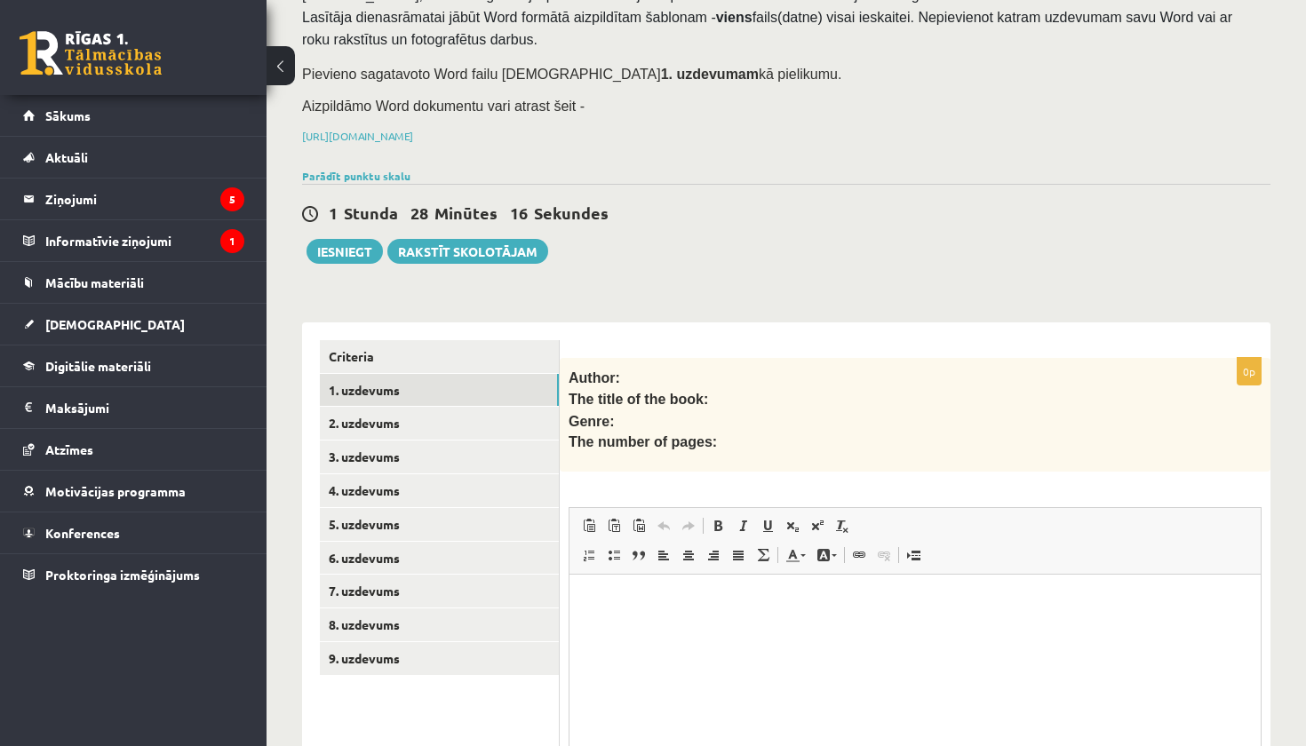
click at [681, 609] on p "Визуальный текстовый редактор, wiswyg-editor-user-answer-47024972728320" at bounding box center [915, 602] width 656 height 19
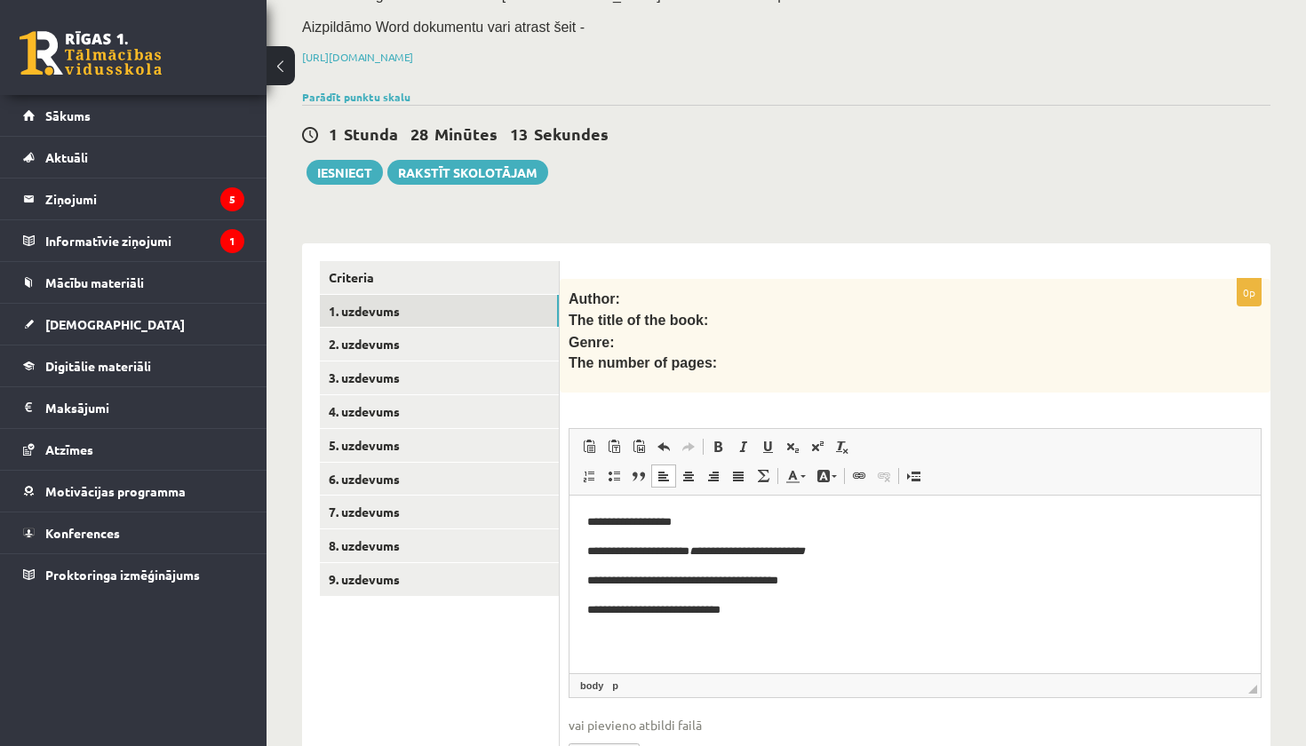
scroll to position [228, 0]
click at [734, 610] on p "**********" at bounding box center [915, 610] width 656 height 18
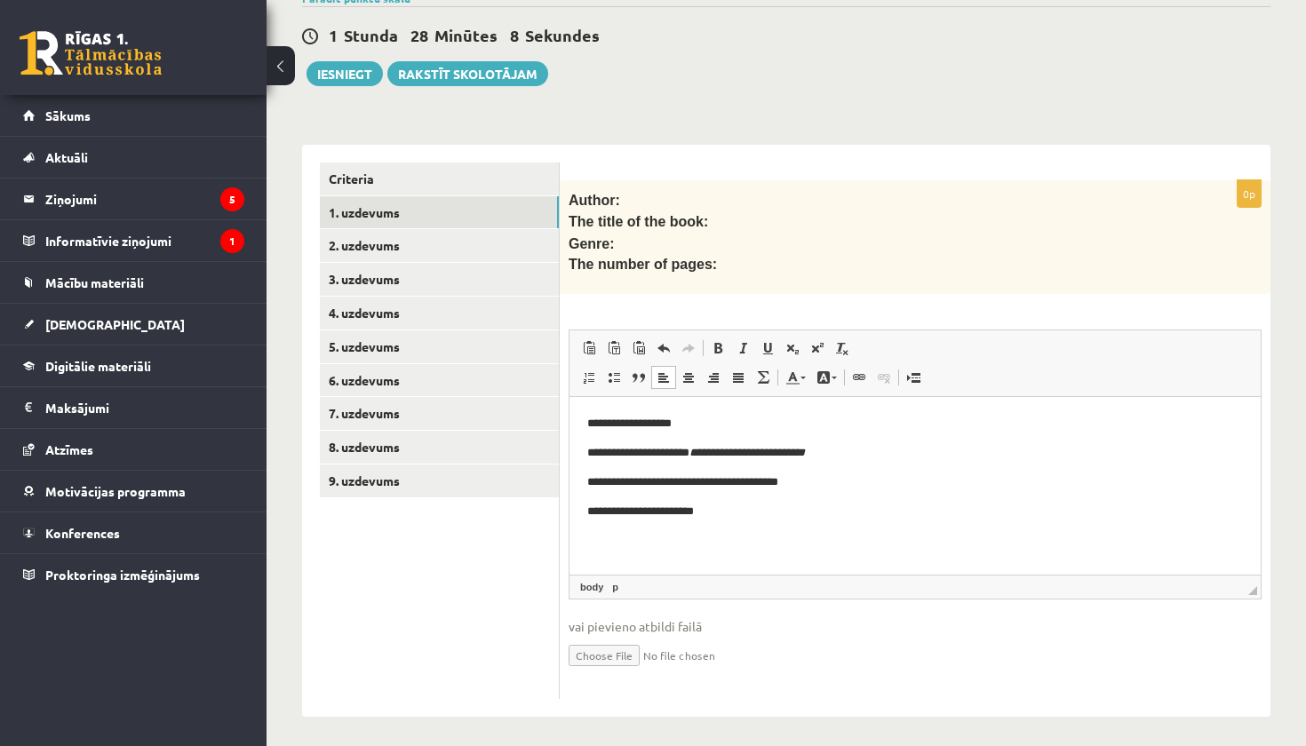
scroll to position [325, 0]
click at [412, 240] on link "2. uzdevums" at bounding box center [439, 246] width 239 height 33
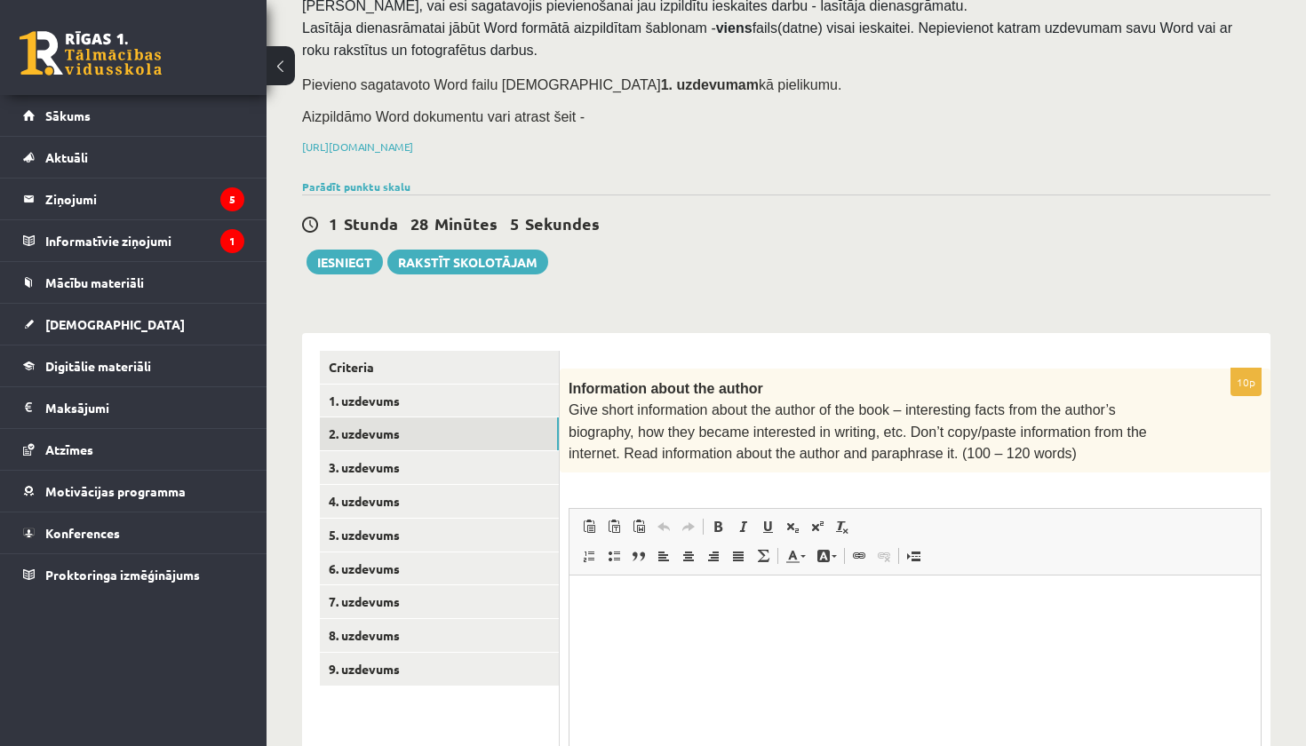
scroll to position [0, 0]
click at [748, 526] on link "Курсив Комбинация клавиш Command+I" at bounding box center [742, 526] width 25 height 23
click at [739, 626] on html "*******" at bounding box center [915, 603] width 691 height 54
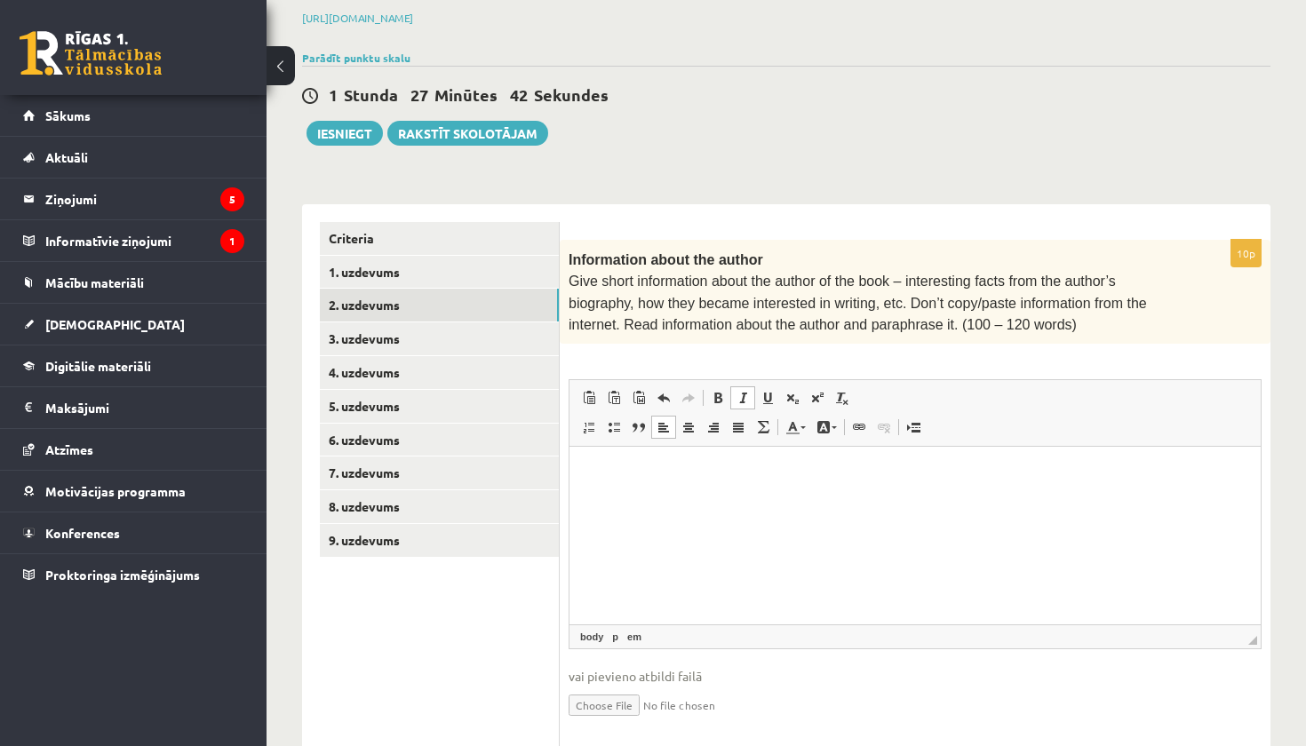
scroll to position [269, 0]
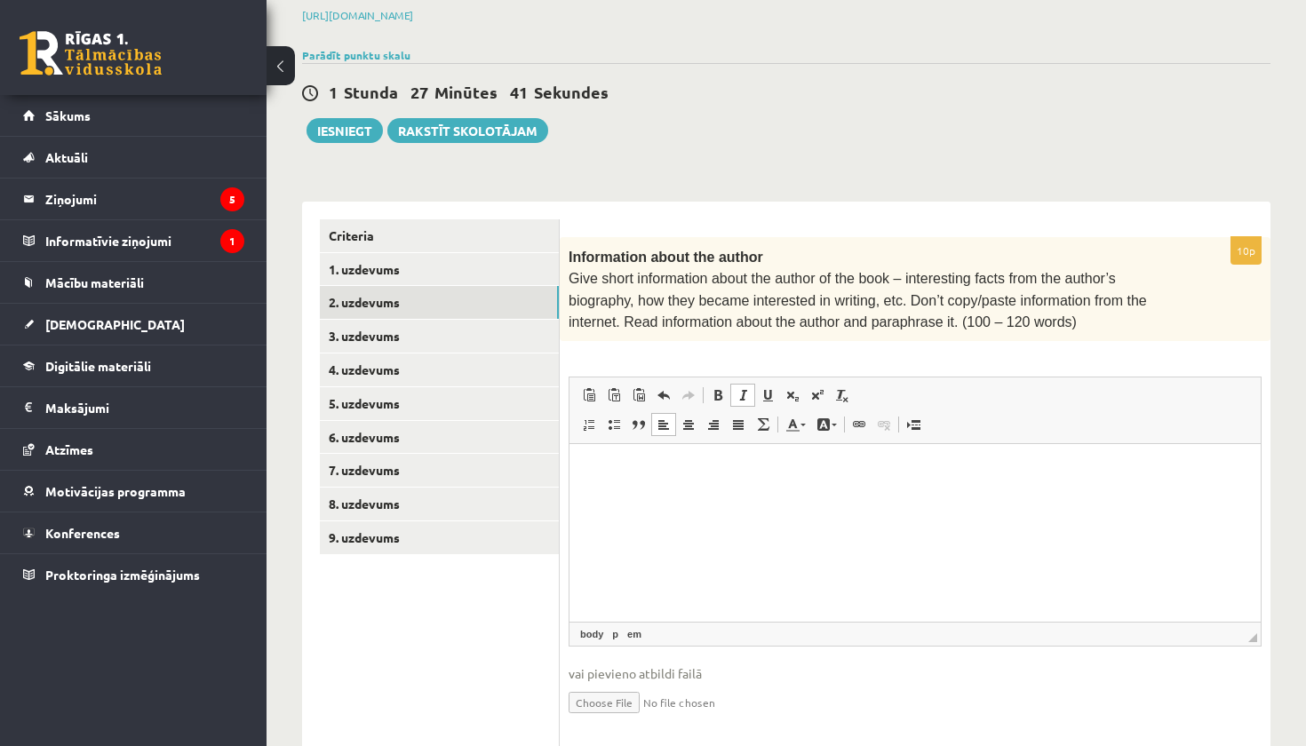
click at [714, 482] on html at bounding box center [915, 471] width 691 height 54
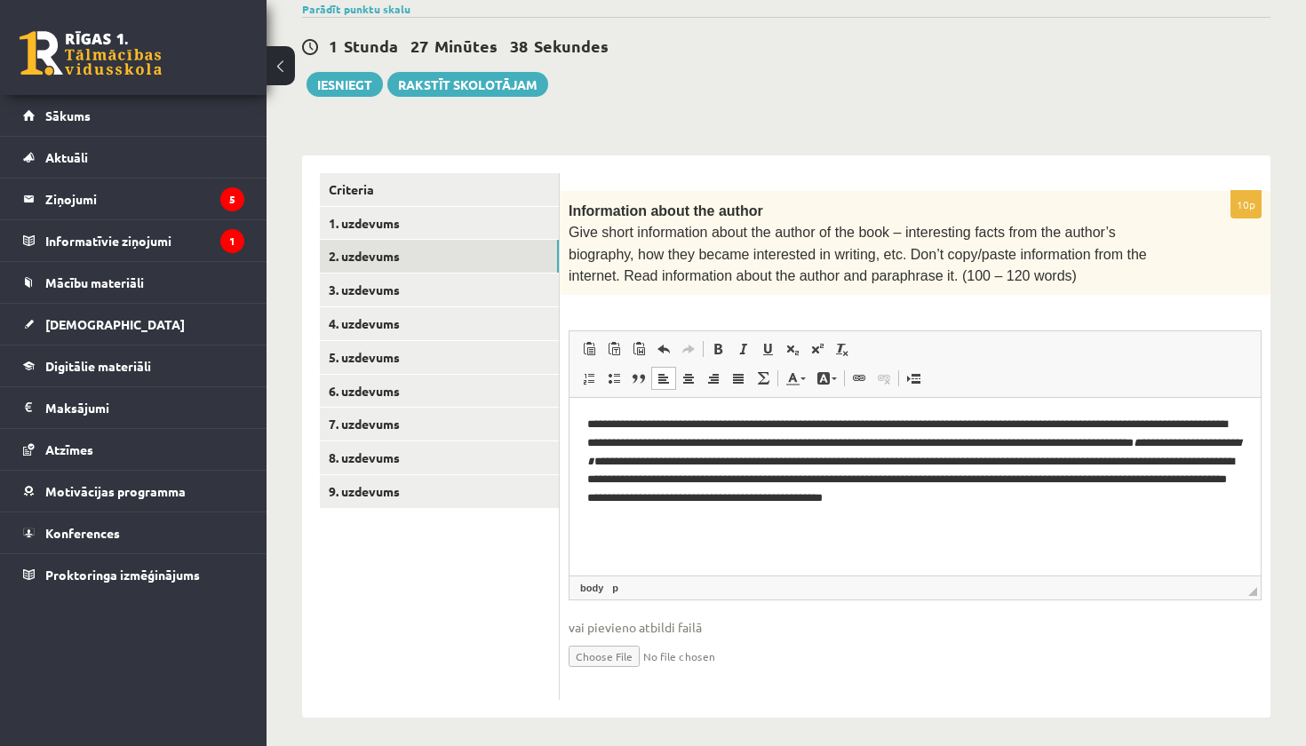
scroll to position [315, 0]
click at [448, 286] on link "3. uzdevums" at bounding box center [439, 291] width 239 height 33
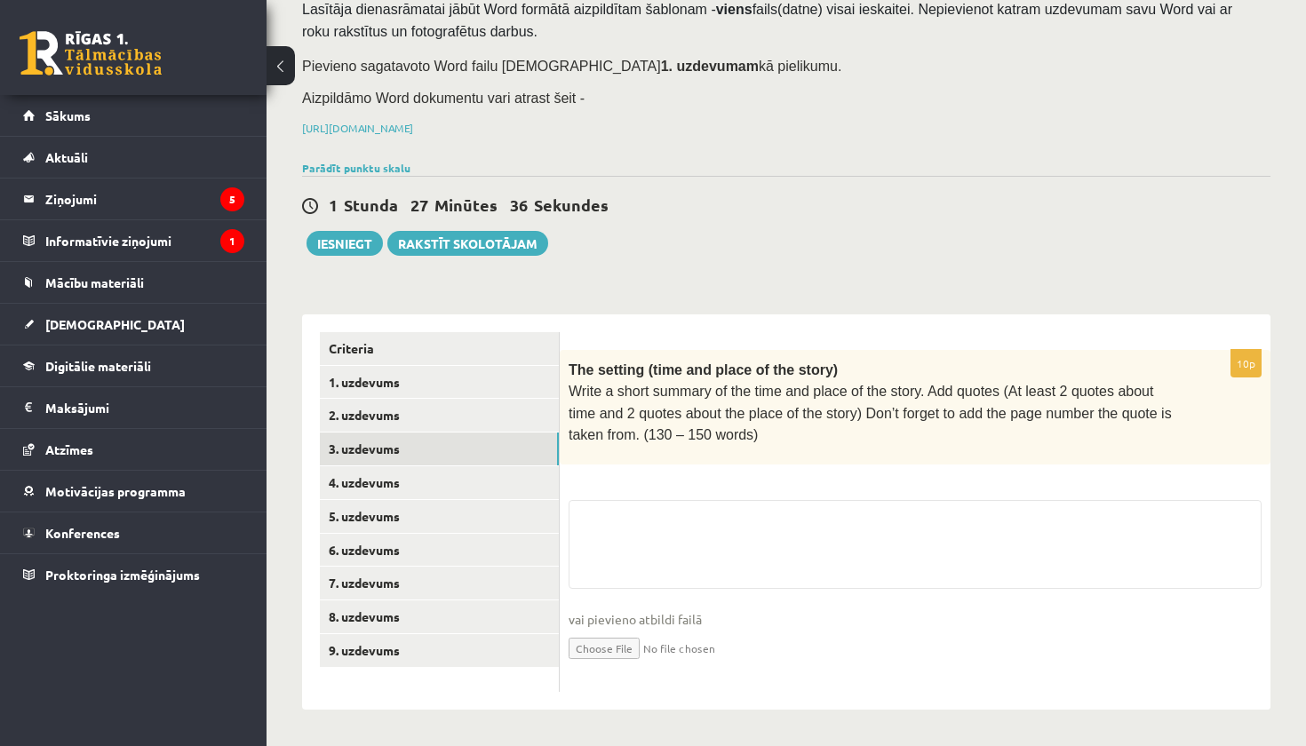
scroll to position [148, 0]
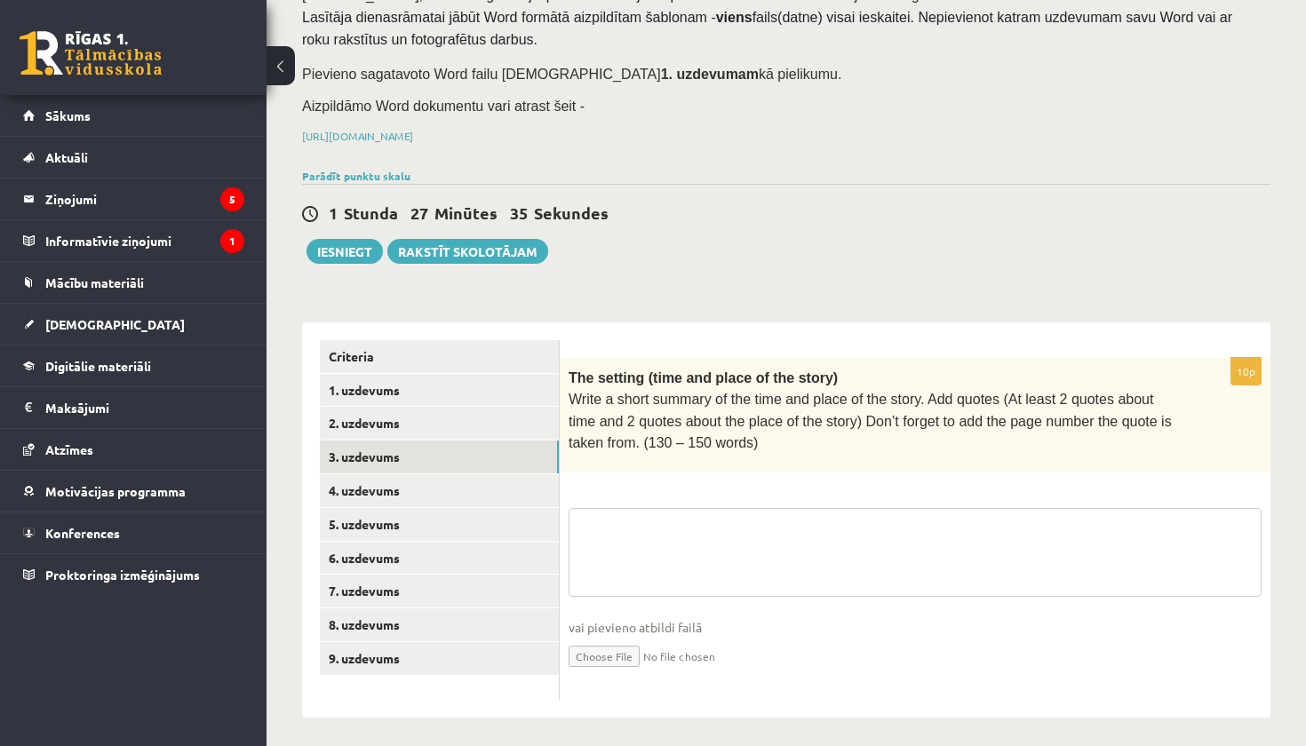
click at [639, 550] on textarea at bounding box center [915, 552] width 693 height 89
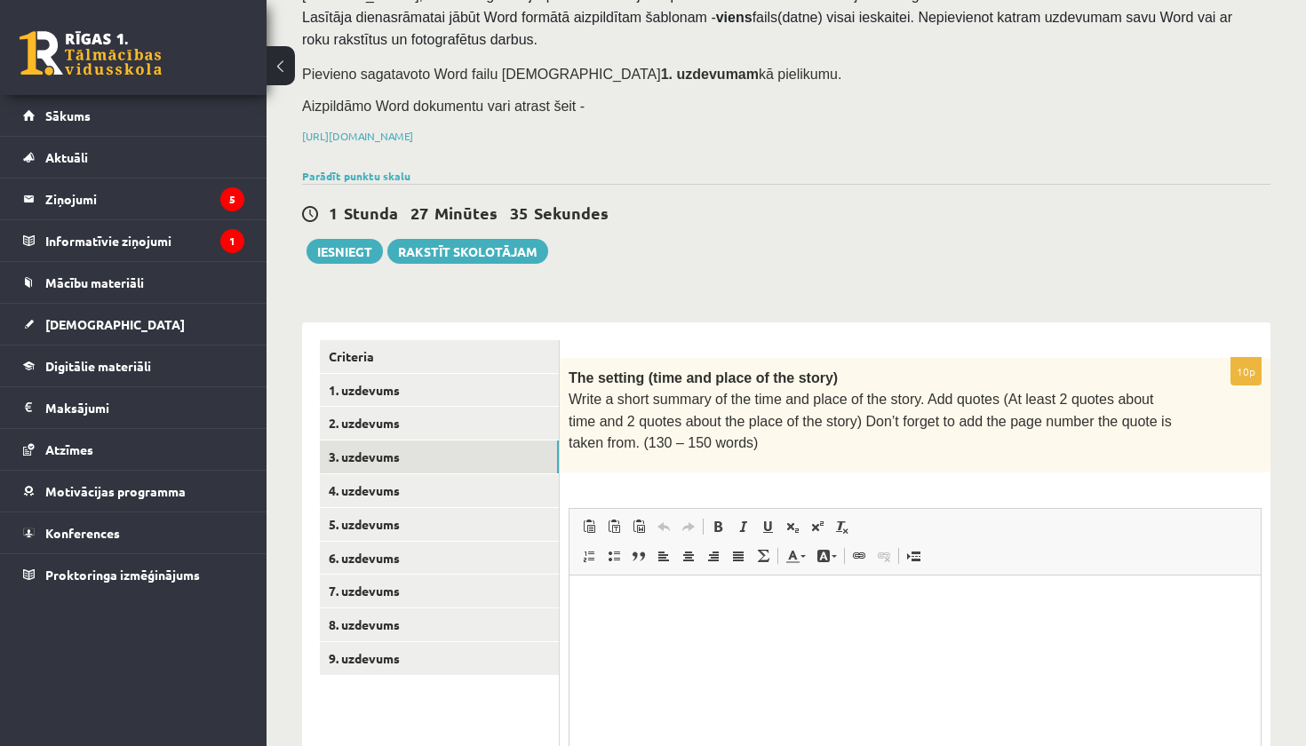
scroll to position [0, 0]
click at [731, 601] on p "Визуальный текстовый редактор, wiswyg-editor-user-answer-47024914294160" at bounding box center [915, 603] width 656 height 19
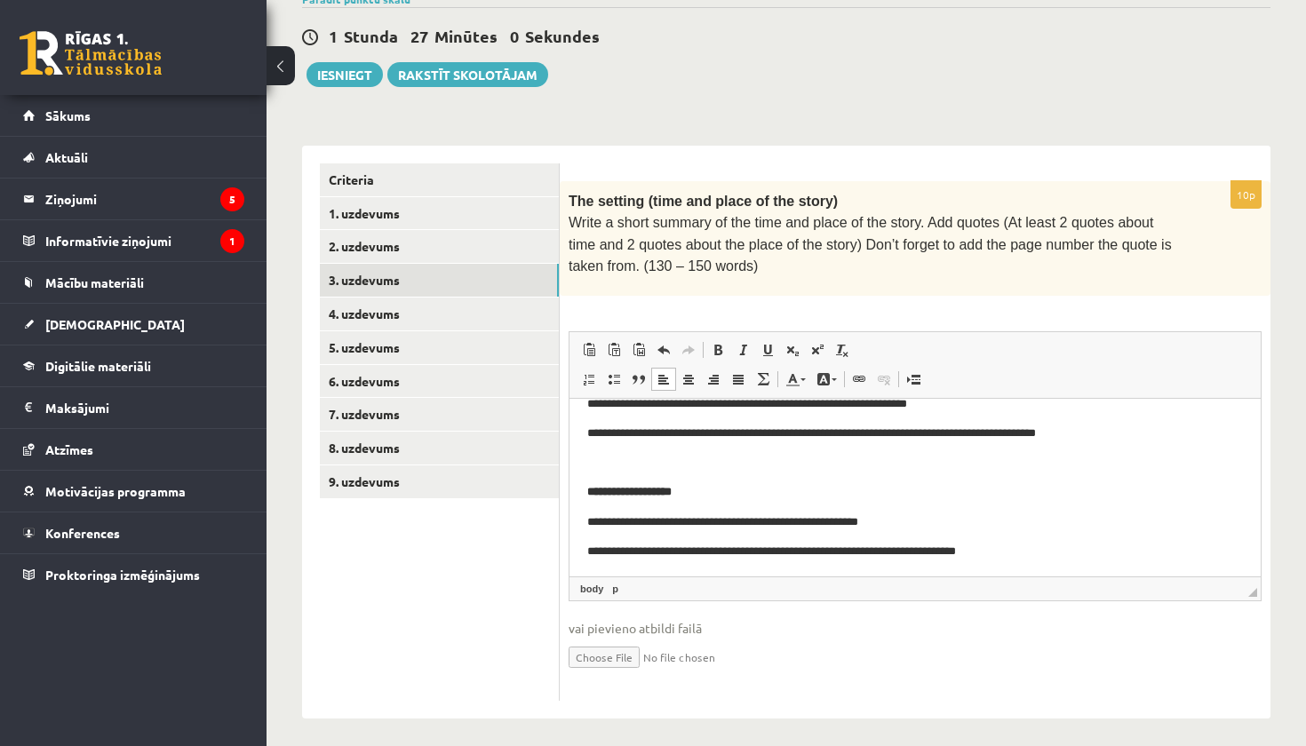
scroll to position [146, 0]
click at [378, 315] on link "4. uzdevums" at bounding box center [439, 314] width 239 height 33
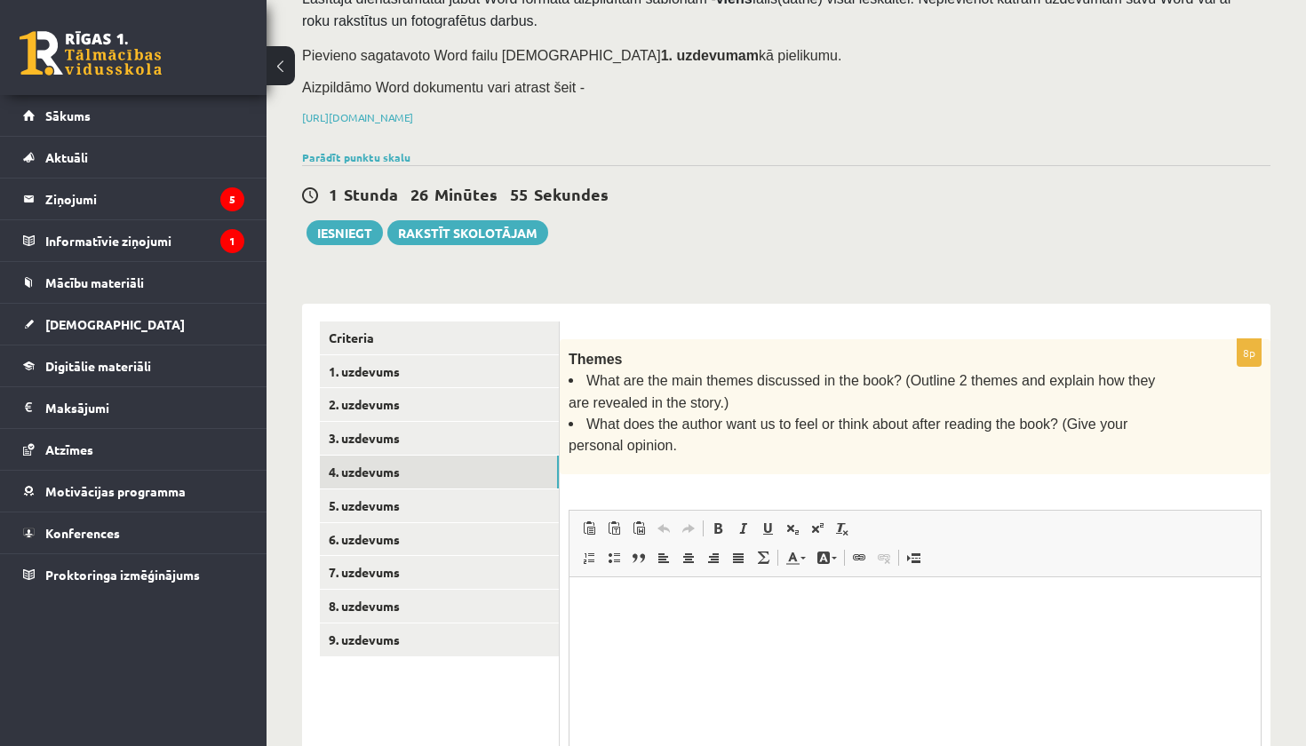
scroll to position [0, 0]
click at [650, 630] on html at bounding box center [915, 604] width 691 height 54
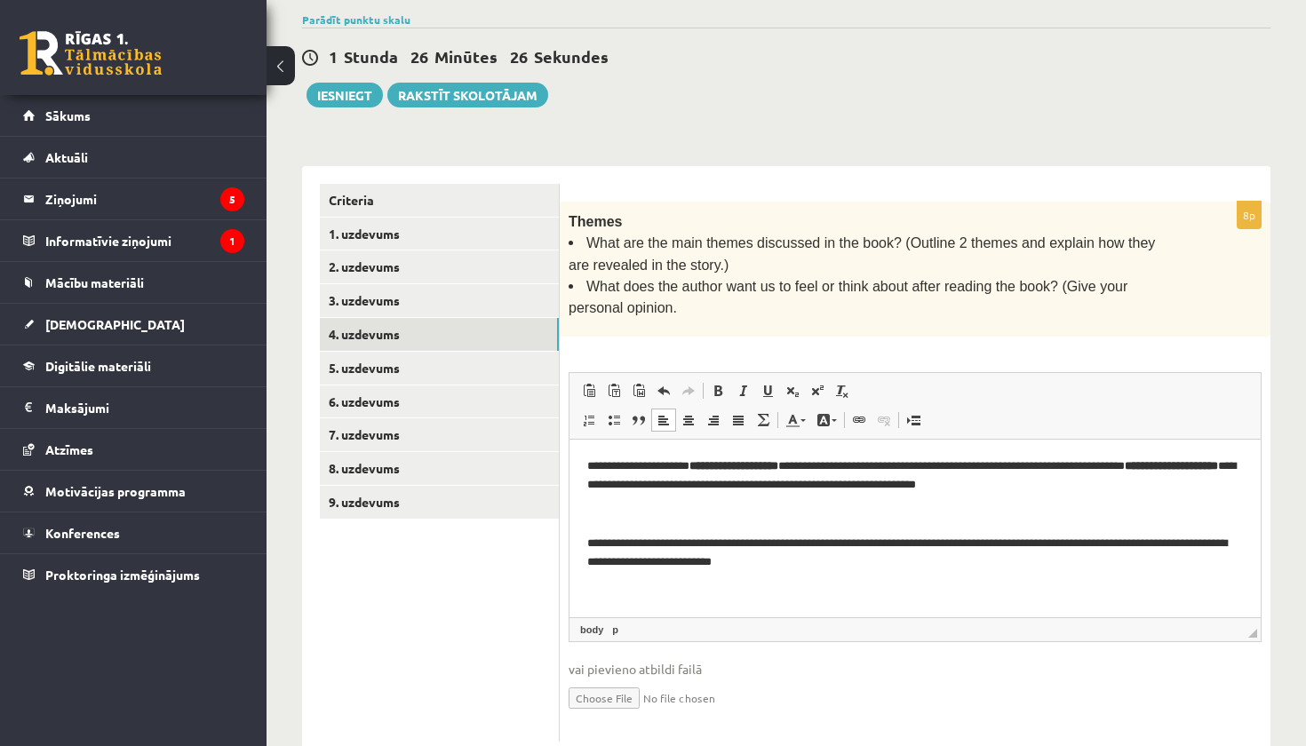
scroll to position [328, 0]
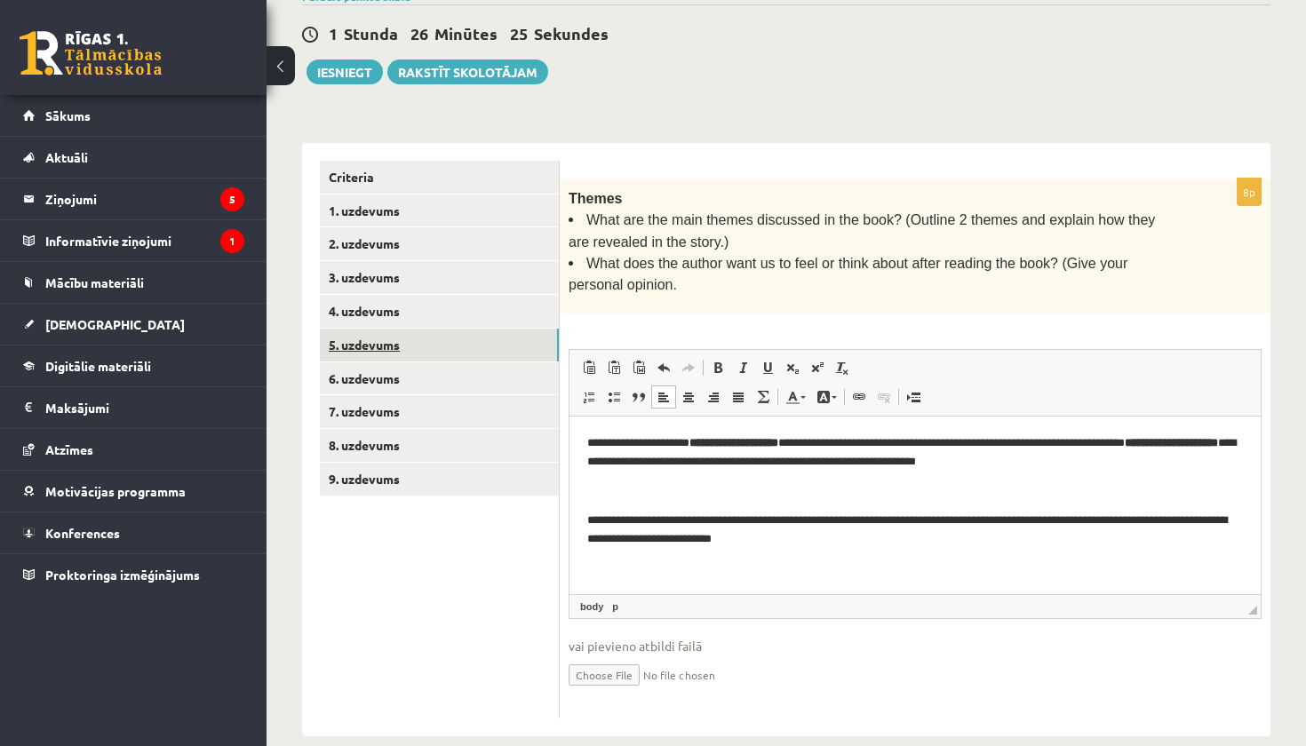
click at [448, 343] on link "5. uzdevums" at bounding box center [439, 345] width 239 height 33
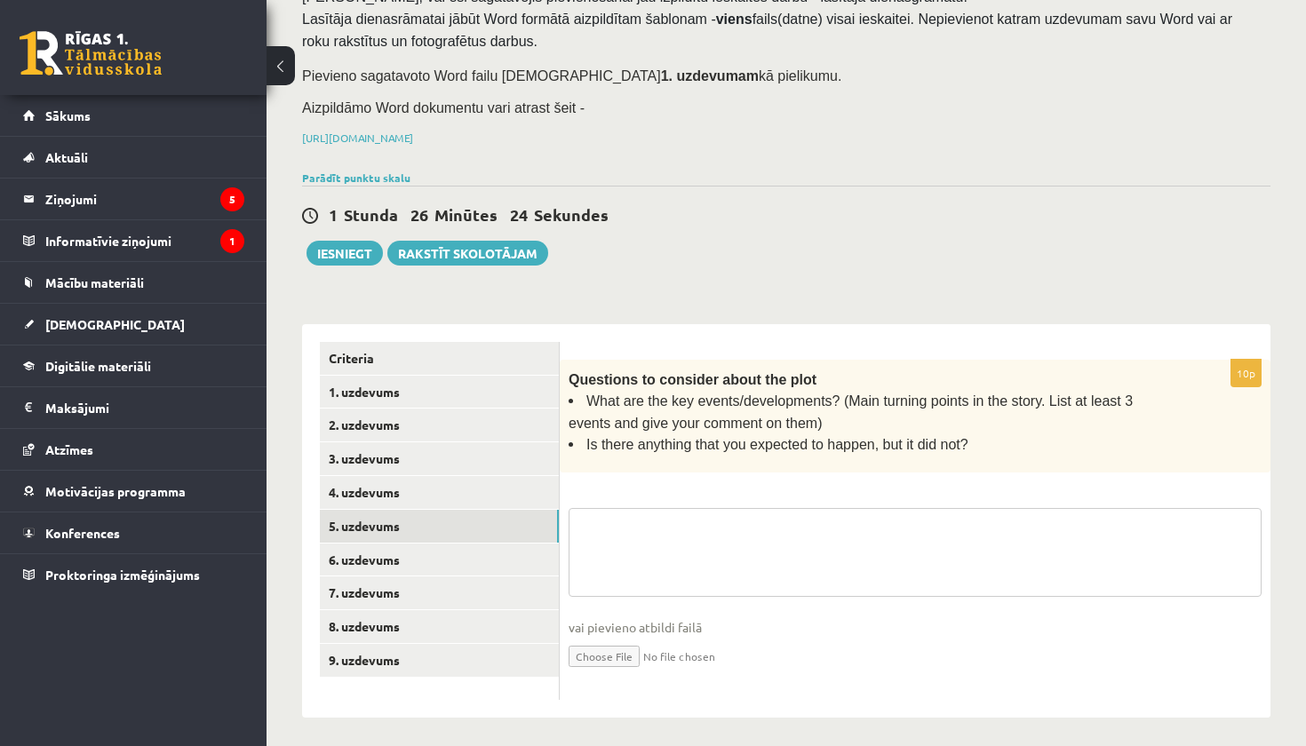
click at [719, 536] on textarea at bounding box center [915, 552] width 693 height 89
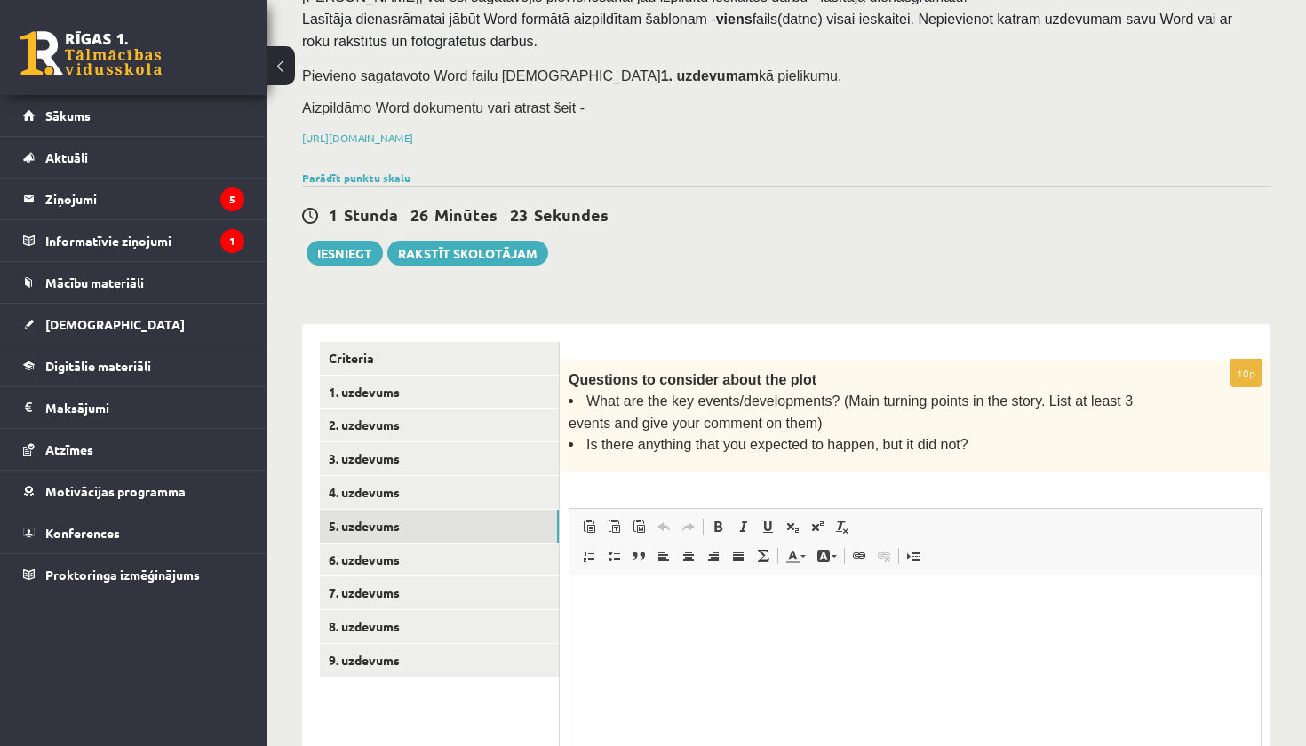
scroll to position [0, 0]
click at [626, 615] on html at bounding box center [915, 603] width 691 height 54
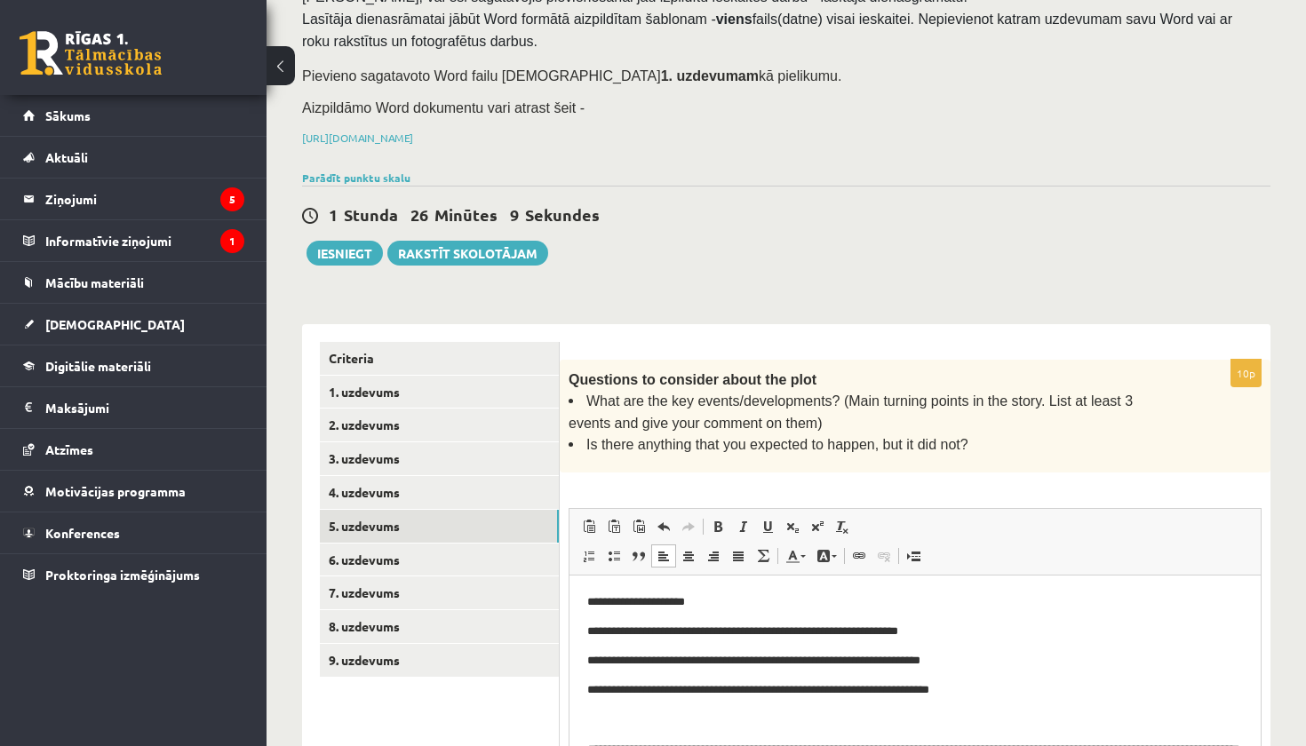
scroll to position [20, 0]
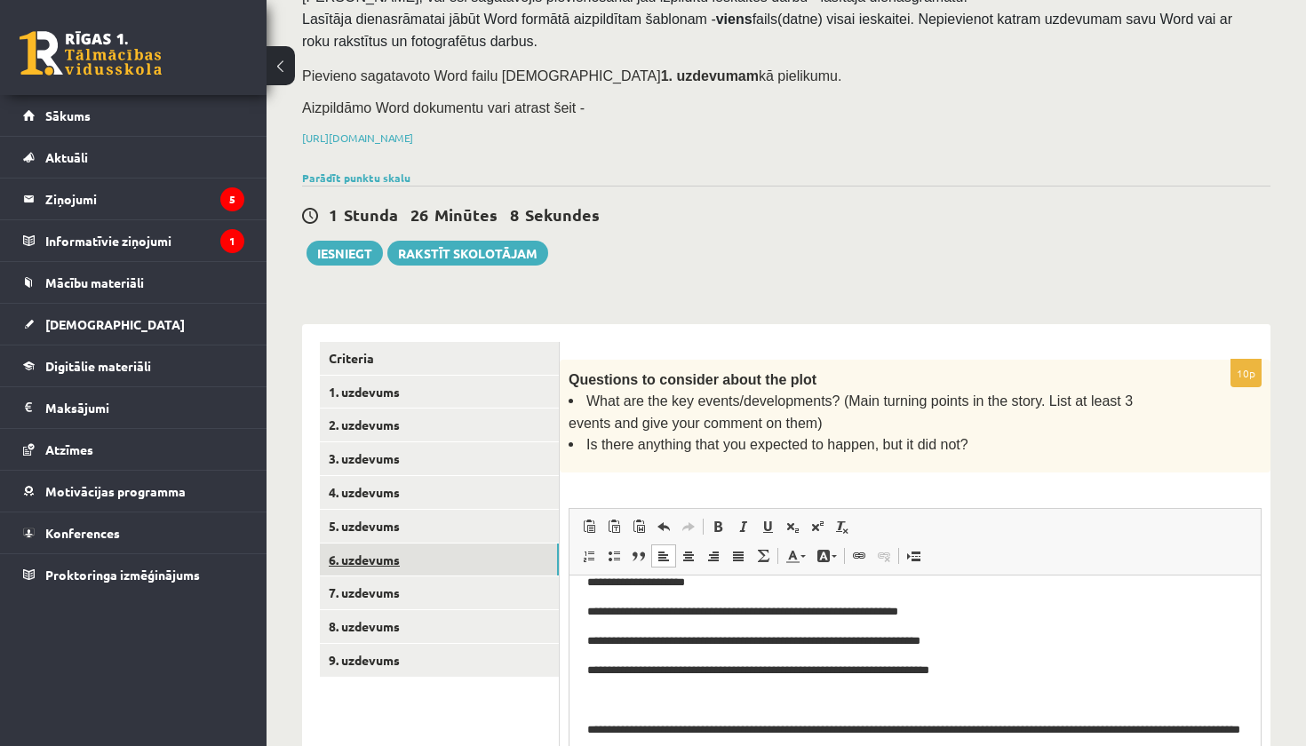
click at [441, 551] on link "6. uzdevums" at bounding box center [439, 560] width 239 height 33
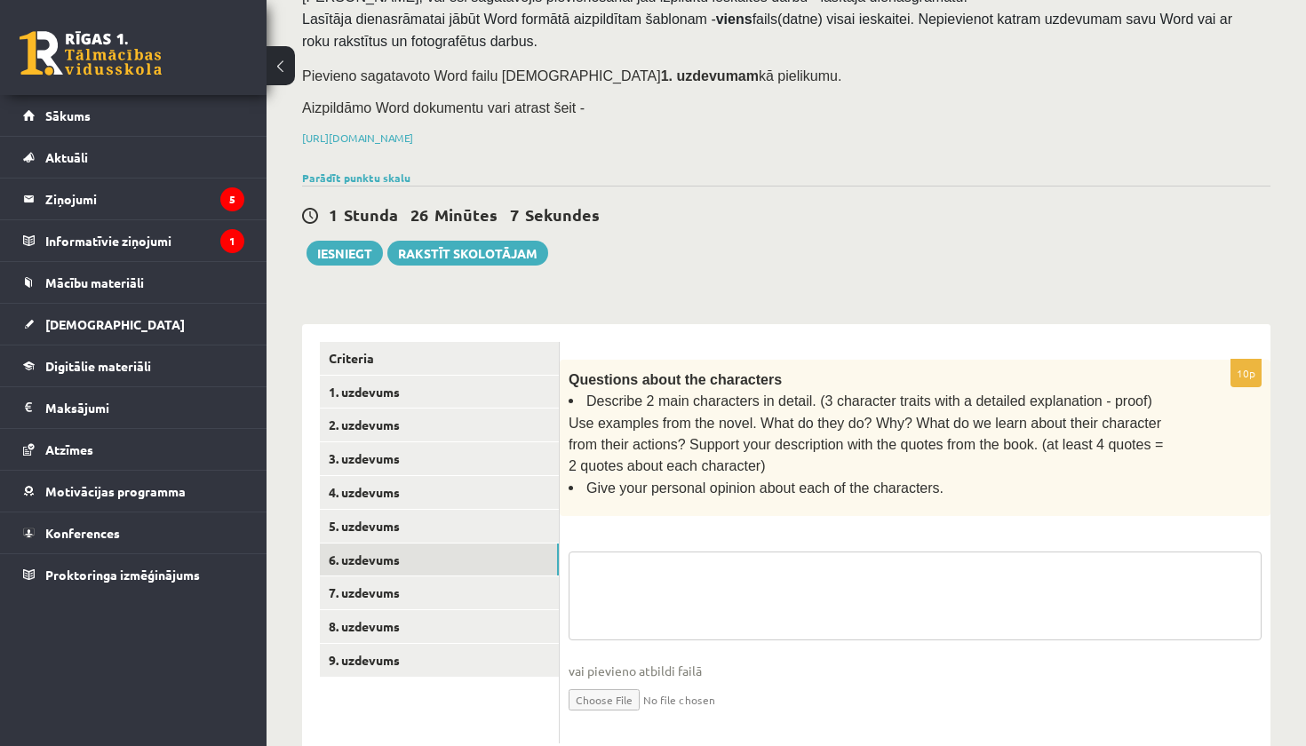
click at [658, 569] on textarea at bounding box center [915, 596] width 693 height 89
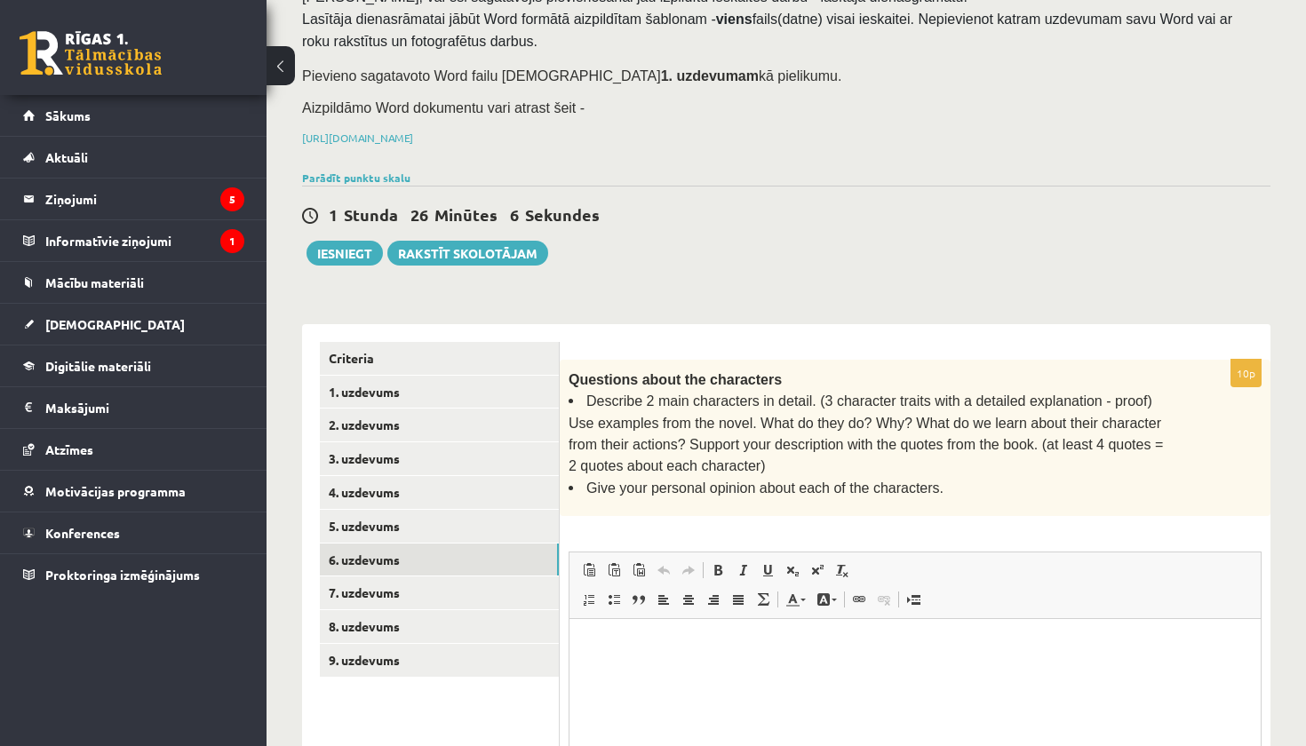
scroll to position [0, 0]
click at [802, 673] on html at bounding box center [915, 646] width 691 height 54
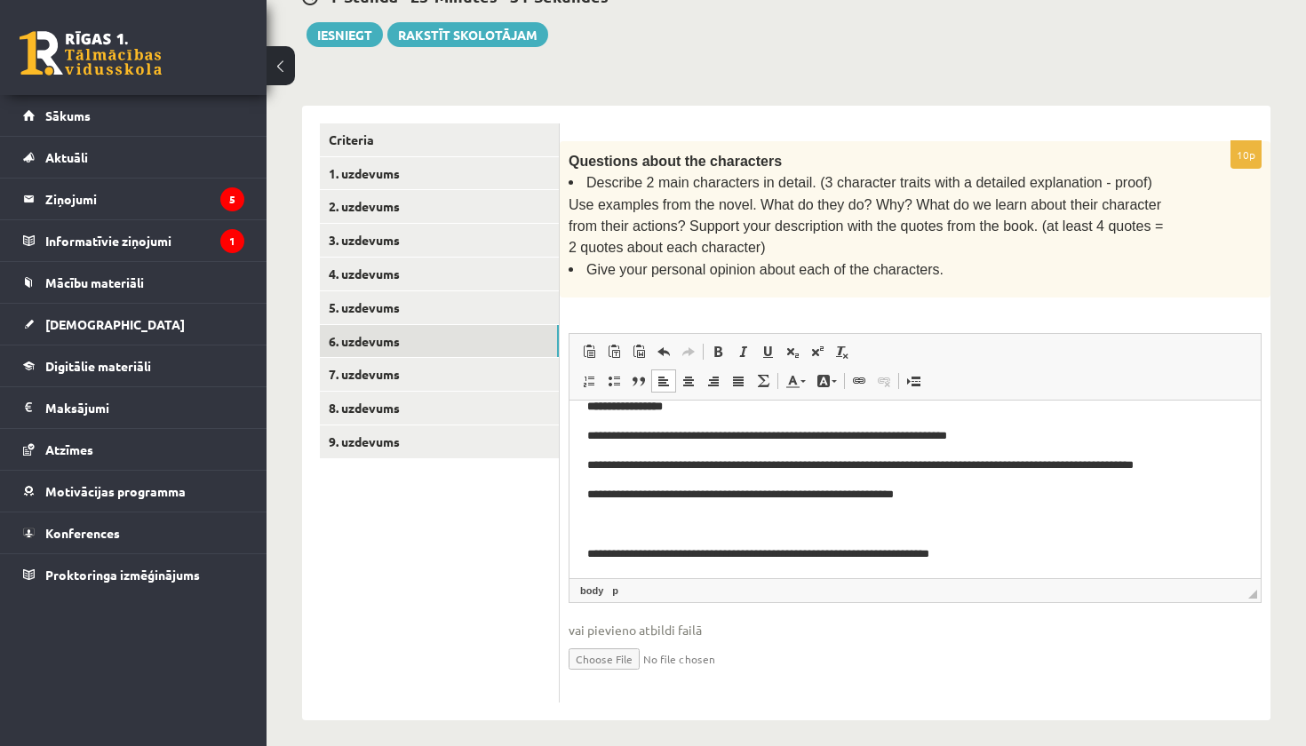
scroll to position [364, 0]
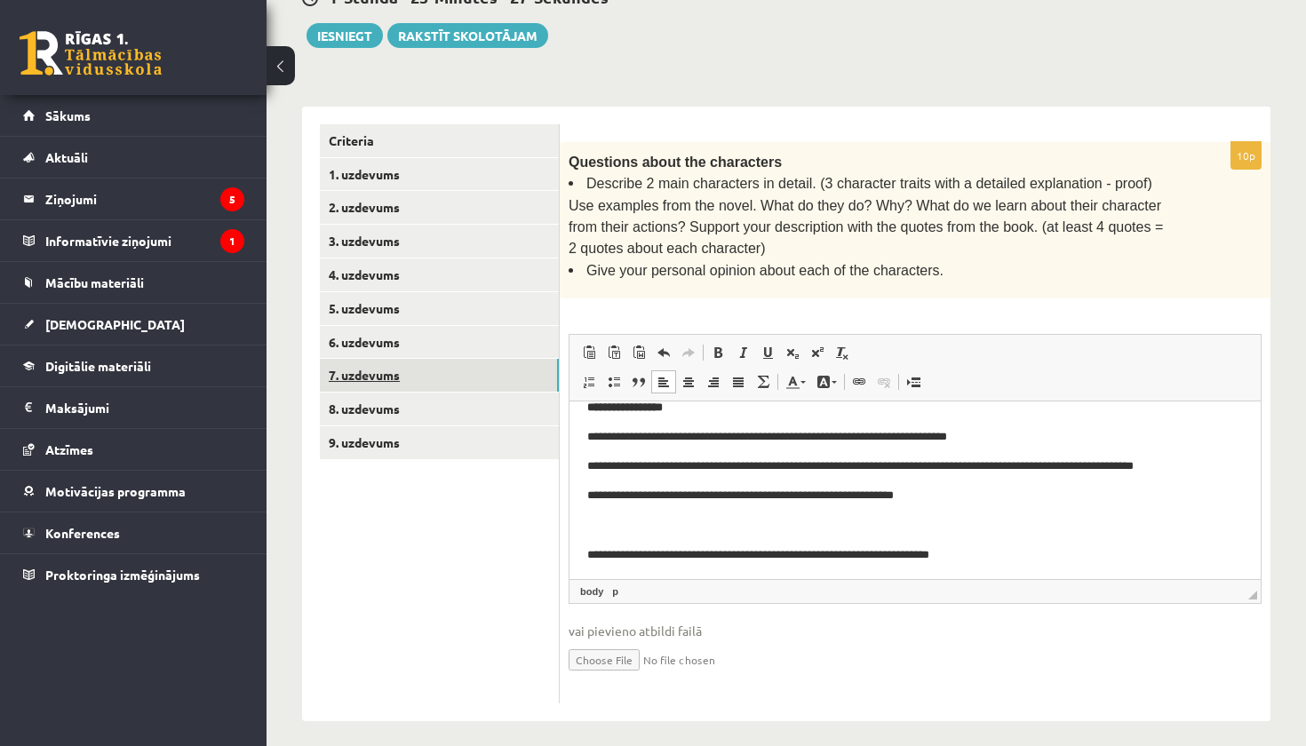
click at [411, 369] on link "7. uzdevums" at bounding box center [439, 375] width 239 height 33
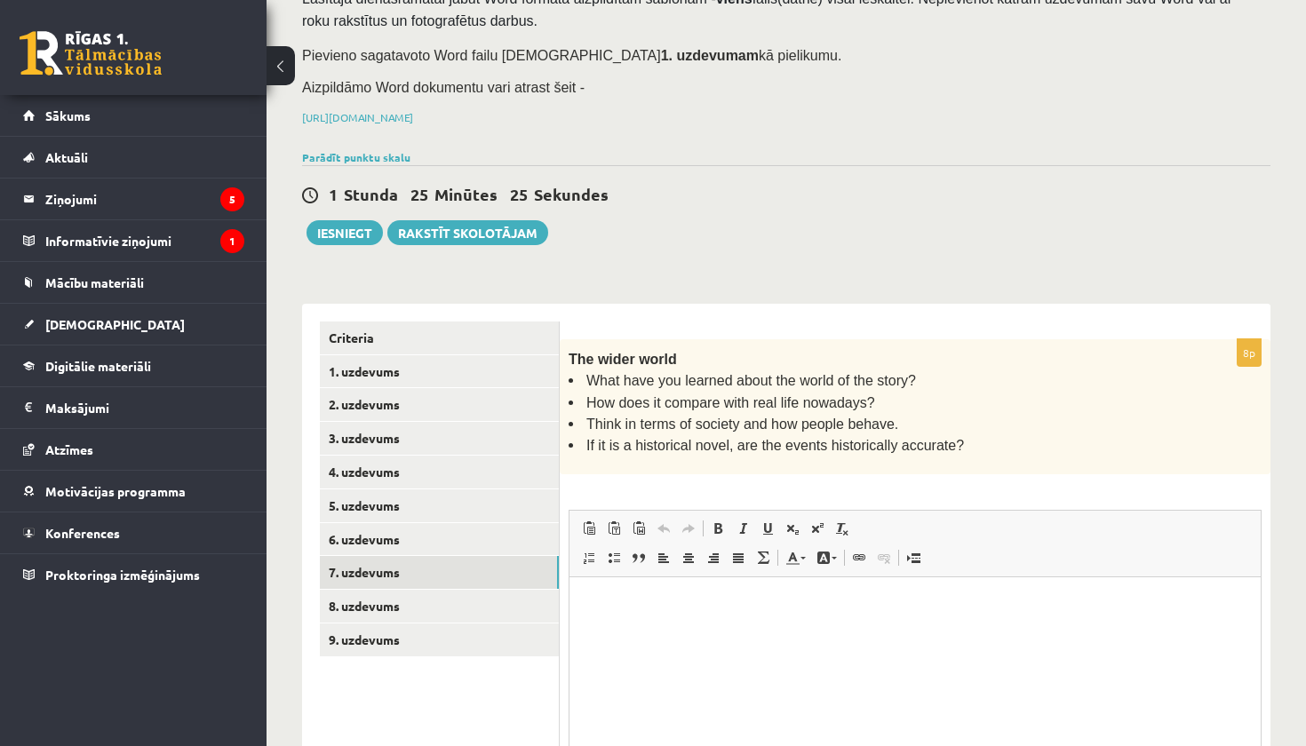
scroll to position [0, 0]
click at [641, 631] on html at bounding box center [915, 604] width 691 height 54
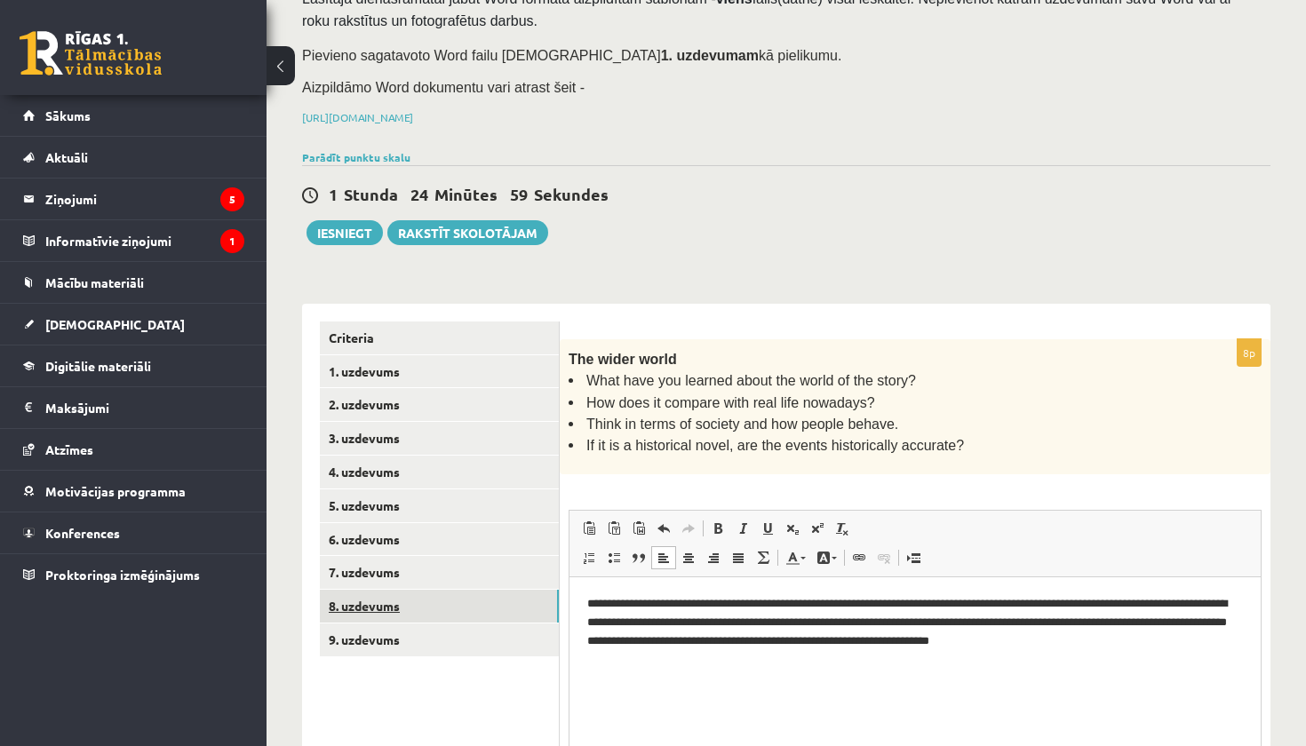
click at [399, 597] on link "8. uzdevums" at bounding box center [439, 606] width 239 height 33
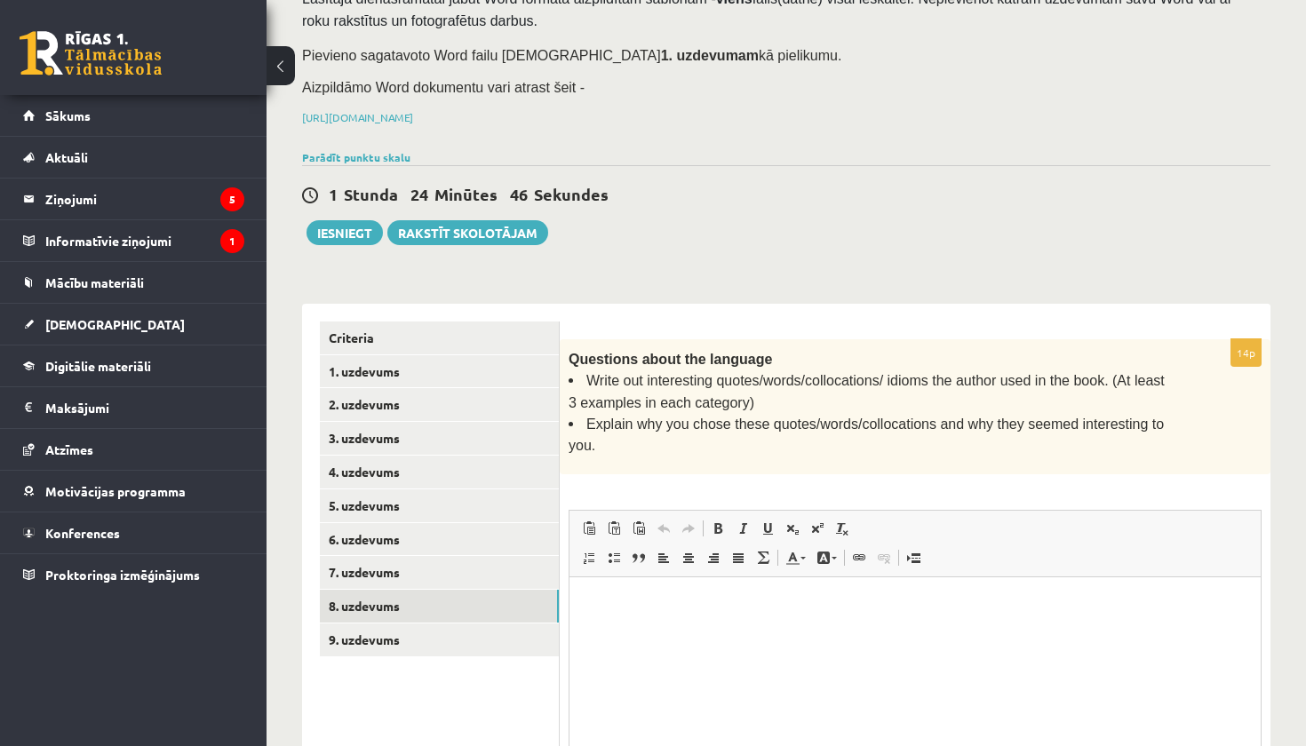
click at [686, 624] on html at bounding box center [915, 604] width 691 height 54
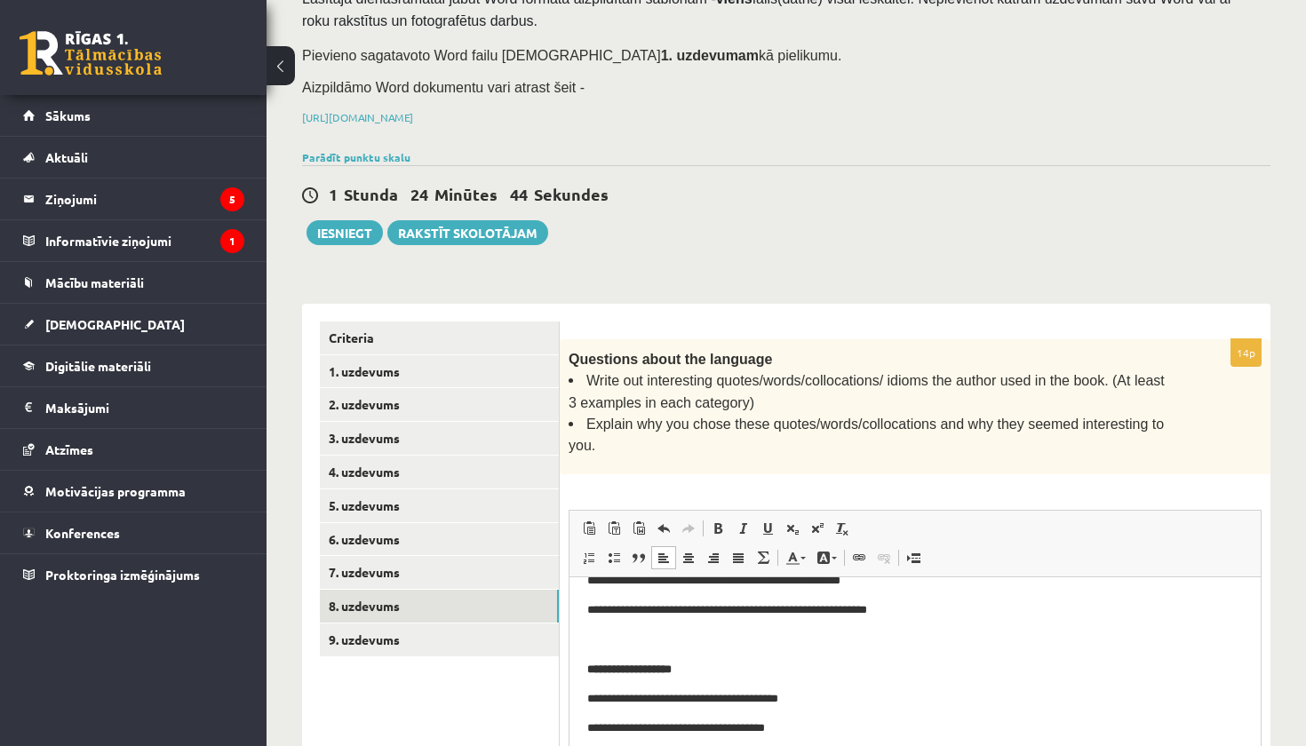
scroll to position [81, 0]
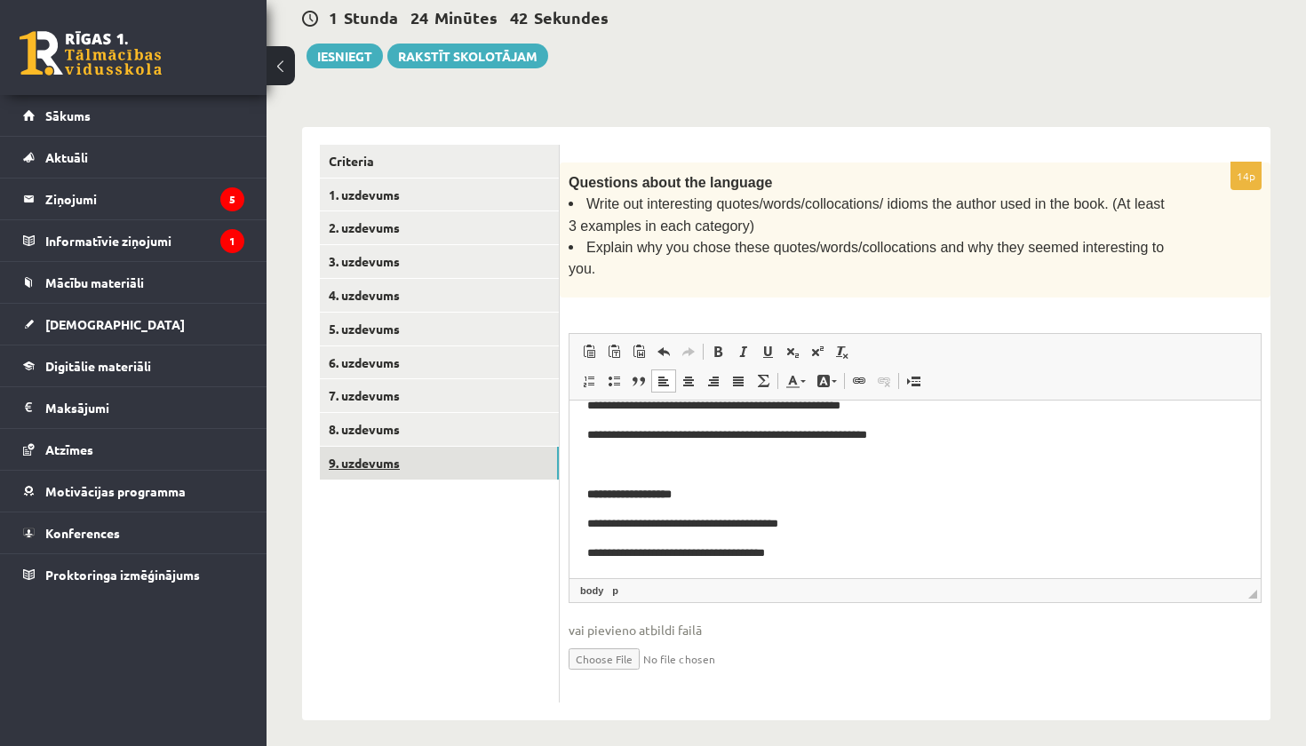
click at [387, 447] on link "9. uzdevums" at bounding box center [439, 463] width 239 height 33
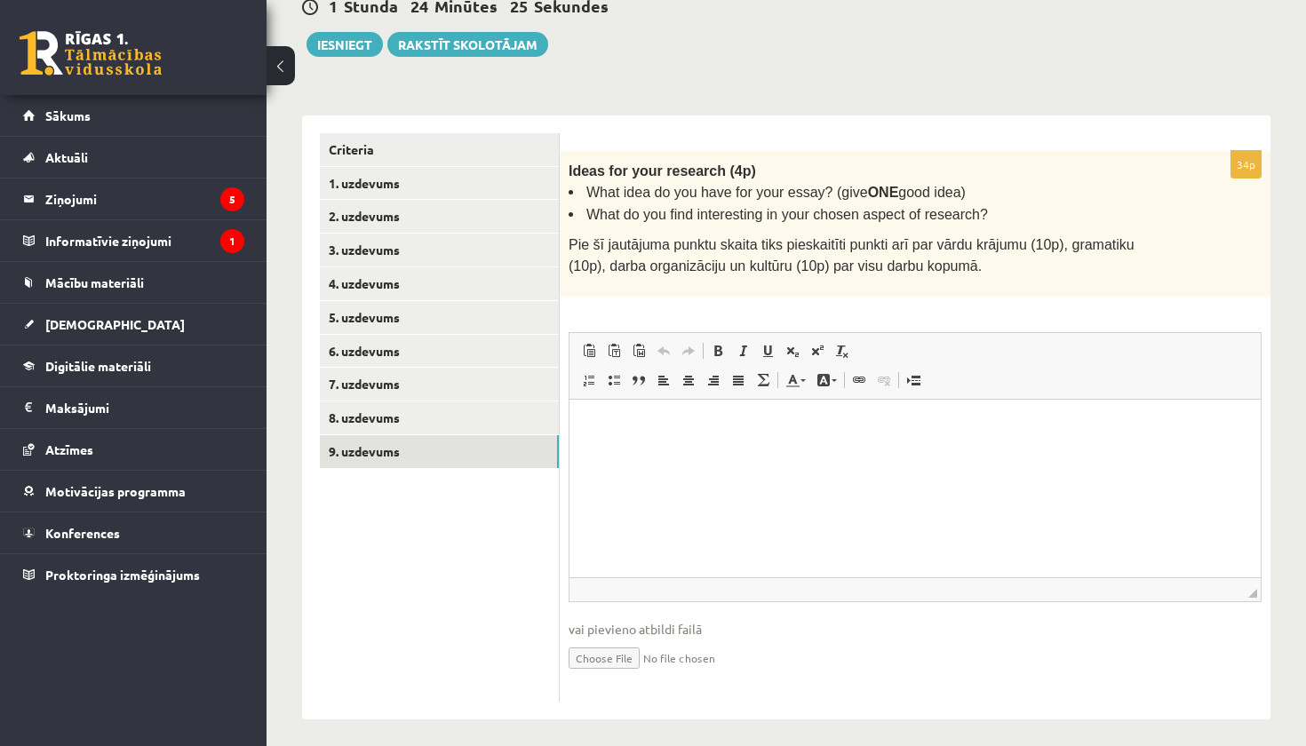
scroll to position [355, 0]
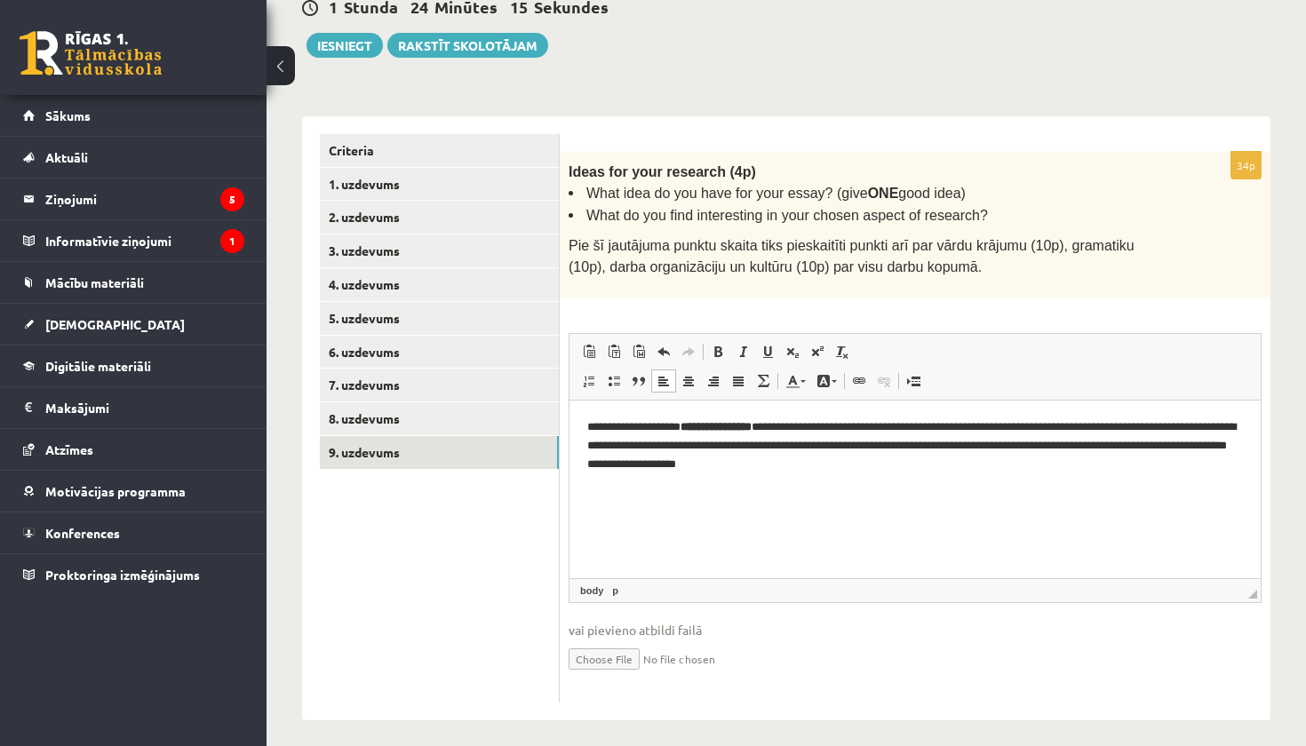
click at [391, 415] on link "8. uzdevums" at bounding box center [439, 418] width 239 height 33
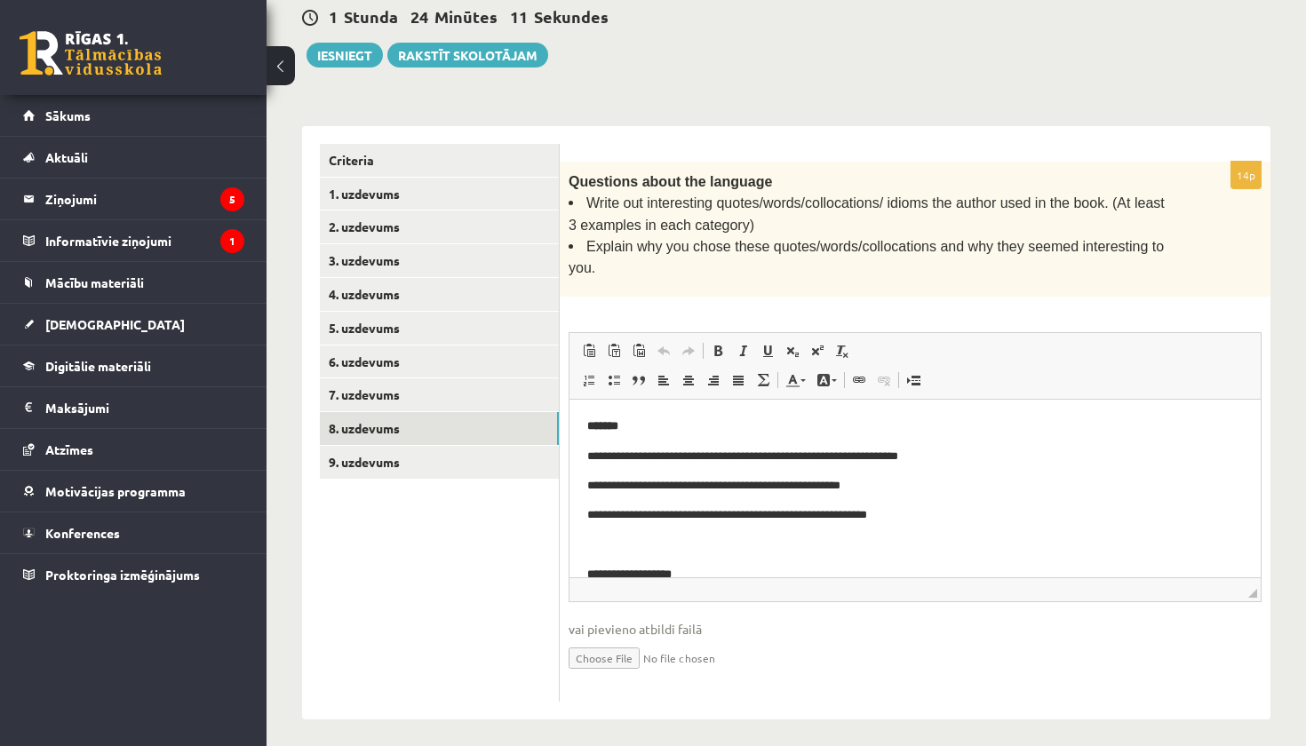
scroll to position [344, 0]
click at [444, 453] on link "9. uzdevums" at bounding box center [439, 463] width 239 height 33
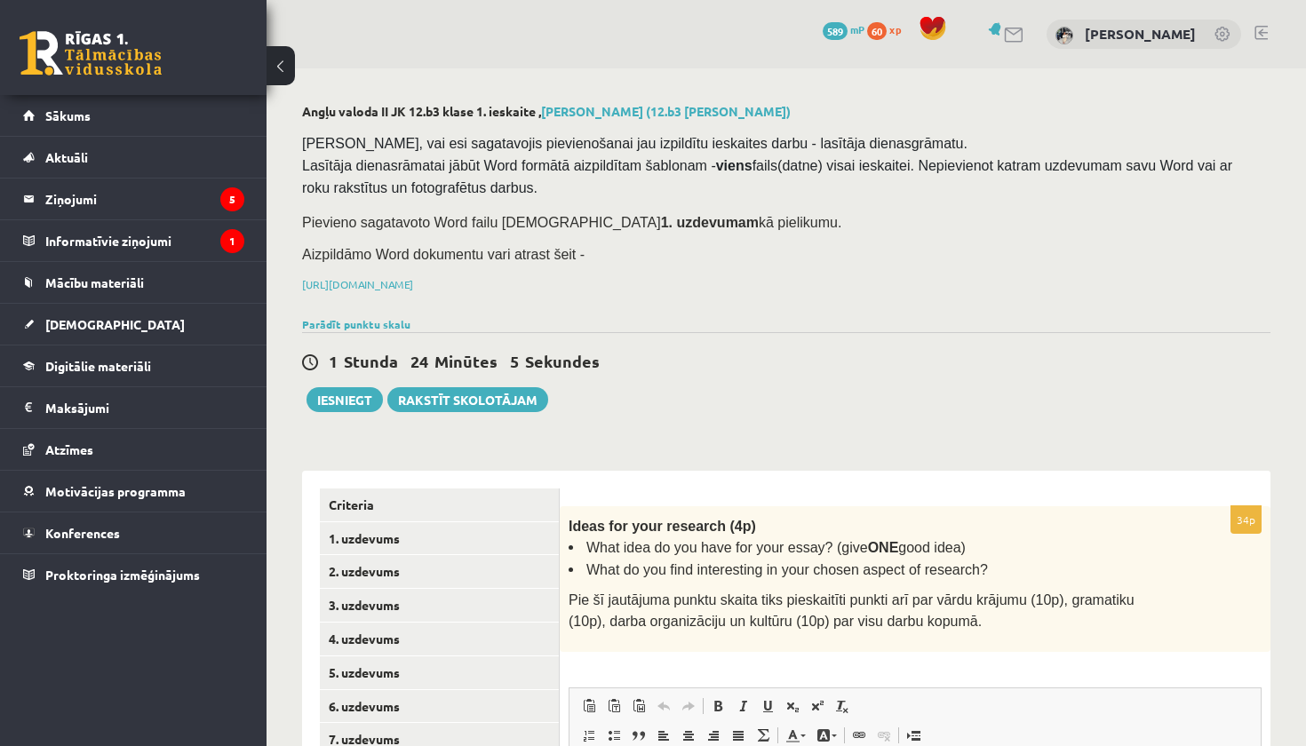
scroll to position [0, 0]
click at [343, 403] on button "Iesniegt" at bounding box center [345, 399] width 76 height 25
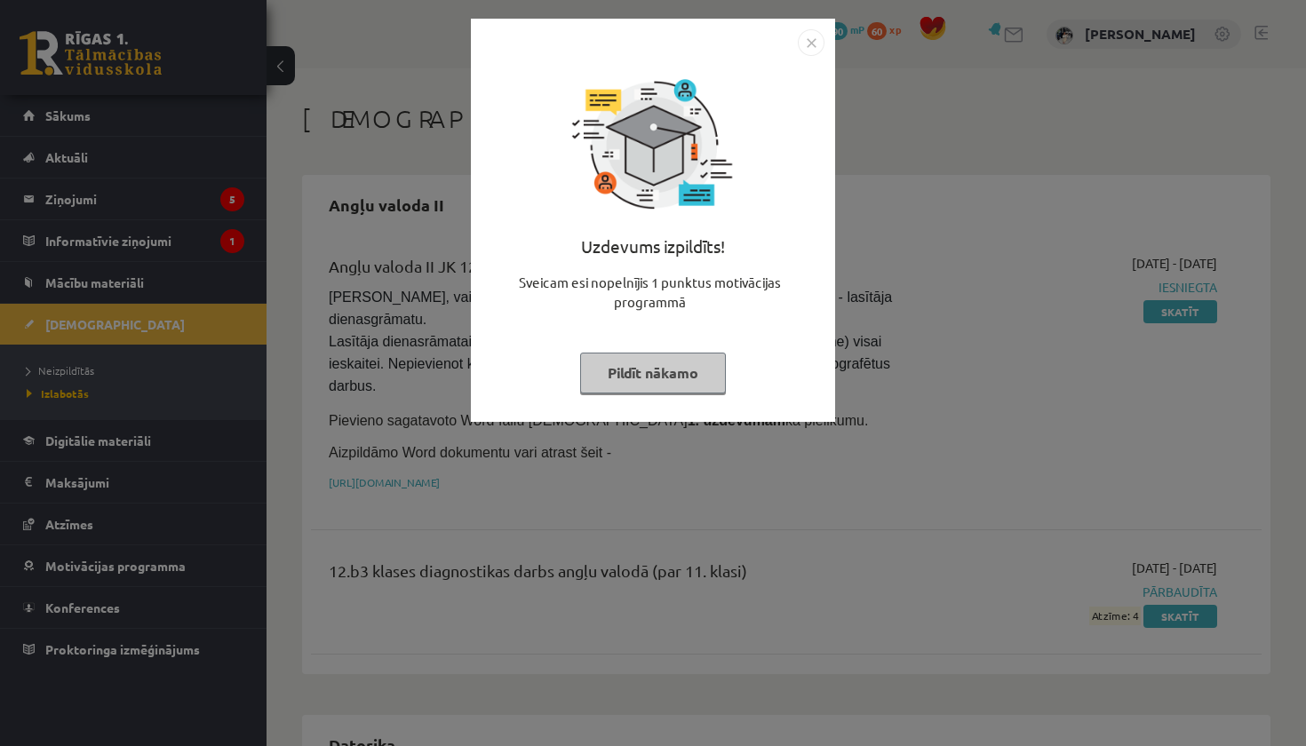
click at [684, 373] on button "Pildīt nākamo" at bounding box center [653, 373] width 146 height 41
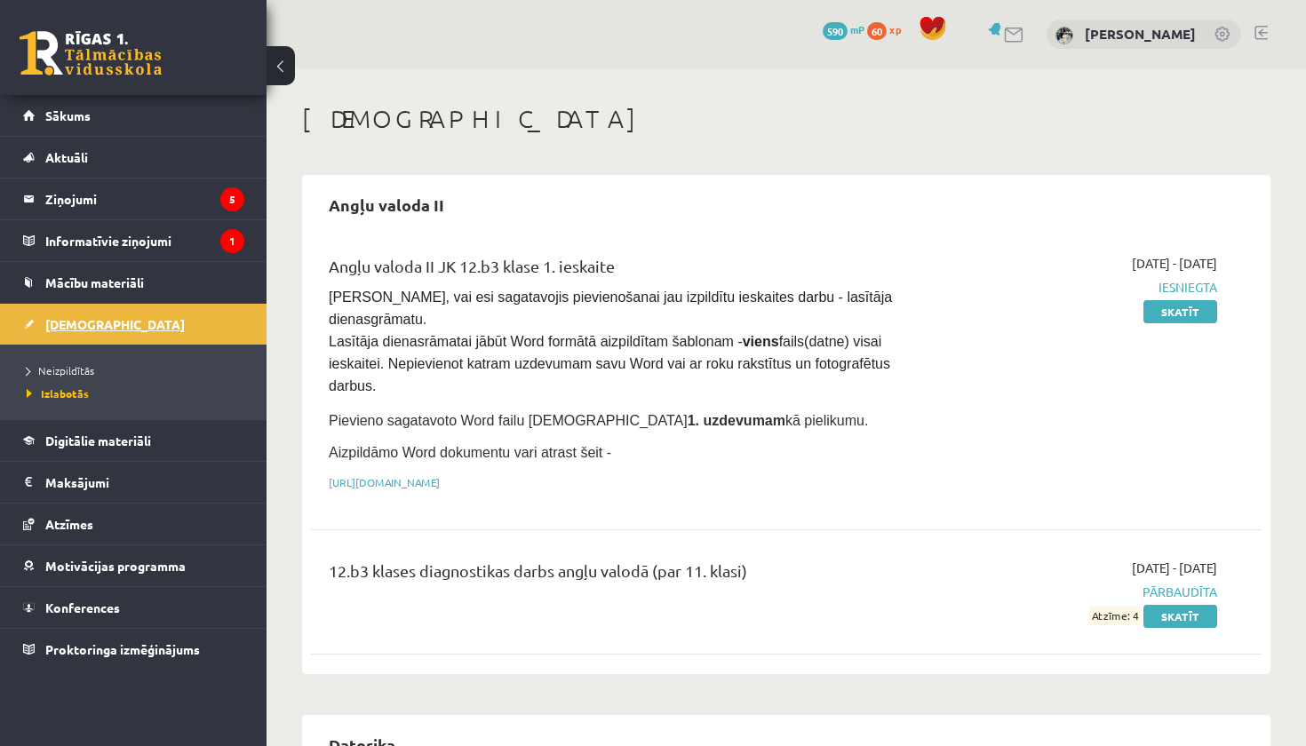
click at [88, 327] on span "[DEMOGRAPHIC_DATA]" at bounding box center [114, 324] width 139 height 16
